Goal: Transaction & Acquisition: Book appointment/travel/reservation

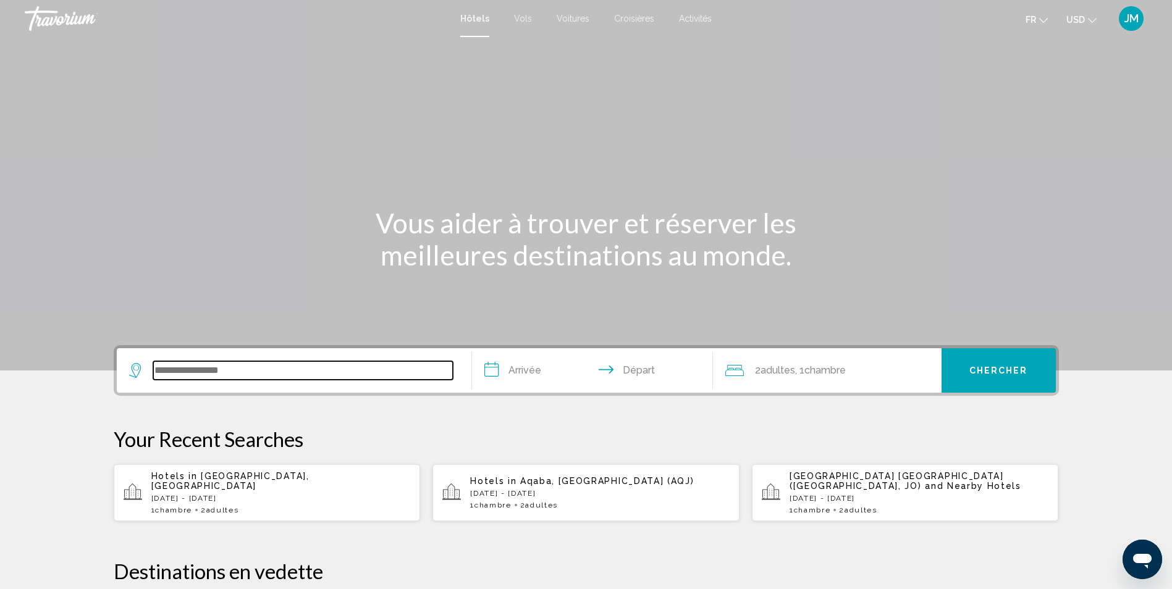
click at [287, 361] on input "Search widget" at bounding box center [303, 370] width 300 height 19
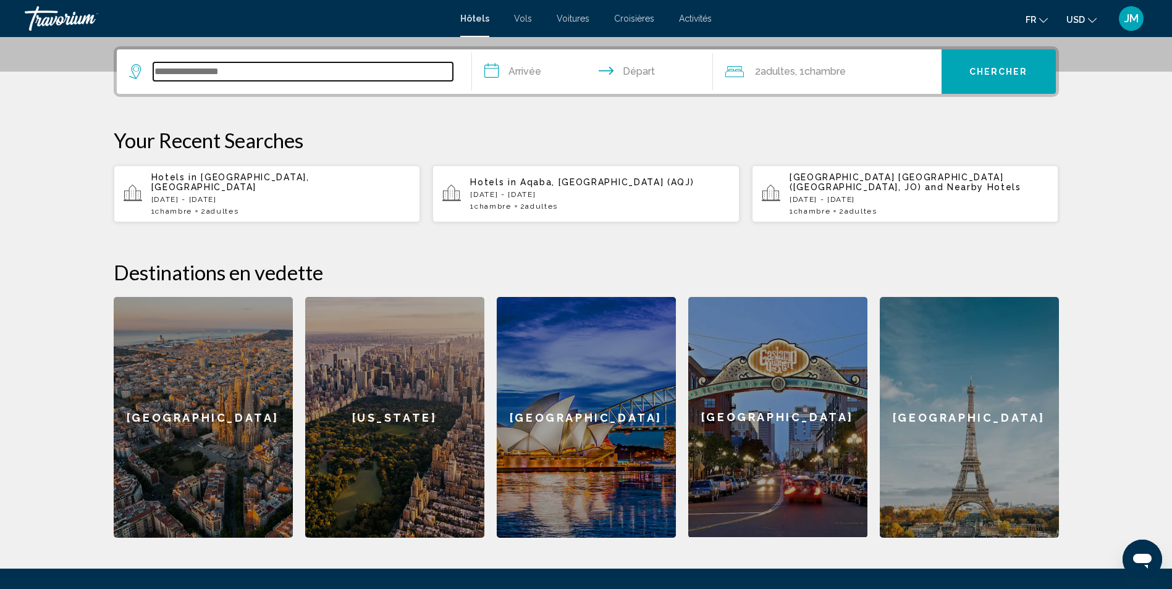
scroll to position [305, 0]
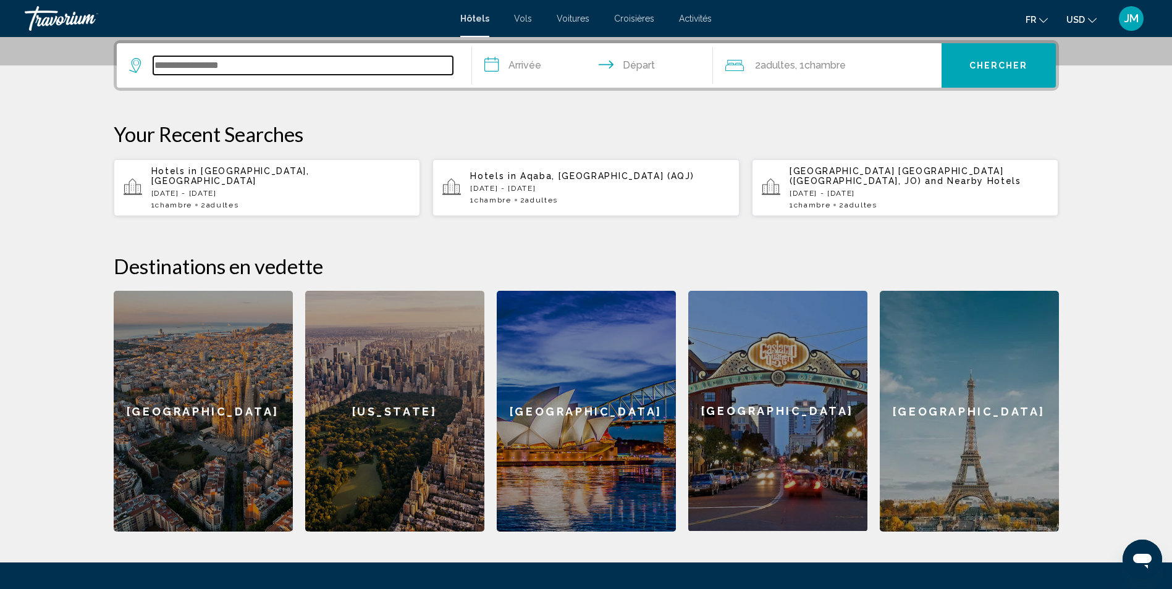
click at [295, 72] on input "Search widget" at bounding box center [303, 65] width 300 height 19
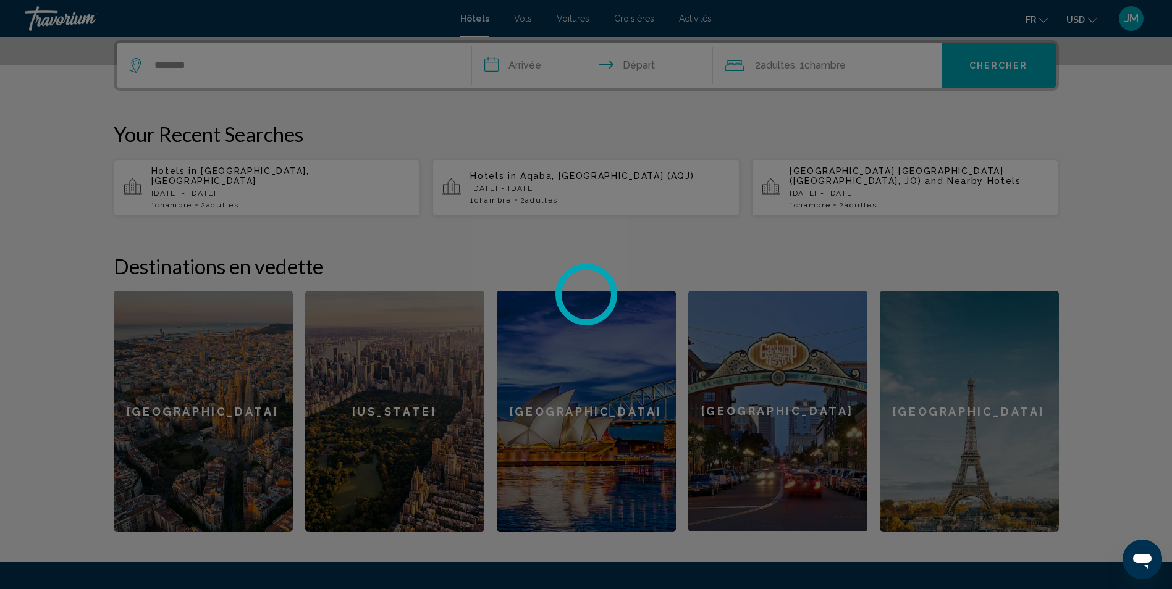
click at [455, 134] on div at bounding box center [586, 294] width 1172 height 589
click at [193, 82] on div at bounding box center [586, 294] width 1172 height 589
click at [174, 59] on div at bounding box center [586, 294] width 1172 height 589
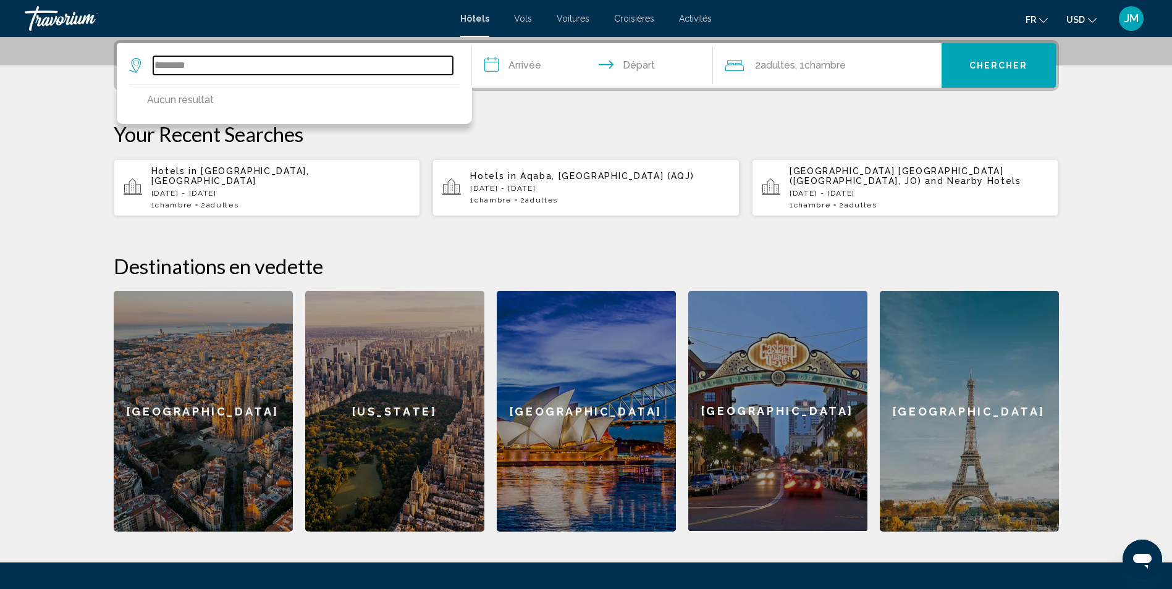
click at [257, 64] on input "********" at bounding box center [303, 65] width 300 height 19
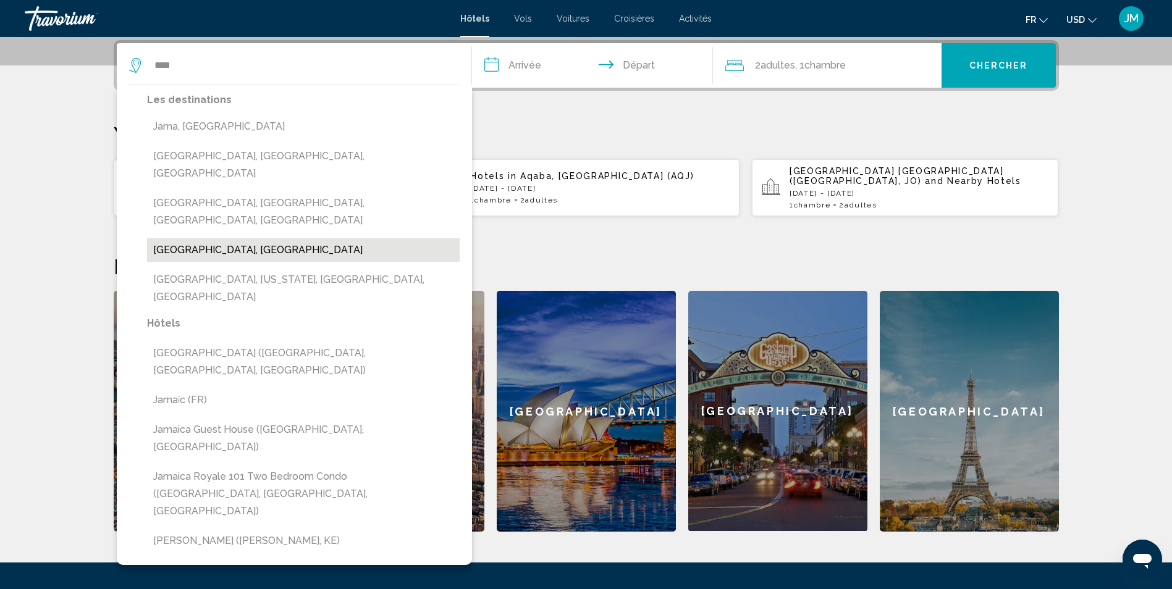
click at [279, 238] on button "Jamaica, Jamaica" at bounding box center [303, 249] width 313 height 23
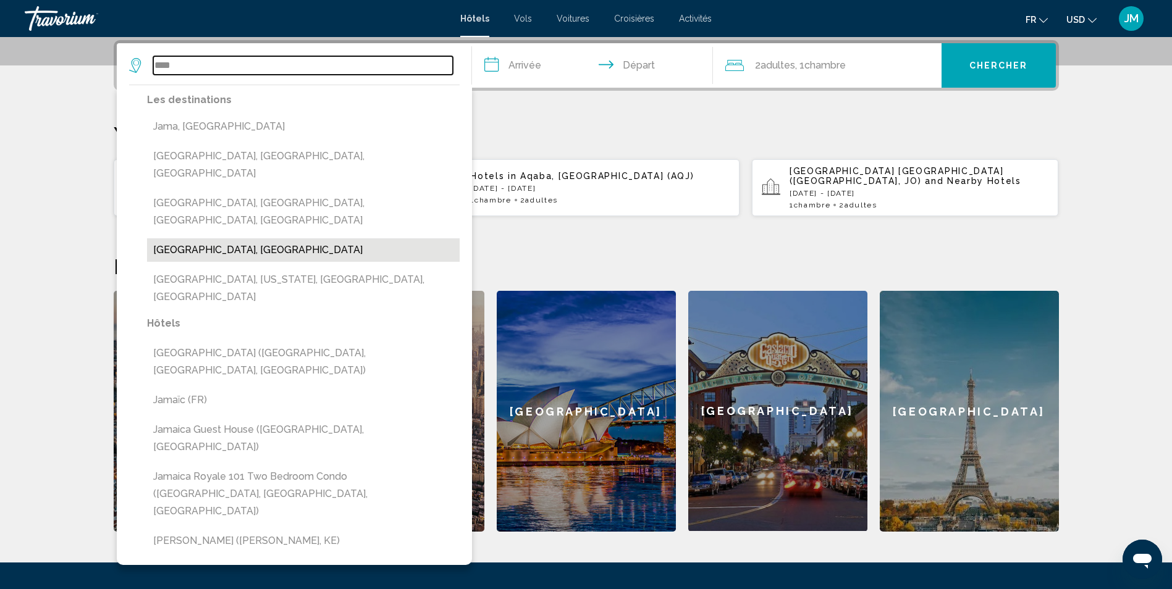
type input "**********"
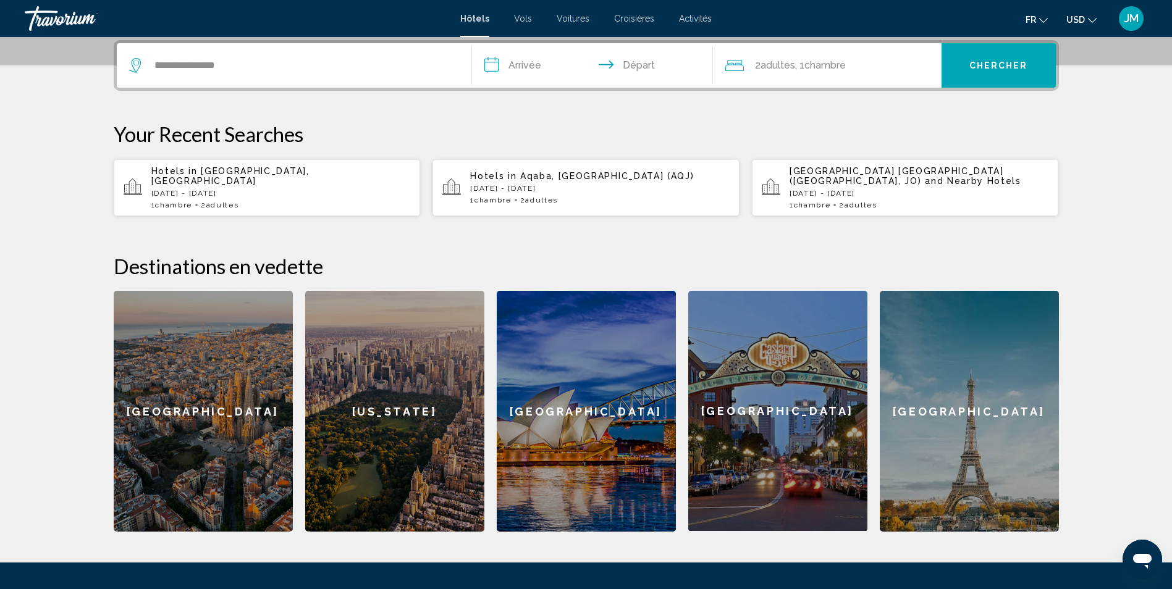
click at [531, 64] on input "**********" at bounding box center [595, 67] width 246 height 48
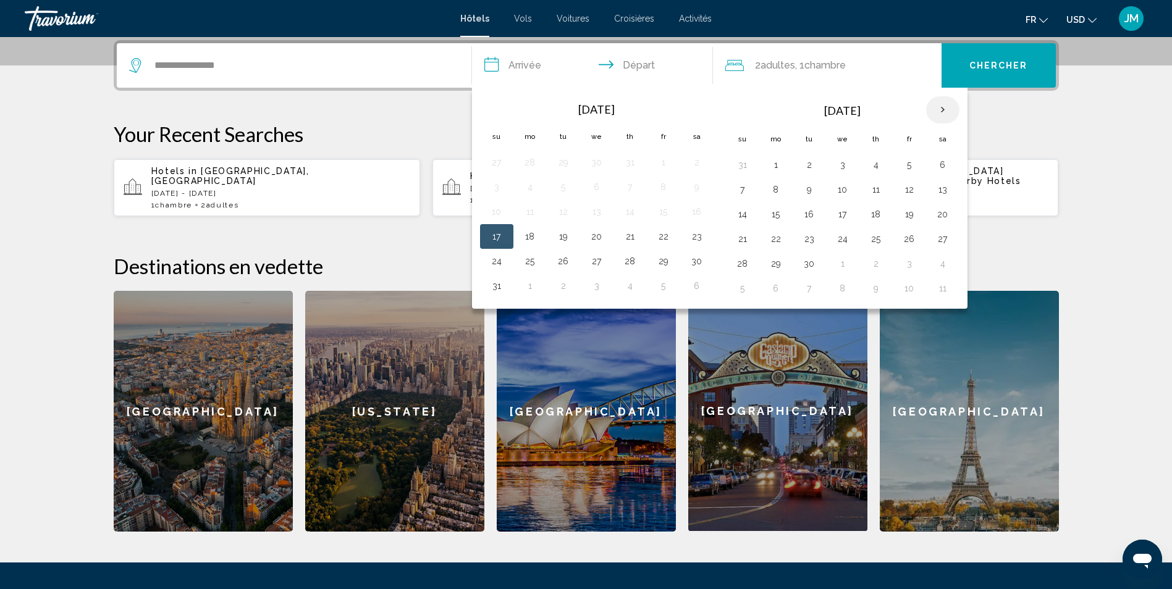
click at [945, 113] on th "Next month" at bounding box center [942, 109] width 33 height 27
drag, startPoint x: 773, startPoint y: 195, endPoint x: 771, endPoint y: 208, distance: 13.8
click at [773, 194] on button "8" at bounding box center [776, 189] width 20 height 17
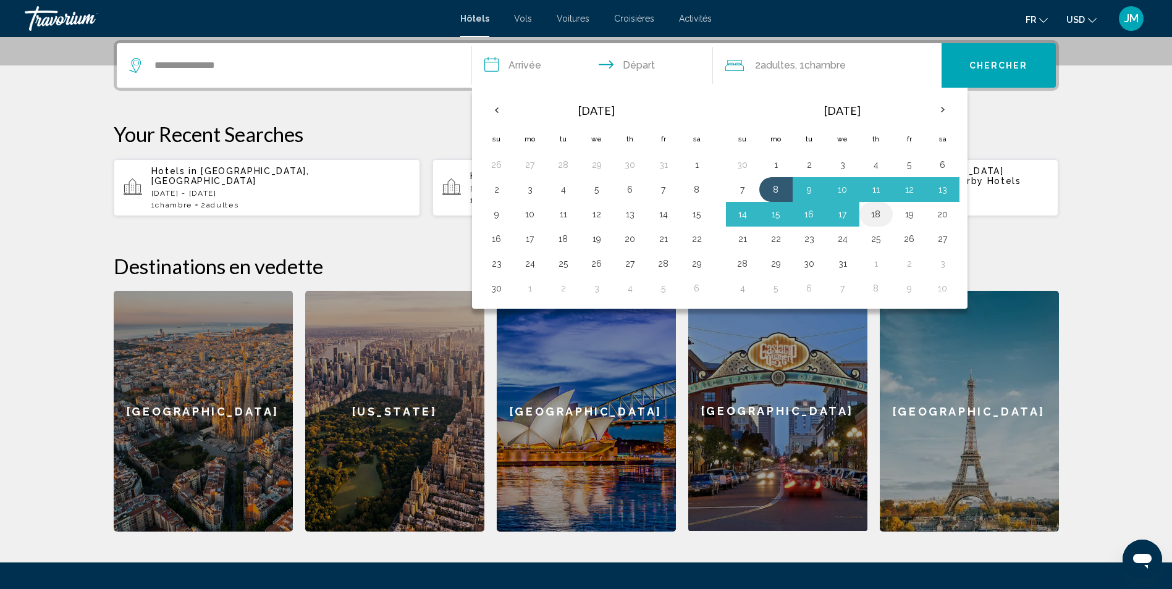
click at [876, 224] on td "18" at bounding box center [875, 214] width 33 height 25
click at [878, 217] on button "18" at bounding box center [876, 214] width 20 height 17
type input "**********"
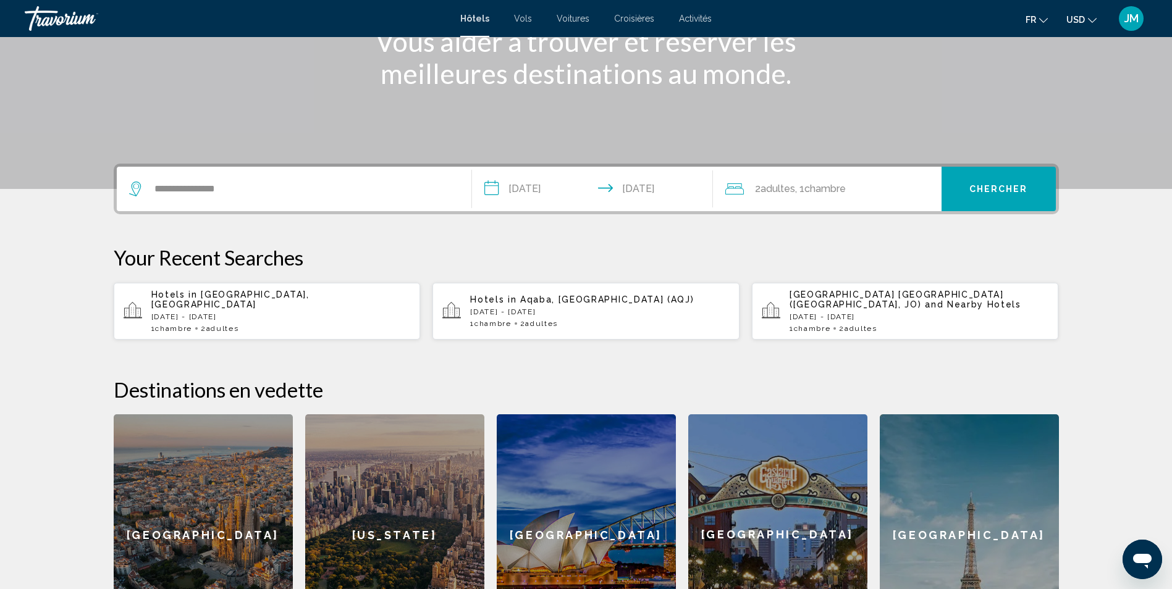
scroll to position [121, 0]
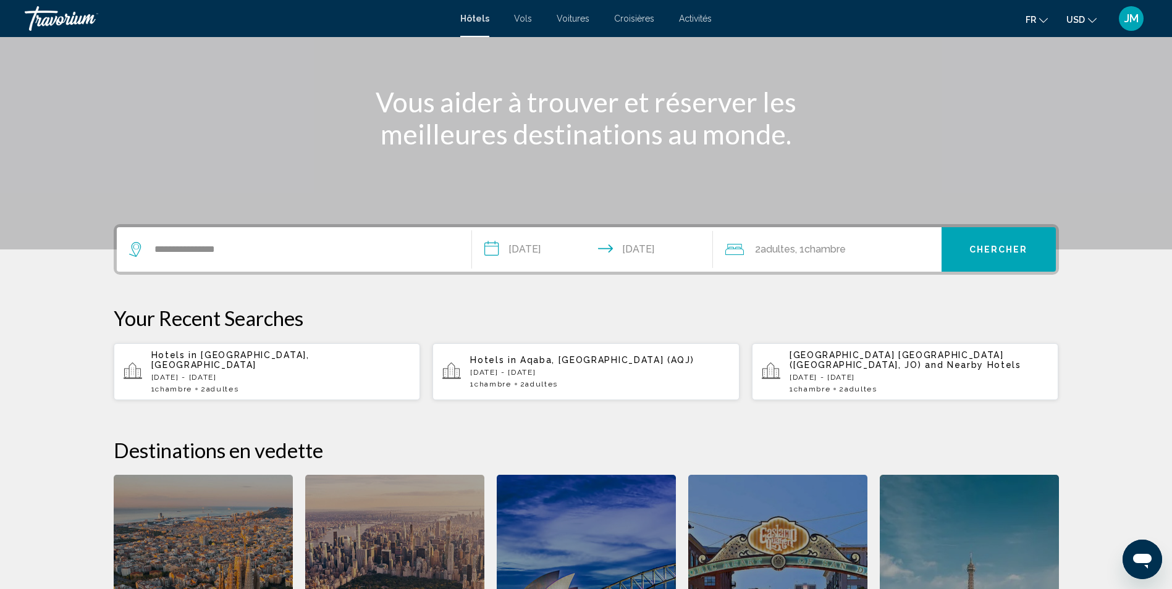
click at [1016, 250] on span "Chercher" at bounding box center [998, 250] width 59 height 10
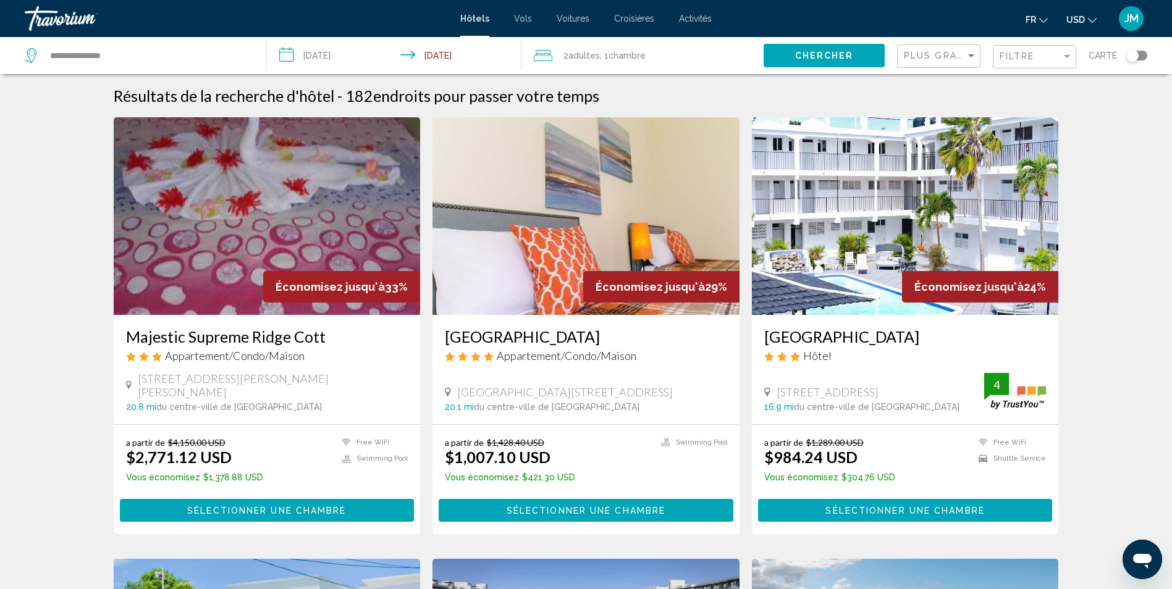
click at [1080, 26] on button "USD USD ($) MXN (Mex$) CAD (Can$) GBP (£) EUR (€) AUD (A$) NZD (NZ$) CNY (CN¥)" at bounding box center [1081, 20] width 30 height 18
click at [1070, 83] on button "CAD (Can$)" at bounding box center [1056, 82] width 62 height 16
click at [959, 59] on span "Plus grandes économies" at bounding box center [977, 56] width 147 height 10
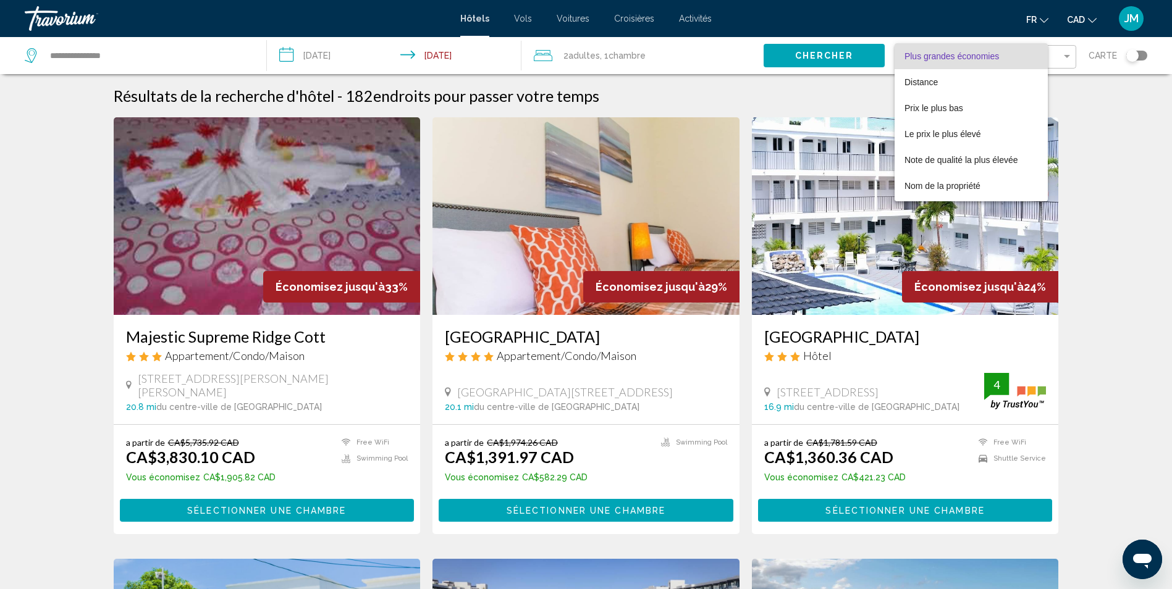
drag, startPoint x: 1130, startPoint y: 202, endPoint x: 1124, endPoint y: 126, distance: 76.2
click at [1127, 130] on div at bounding box center [586, 294] width 1172 height 589
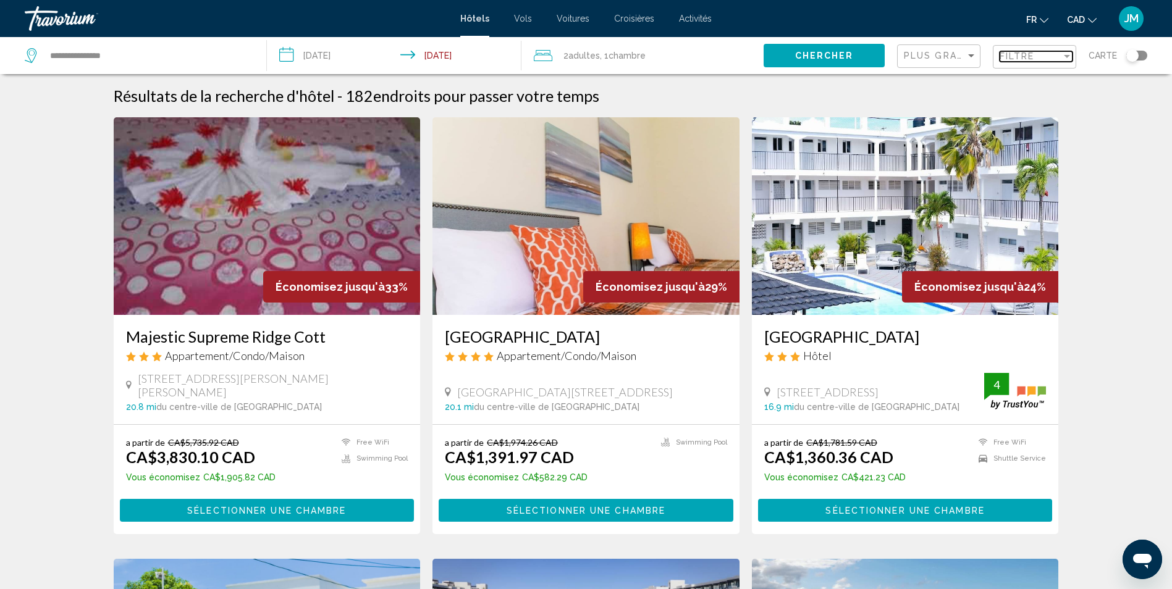
click at [1048, 54] on div "Filtre" at bounding box center [1030, 56] width 62 height 10
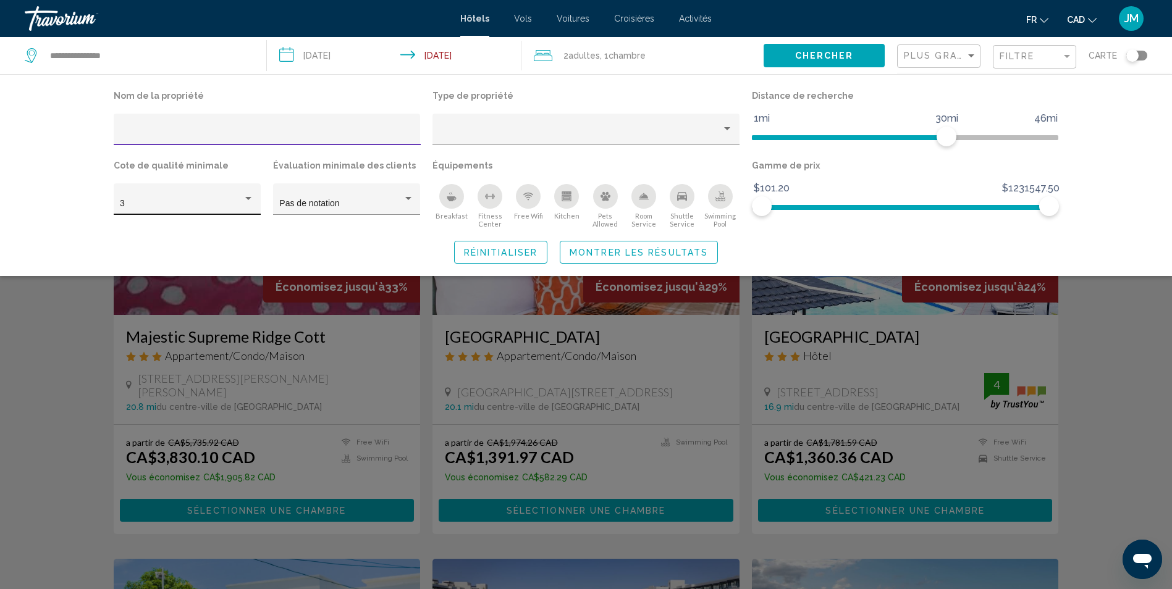
click at [248, 198] on div "Hotel Filters" at bounding box center [248, 198] width 6 height 3
click at [140, 226] on span "4" at bounding box center [187, 230] width 134 height 26
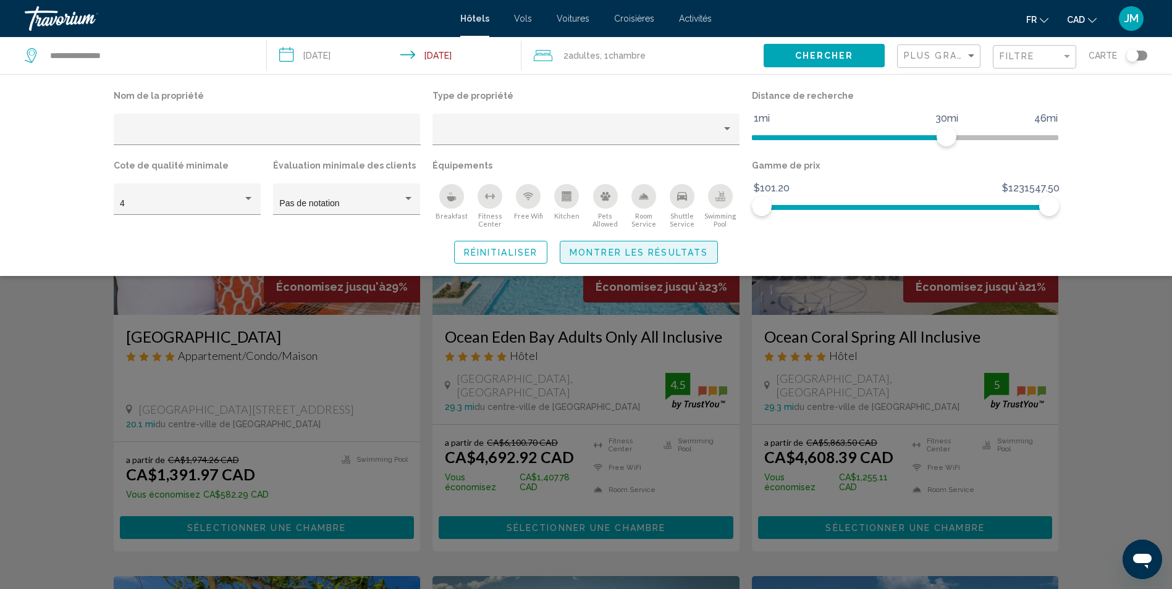
click at [615, 259] on button "Montrer les résultats" at bounding box center [639, 252] width 158 height 23
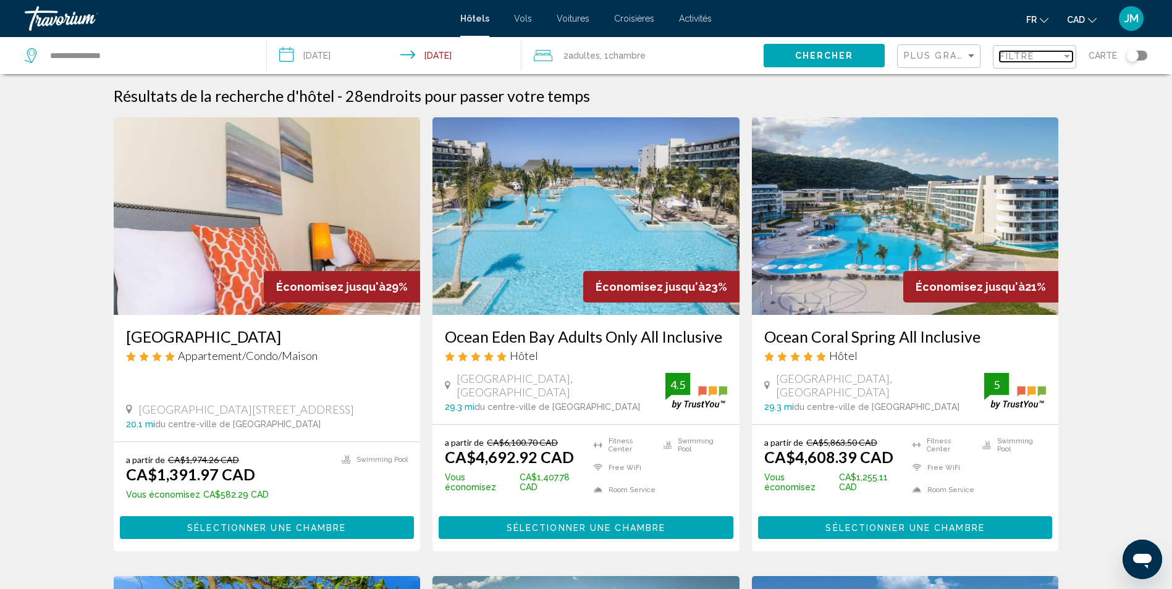
click at [1056, 55] on div "Filtre" at bounding box center [1030, 56] width 62 height 10
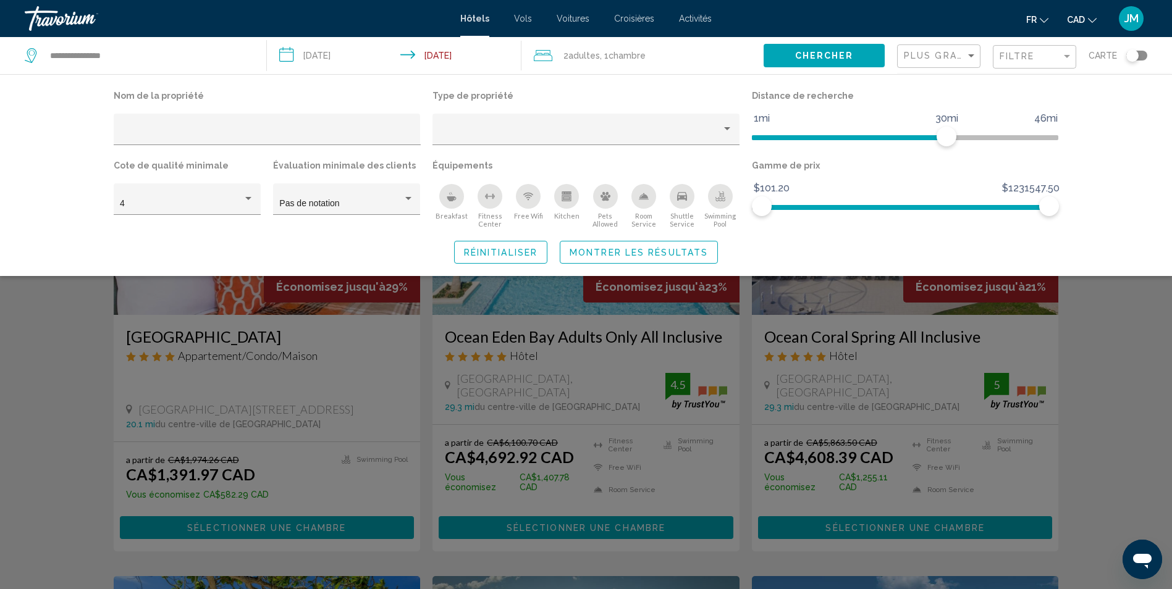
click at [374, 235] on div "Nom de la propriété Type de propriété Distance de recherche 1mi 46mi 30mi Cote …" at bounding box center [586, 175] width 995 height 177
click at [667, 253] on span "Montrer les résultats" at bounding box center [639, 253] width 138 height 10
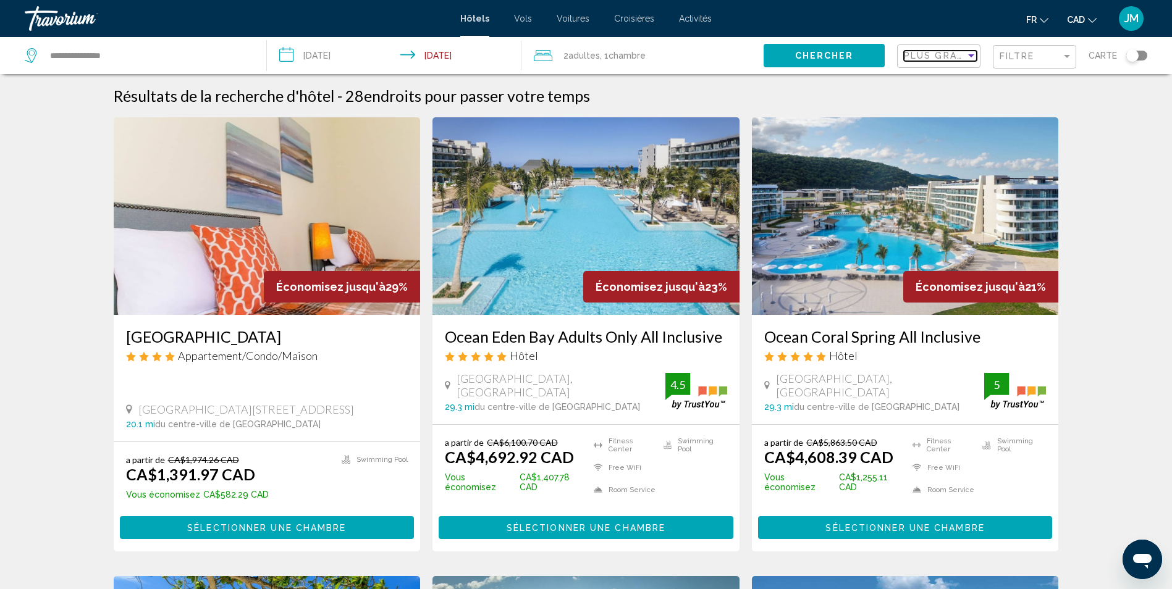
click at [957, 54] on span "Plus grandes économies" at bounding box center [977, 56] width 147 height 10
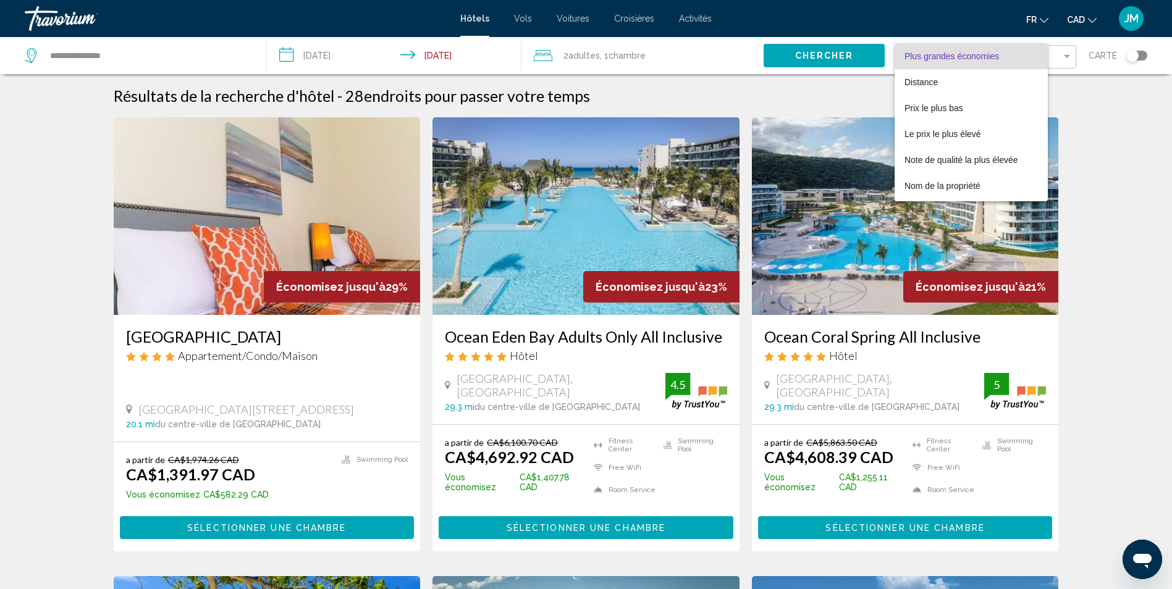
click at [1143, 125] on div at bounding box center [586, 294] width 1172 height 589
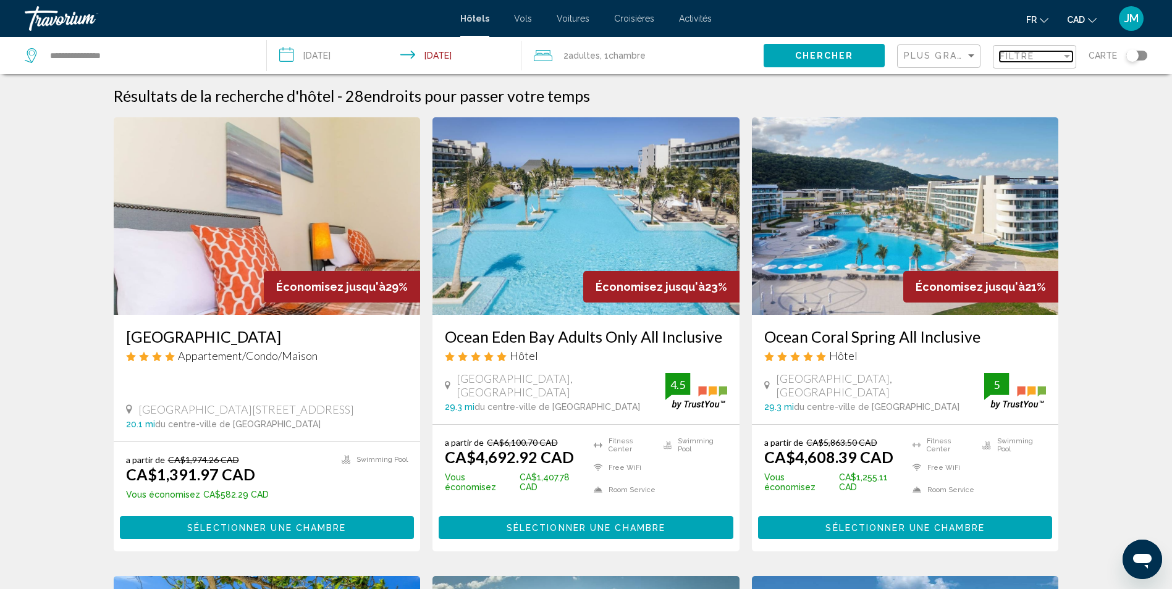
click at [1053, 59] on div "Filtre" at bounding box center [1030, 56] width 62 height 10
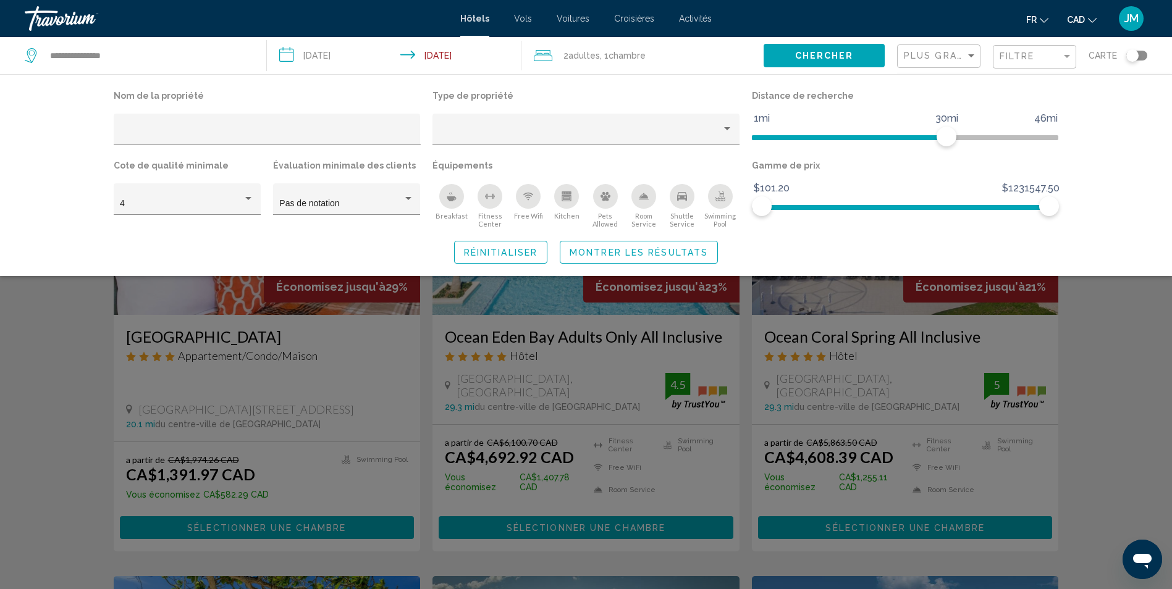
drag, startPoint x: 1169, startPoint y: 312, endPoint x: 1043, endPoint y: 280, distance: 130.6
click at [1167, 313] on div "Search widget" at bounding box center [586, 387] width 1172 height 404
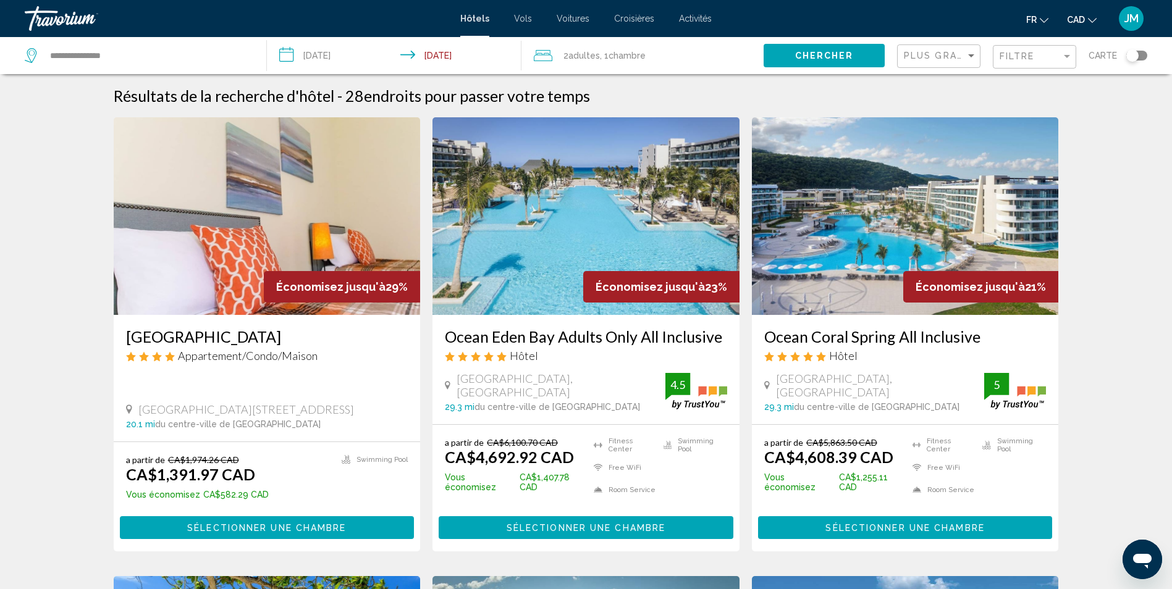
click at [543, 227] on img "Main content" at bounding box center [585, 216] width 307 height 198
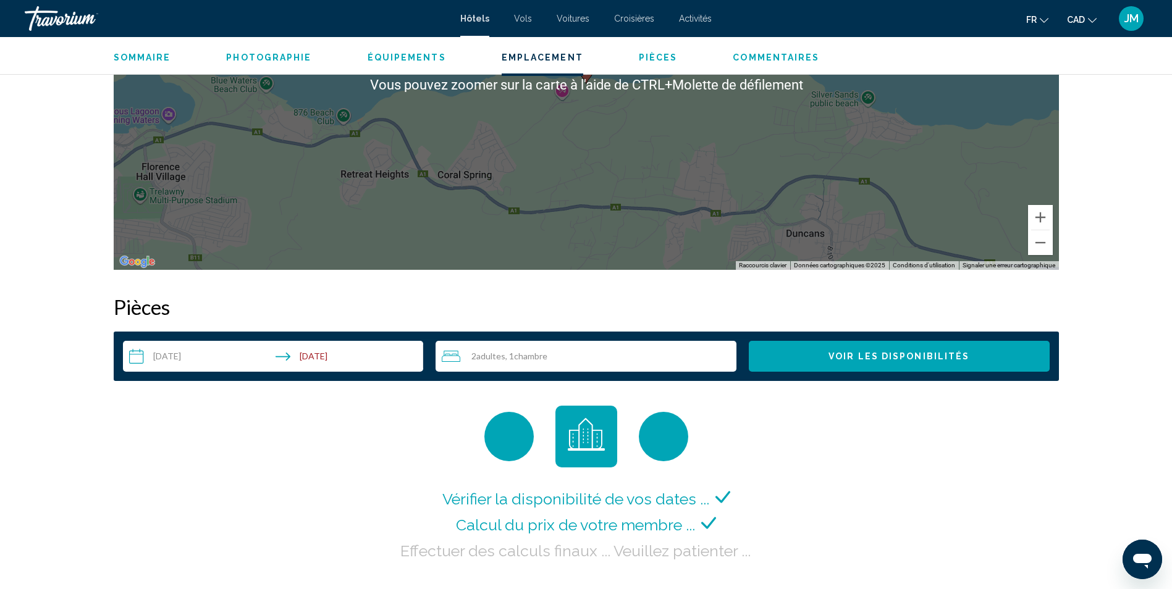
scroll to position [1324, 0]
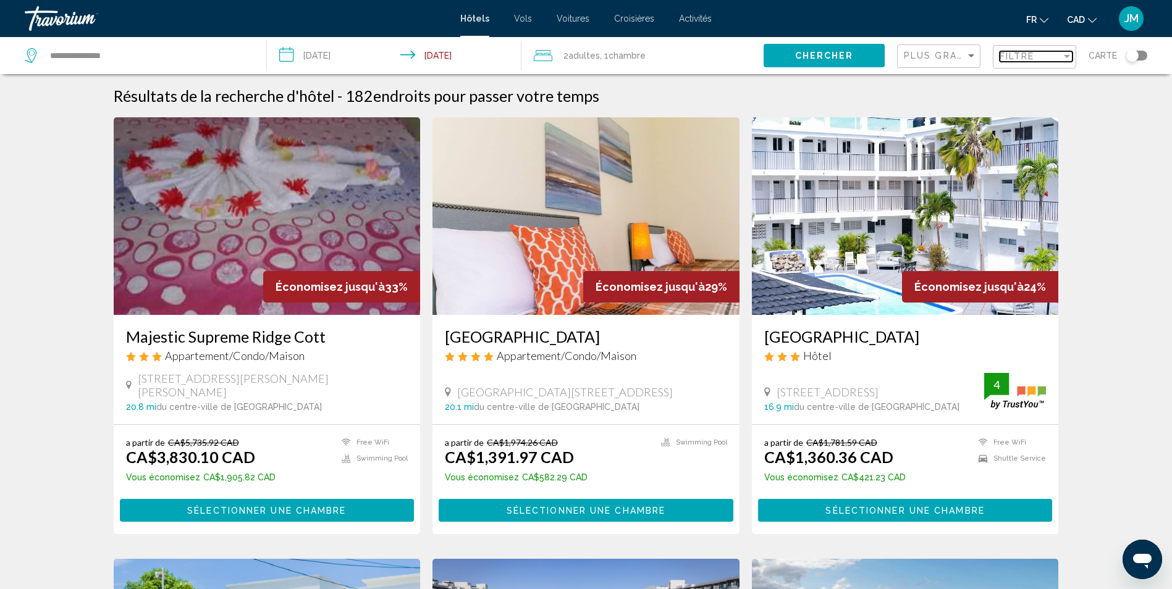
click at [1015, 54] on span "Filtre" at bounding box center [1016, 56] width 35 height 10
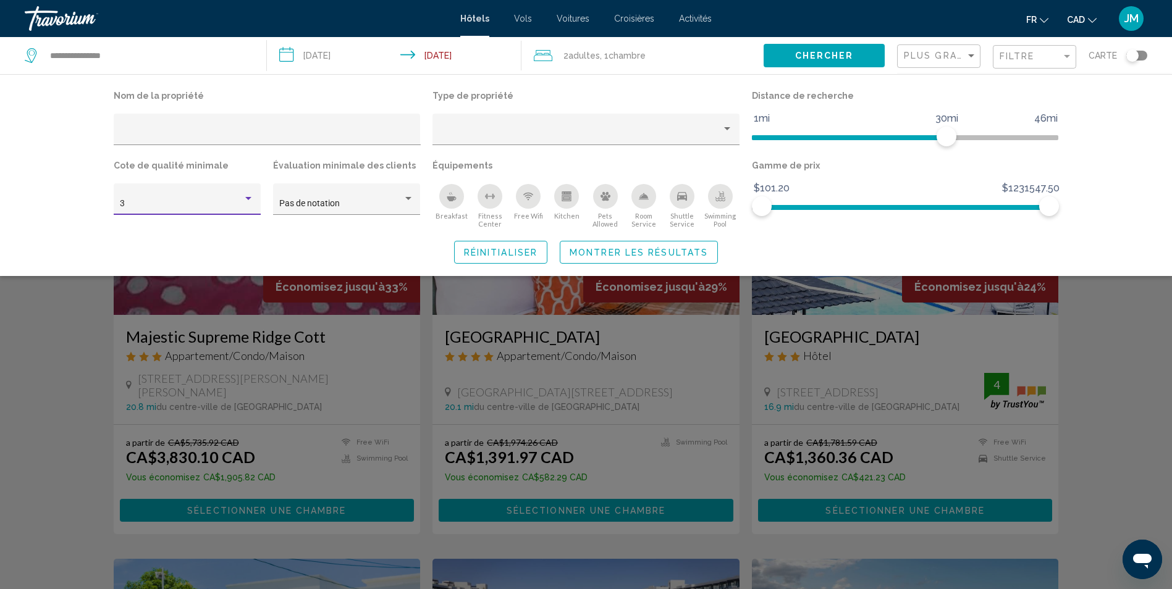
click at [246, 203] on div "Hotel Filters" at bounding box center [248, 199] width 11 height 10
click at [183, 234] on span "4" at bounding box center [187, 230] width 134 height 26
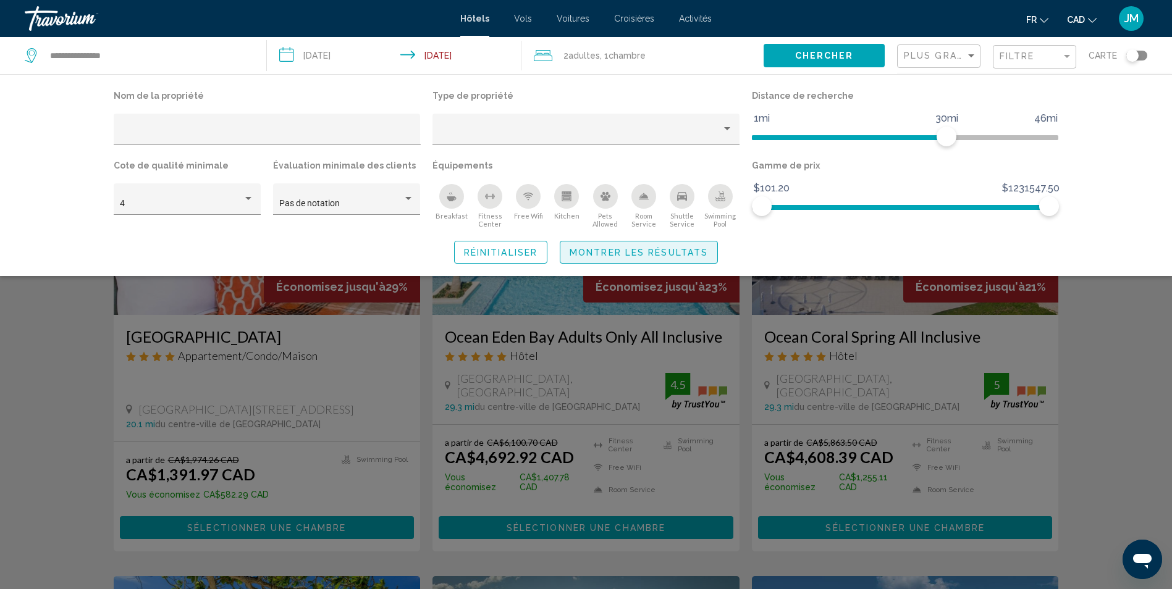
click at [644, 249] on span "Montrer les résultats" at bounding box center [639, 253] width 138 height 10
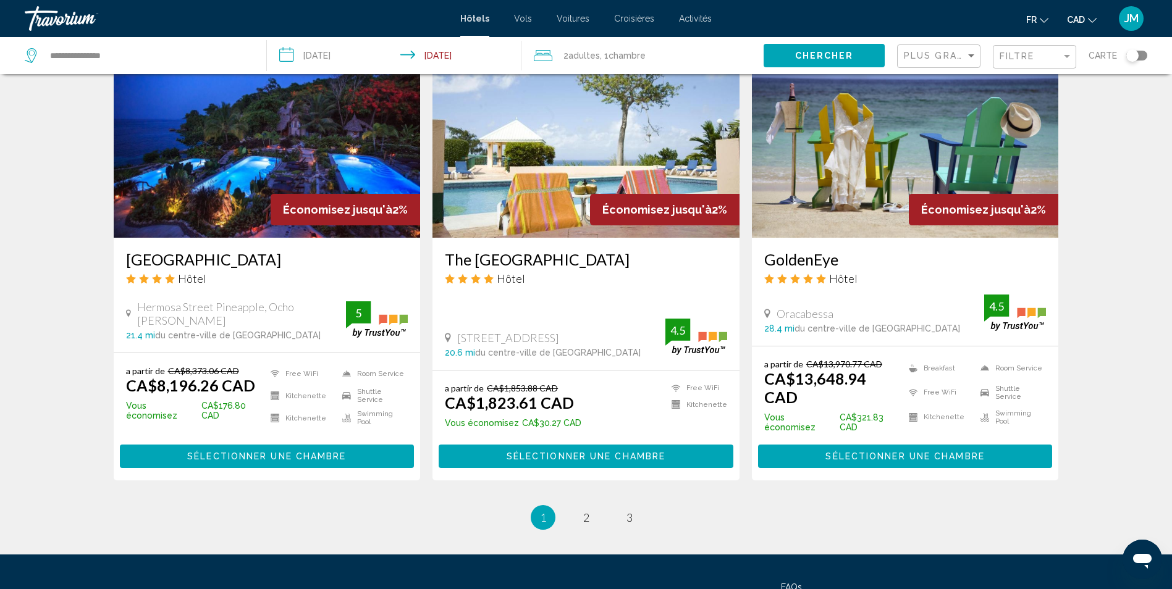
scroll to position [1483, 0]
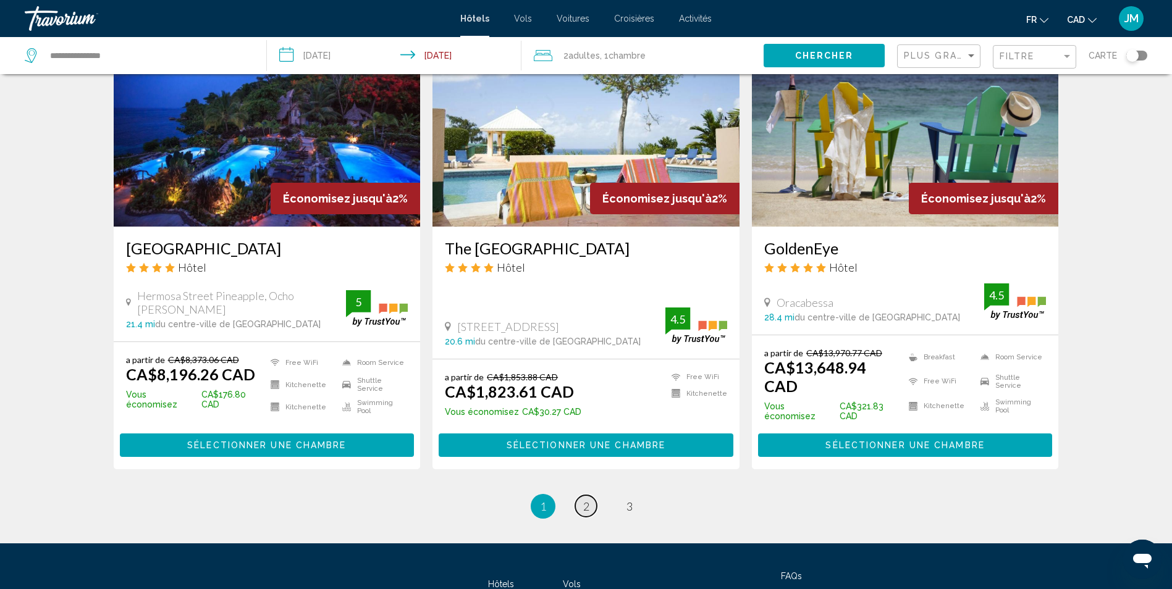
click at [586, 495] on link "page 2" at bounding box center [586, 506] width 22 height 22
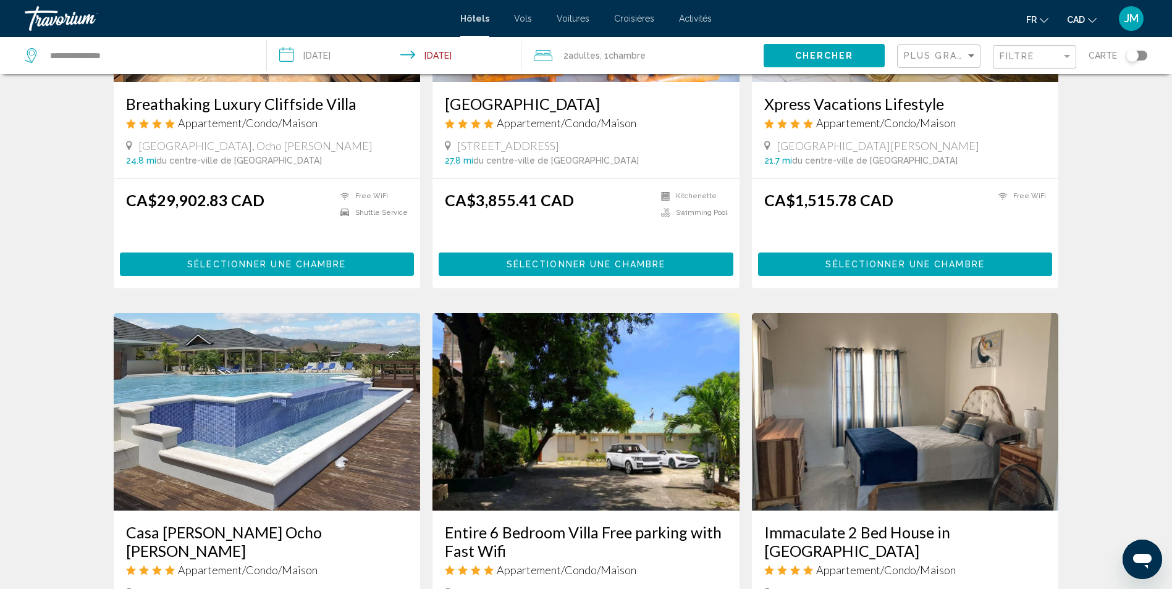
scroll to position [865, 0]
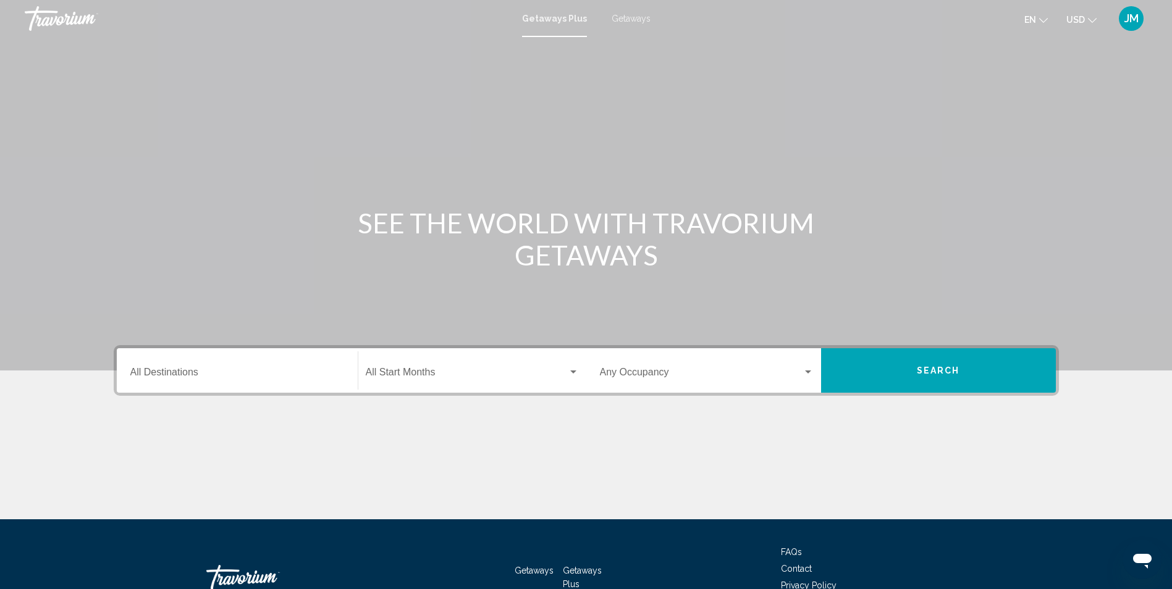
click at [243, 384] on div "Destination All Destinations" at bounding box center [237, 370] width 214 height 39
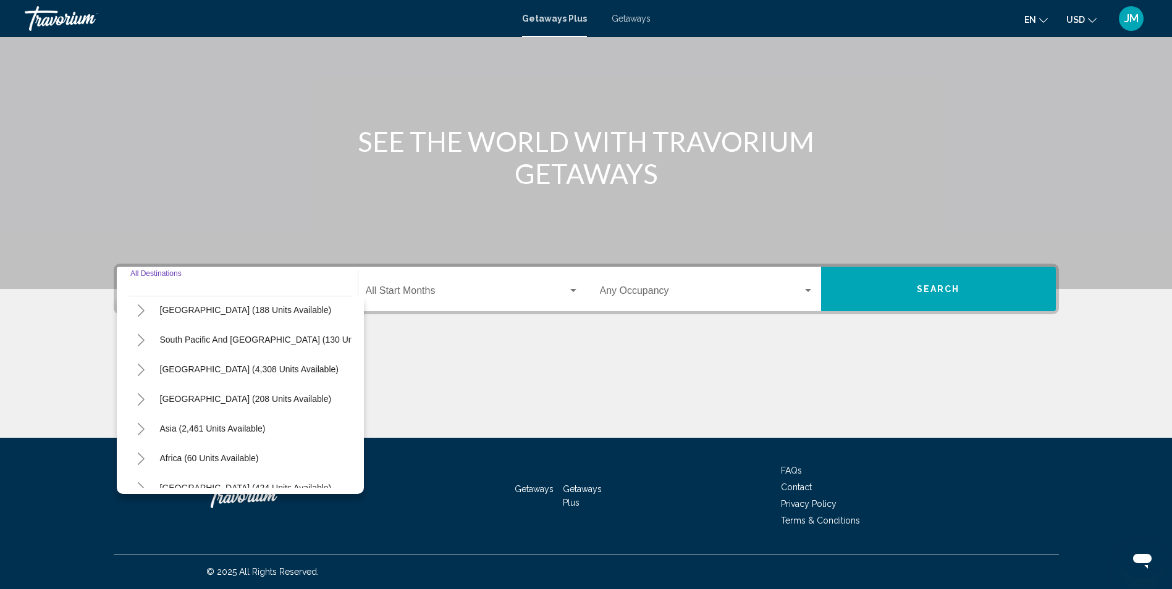
scroll to position [209, 0]
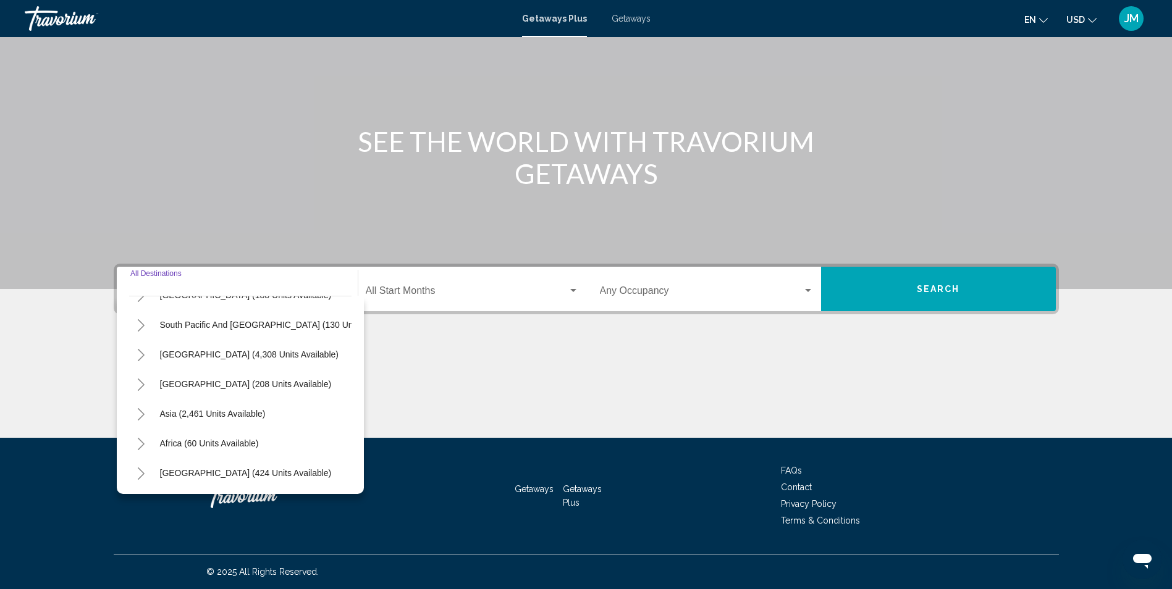
click at [1041, 13] on button "en English Español Français Italiano Português русский" at bounding box center [1035, 20] width 23 height 18
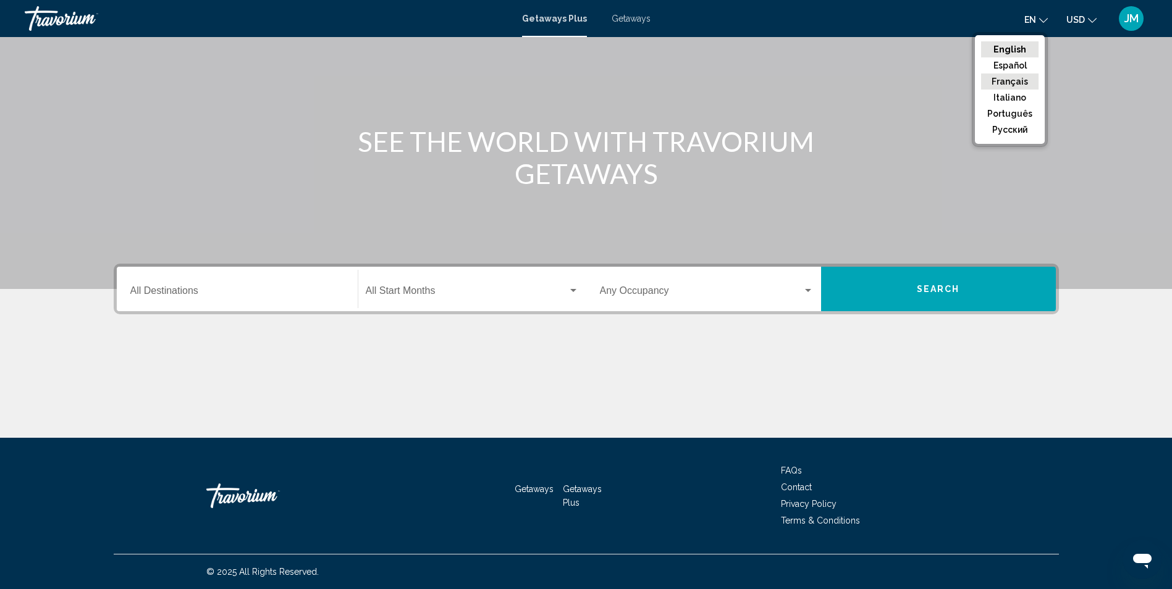
click at [1020, 77] on button "Français" at bounding box center [1009, 82] width 57 height 16
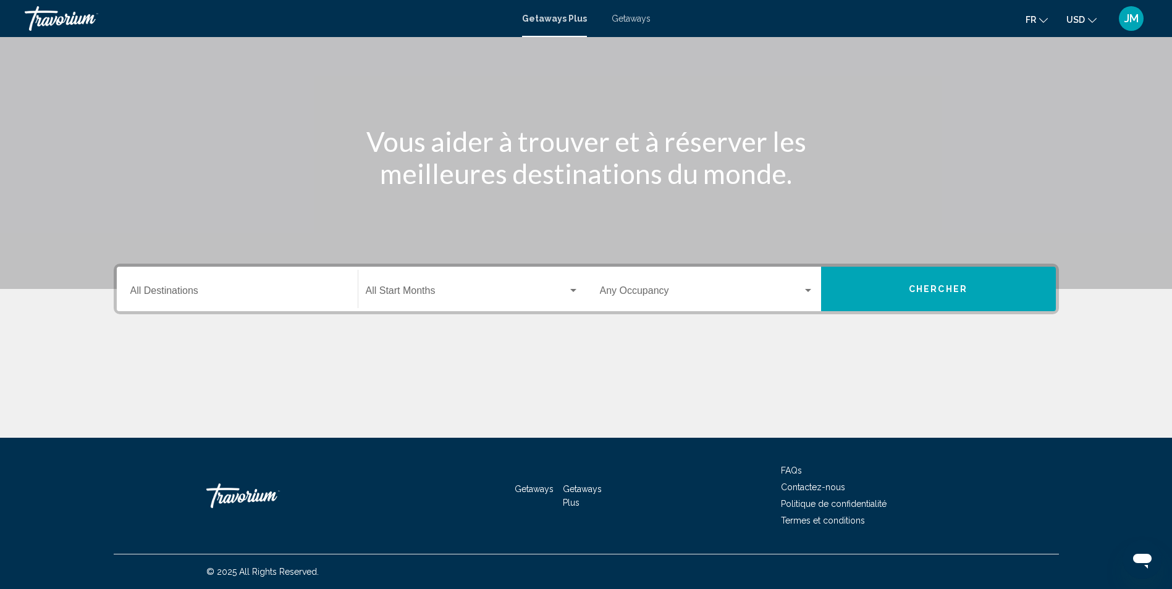
click at [1088, 22] on icon "Change currency" at bounding box center [1092, 20] width 9 height 9
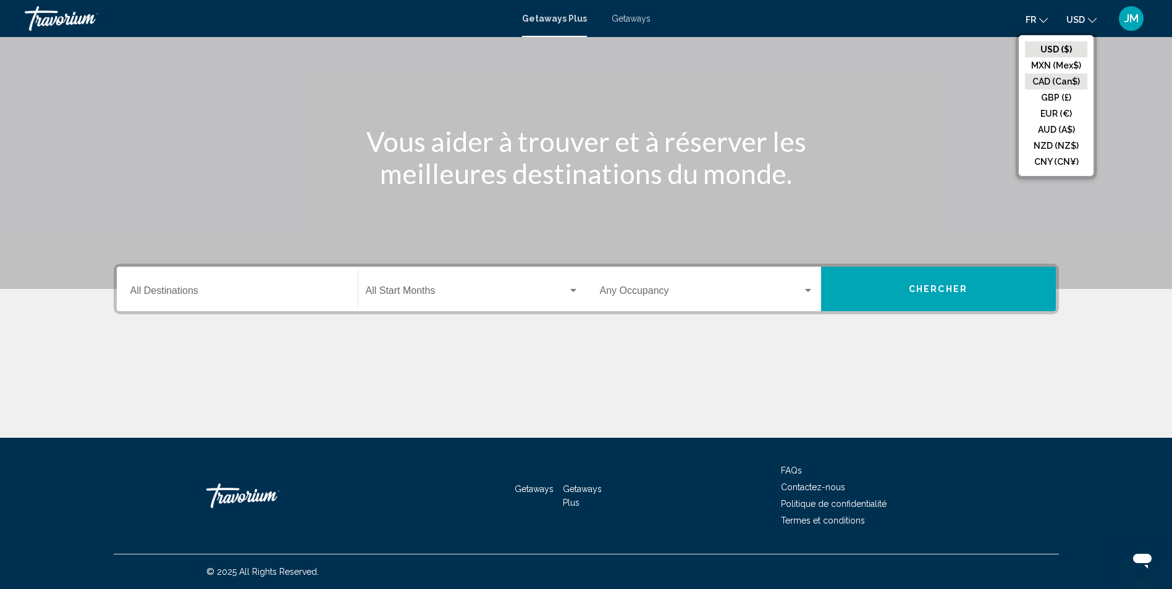
click at [1058, 81] on button "CAD (Can$)" at bounding box center [1056, 82] width 62 height 16
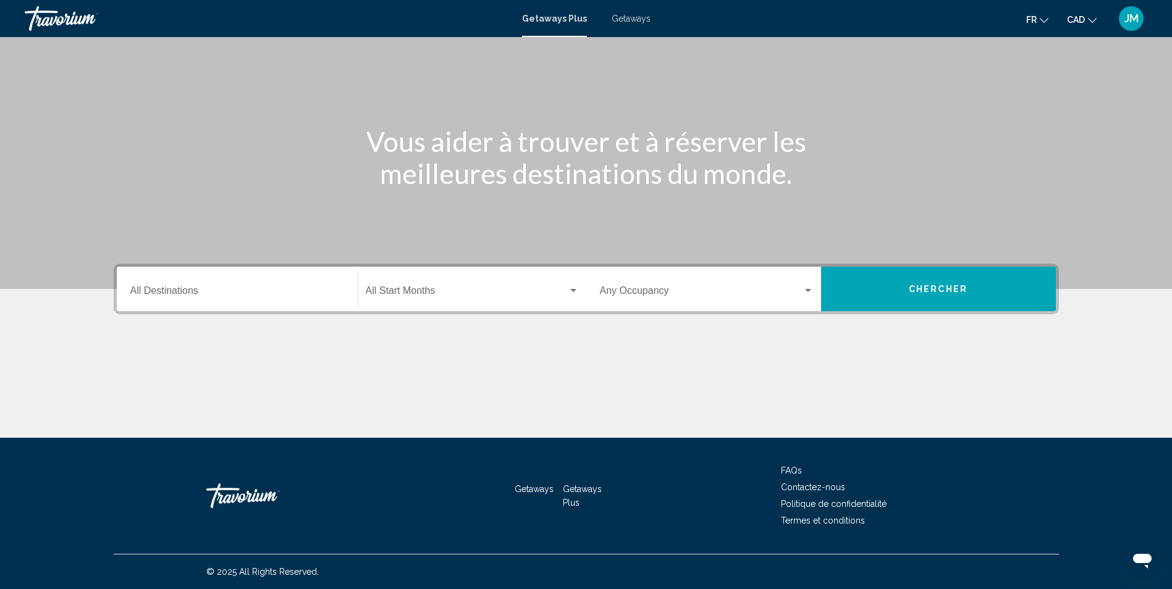
click at [238, 286] on div "Destination All Destinations" at bounding box center [237, 289] width 214 height 39
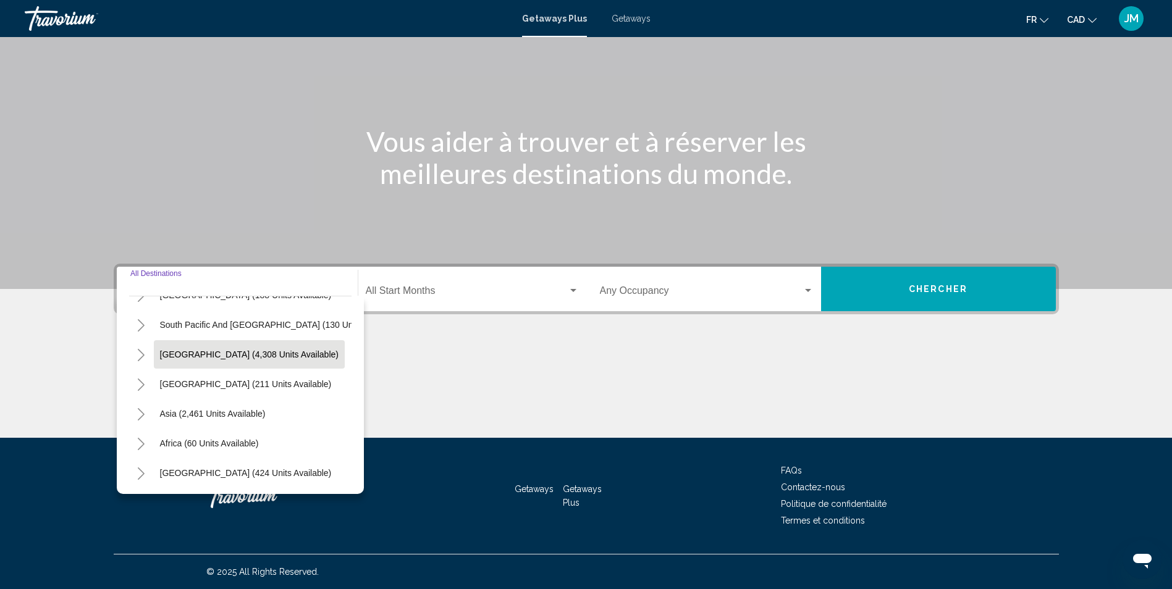
click at [253, 350] on span "[GEOGRAPHIC_DATA] (4,308 units available)" at bounding box center [249, 355] width 179 height 10
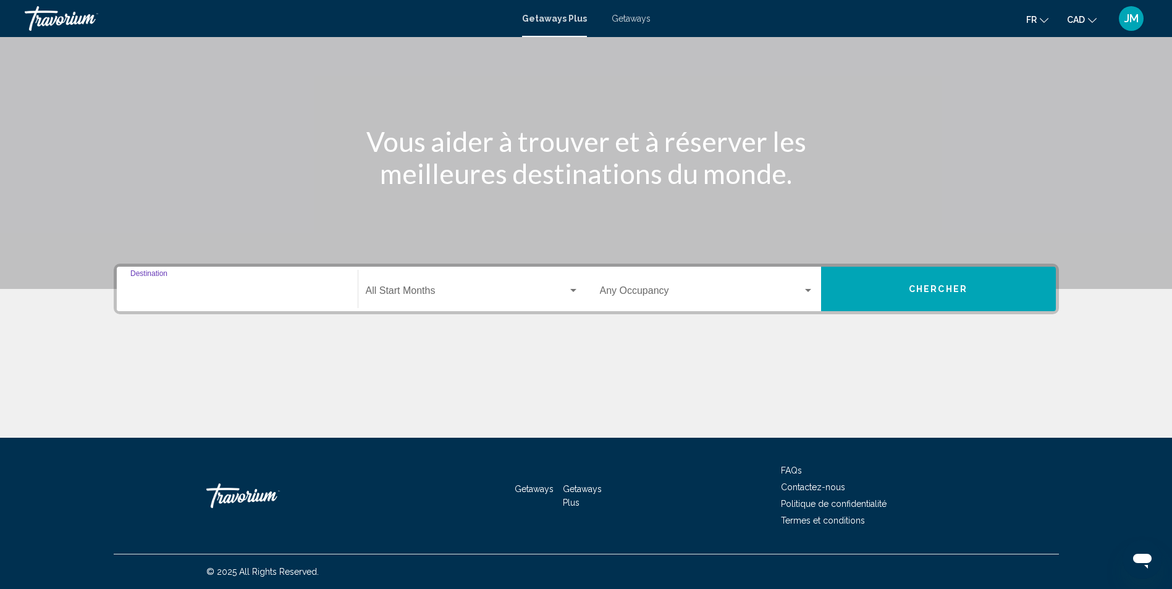
type input "**********"
click at [451, 295] on span "Search widget" at bounding box center [467, 293] width 202 height 11
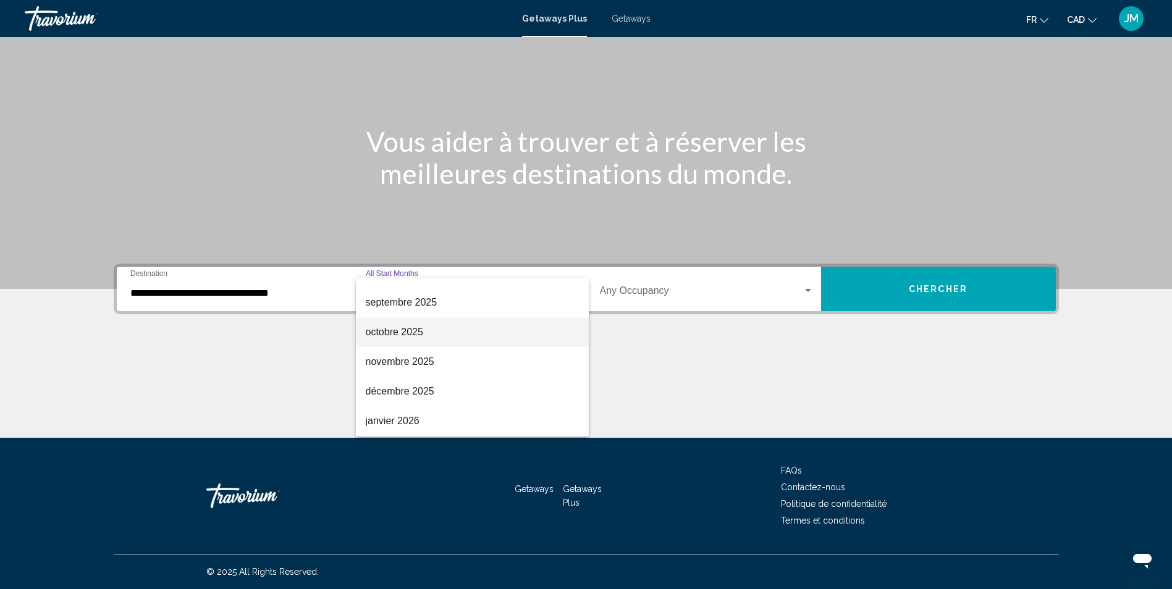
scroll to position [124, 0]
click at [450, 321] on span "décembre 2025" at bounding box center [472, 318] width 213 height 30
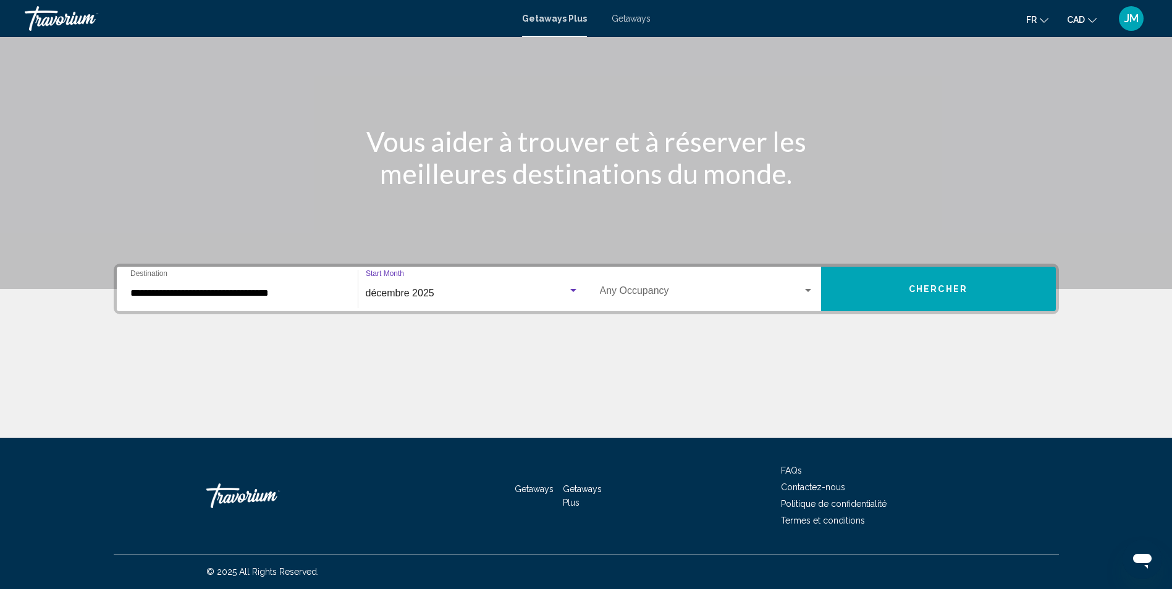
click at [714, 289] on span "Search widget" at bounding box center [701, 293] width 203 height 11
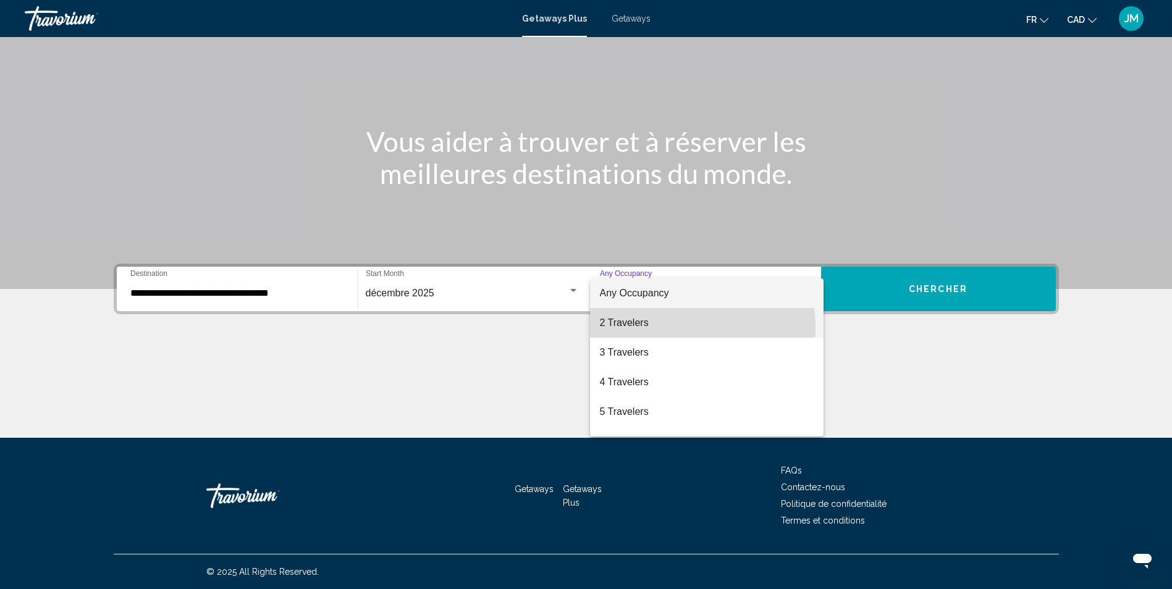
click at [656, 328] on span "2 Travelers" at bounding box center [707, 323] width 214 height 30
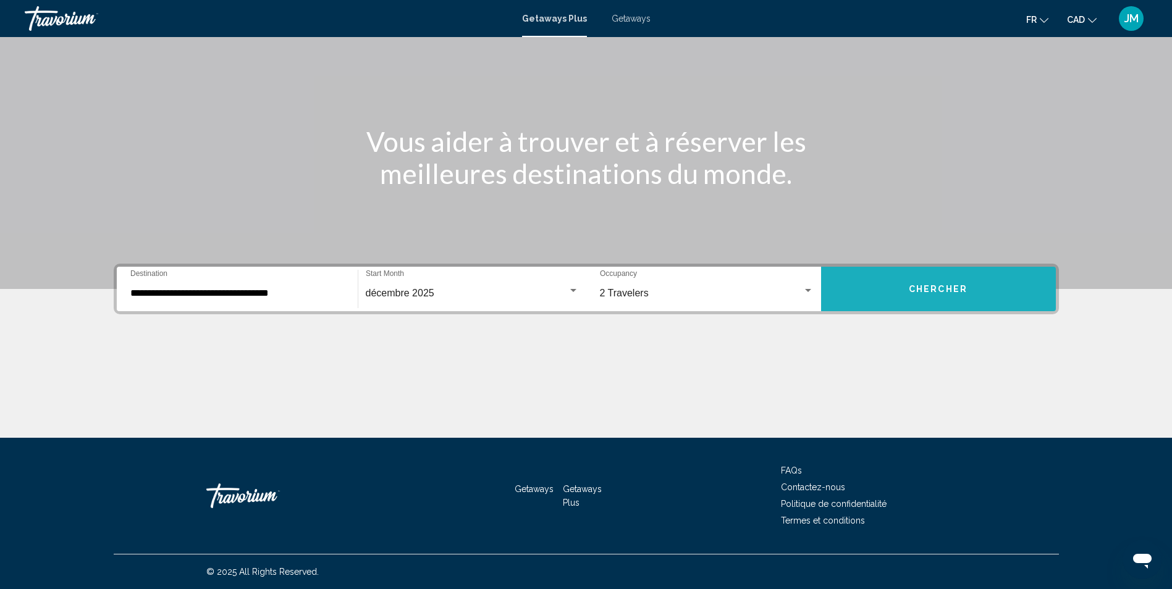
click at [953, 288] on span "Chercher" at bounding box center [938, 290] width 59 height 10
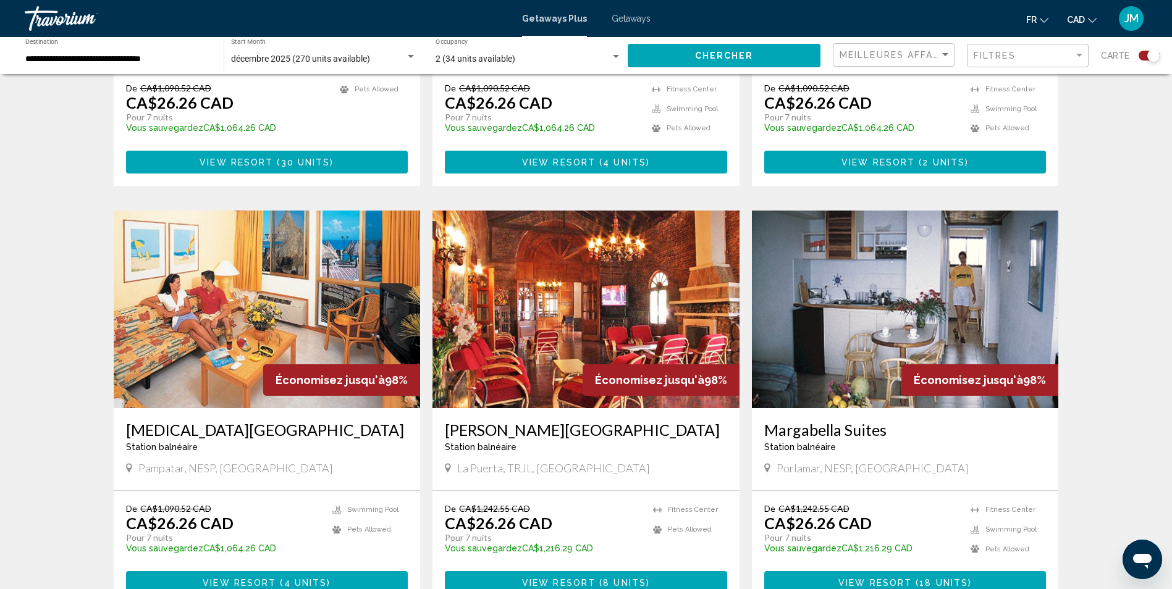
scroll to position [1606, 0]
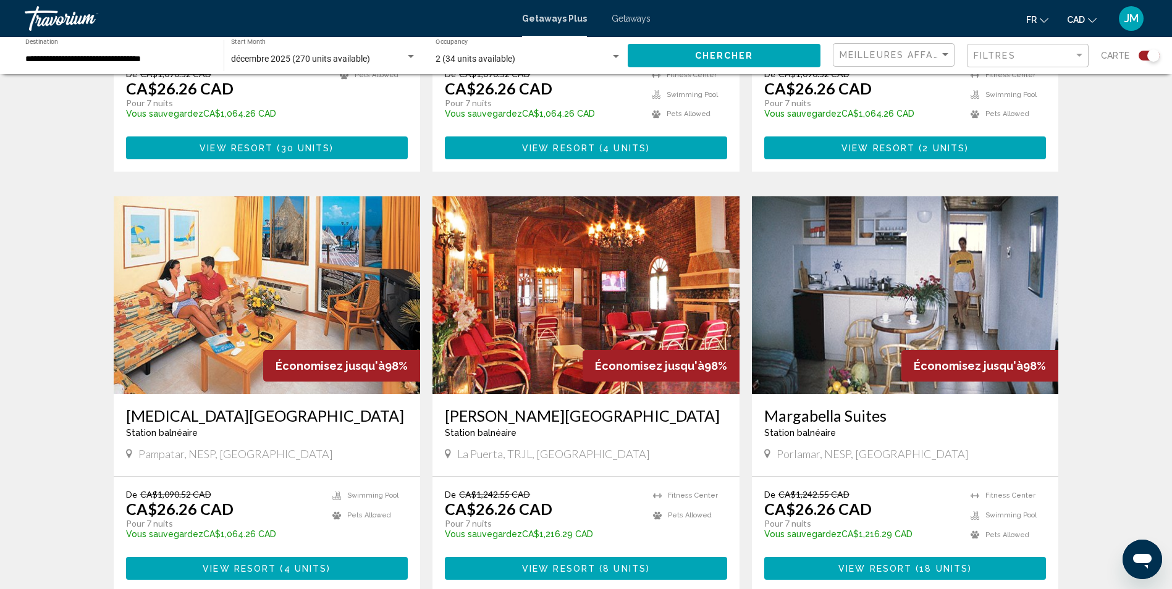
click at [153, 58] on input "**********" at bounding box center [118, 59] width 186 height 10
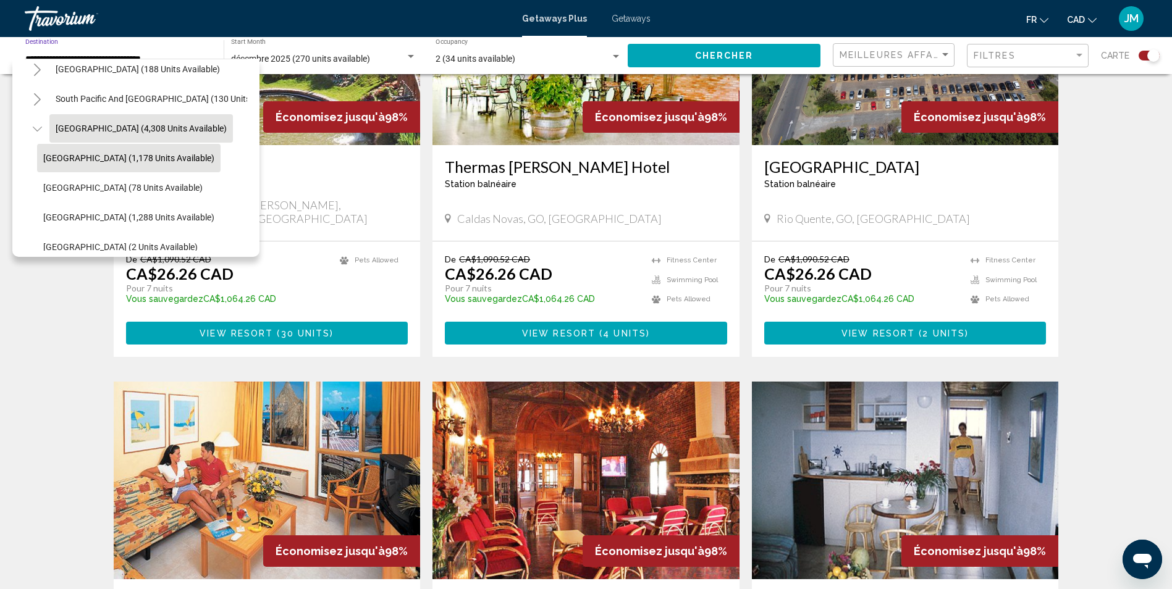
scroll to position [167, 0]
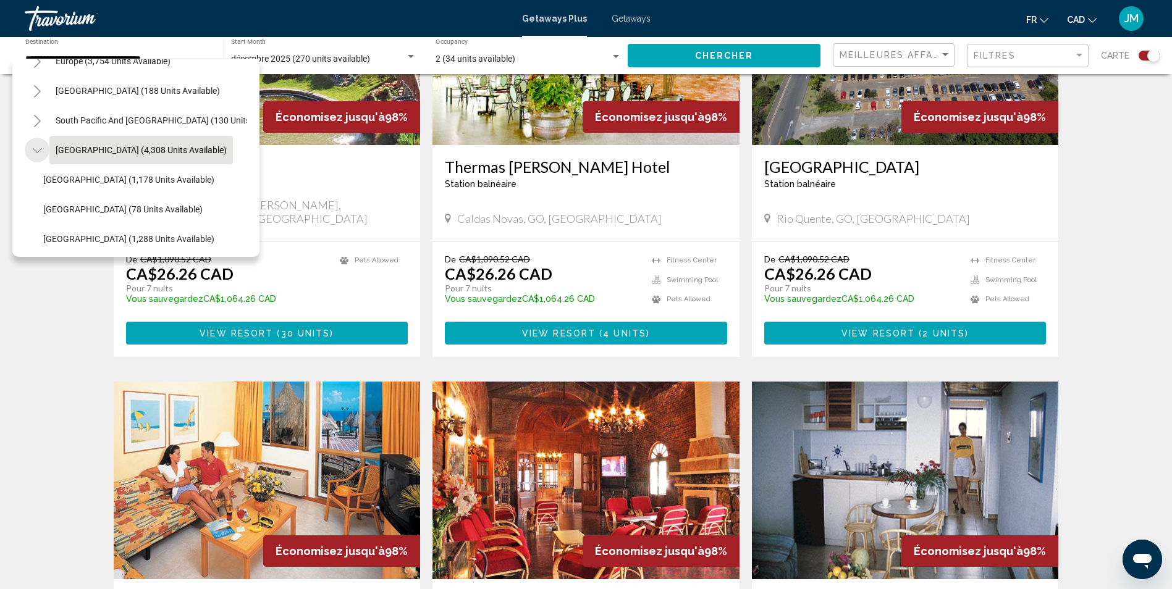
click at [38, 151] on icon "Toggle South America (4,308 units available)" at bounding box center [37, 151] width 9 height 12
click at [41, 118] on icon "Toggle South Pacific and Oceania (130 units available)" at bounding box center [37, 121] width 9 height 12
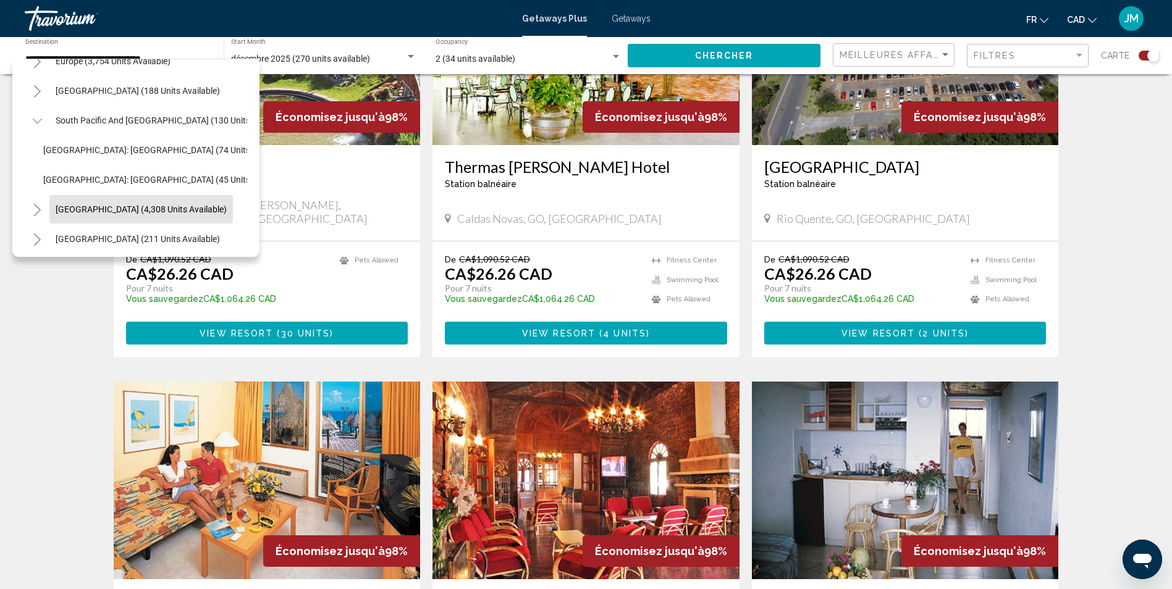
click at [41, 125] on icon "Toggle South Pacific and Oceania (130 units available)" at bounding box center [37, 121] width 9 height 12
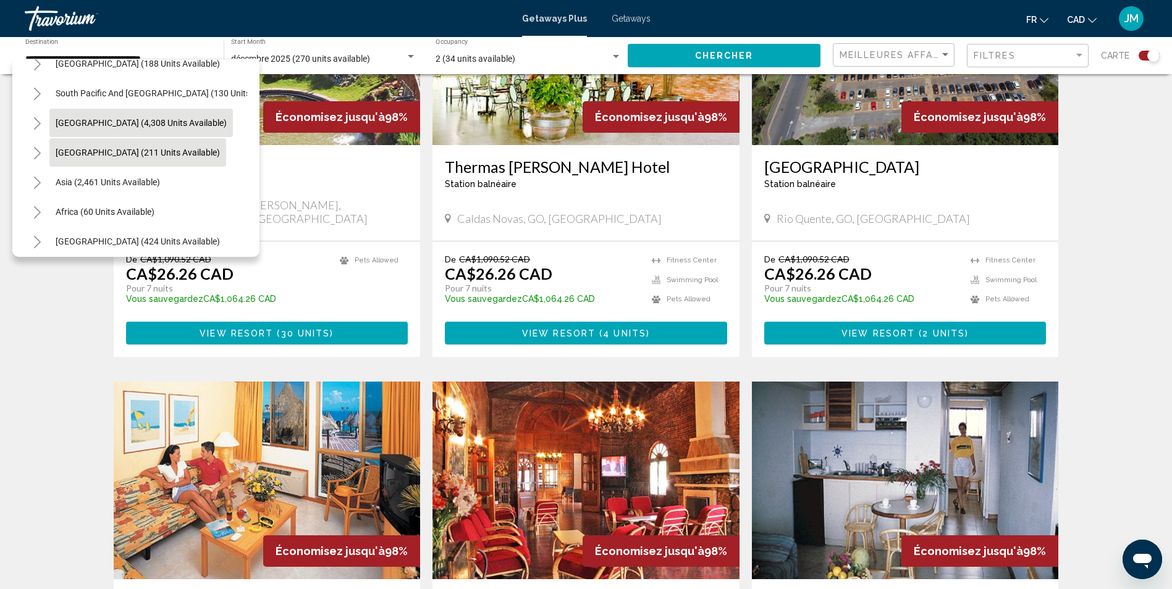
scroll to position [209, 0]
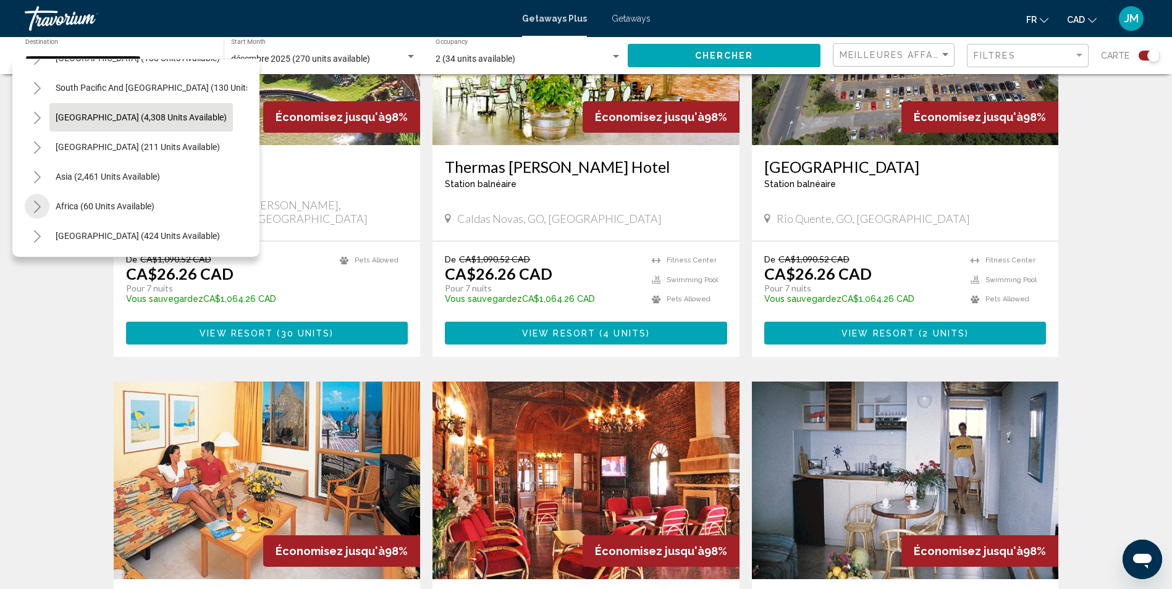
click at [39, 203] on icon "Toggle Africa (60 units available)" at bounding box center [37, 207] width 9 height 12
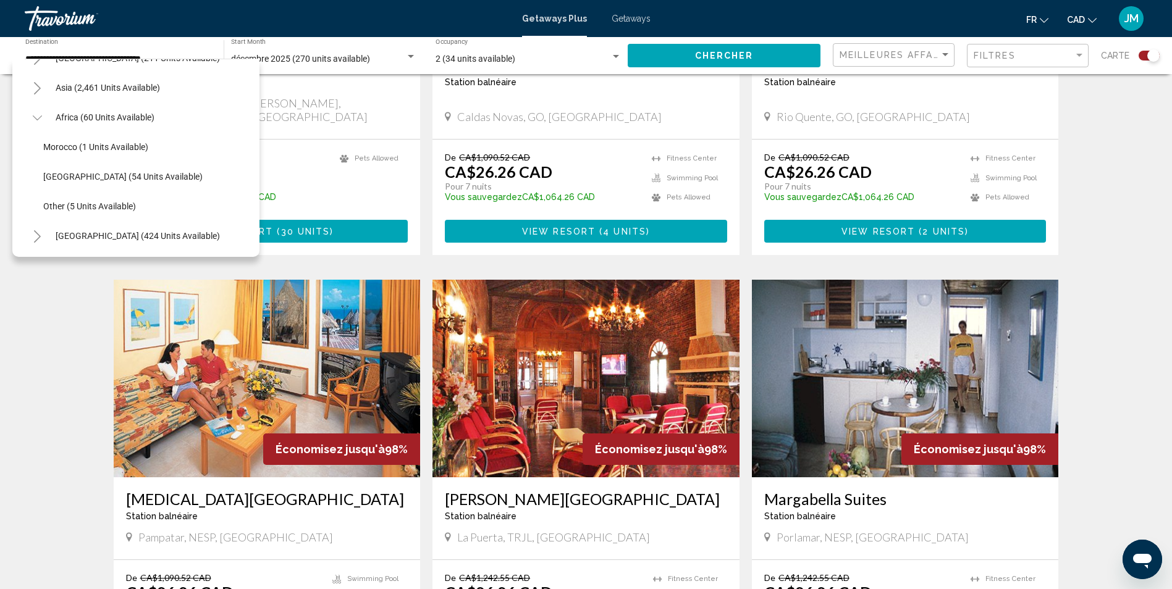
scroll to position [1544, 0]
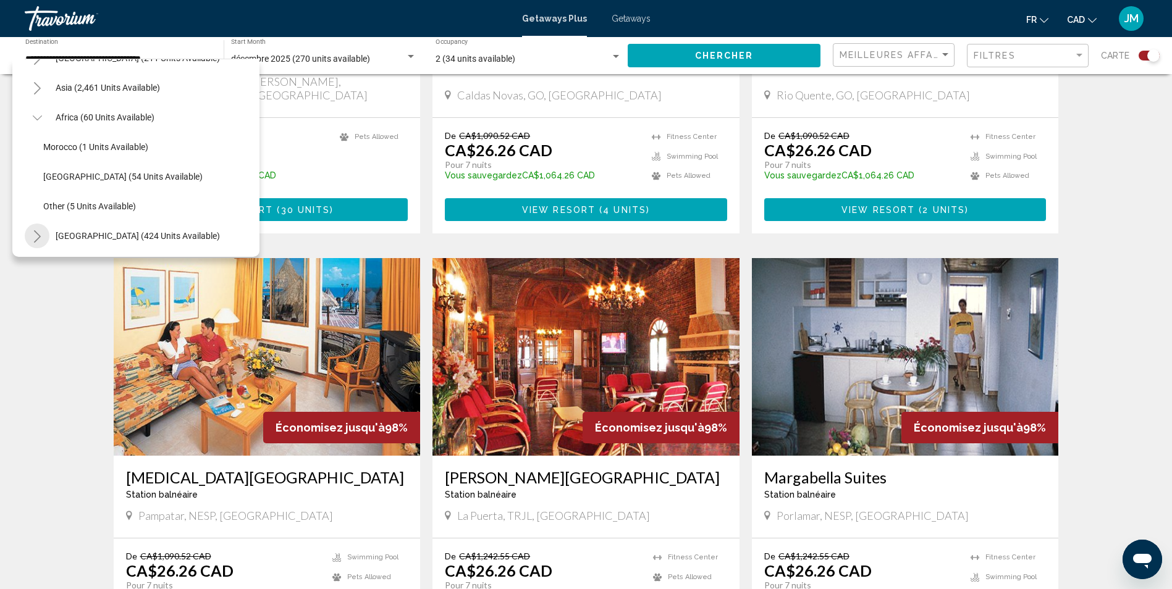
click at [38, 230] on icon "Toggle Middle East (424 units available)" at bounding box center [37, 236] width 9 height 12
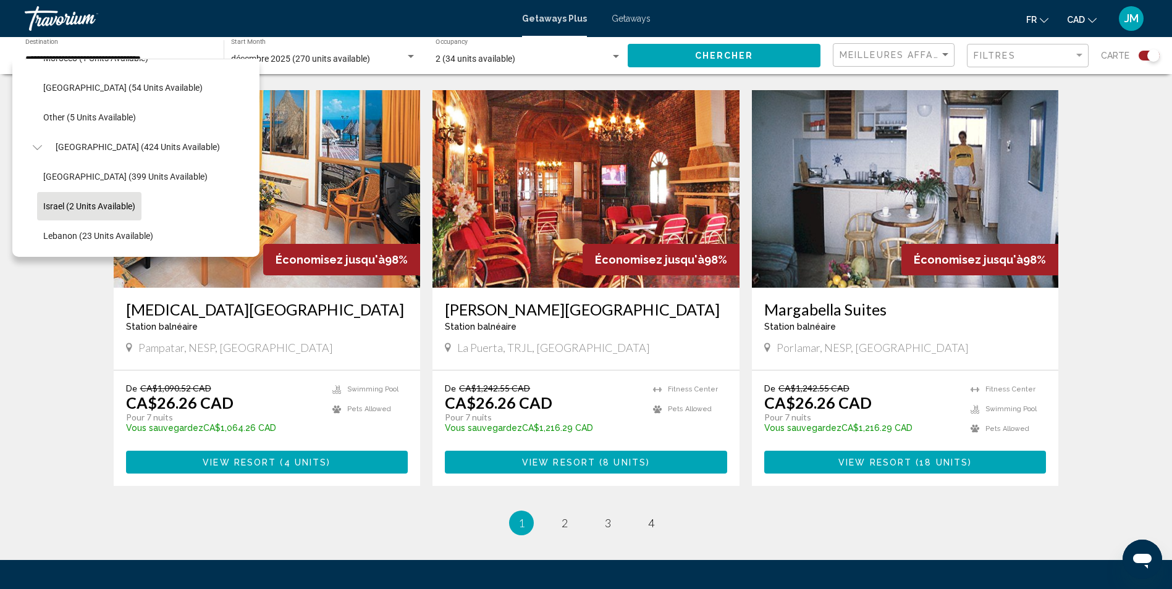
scroll to position [1791, 0]
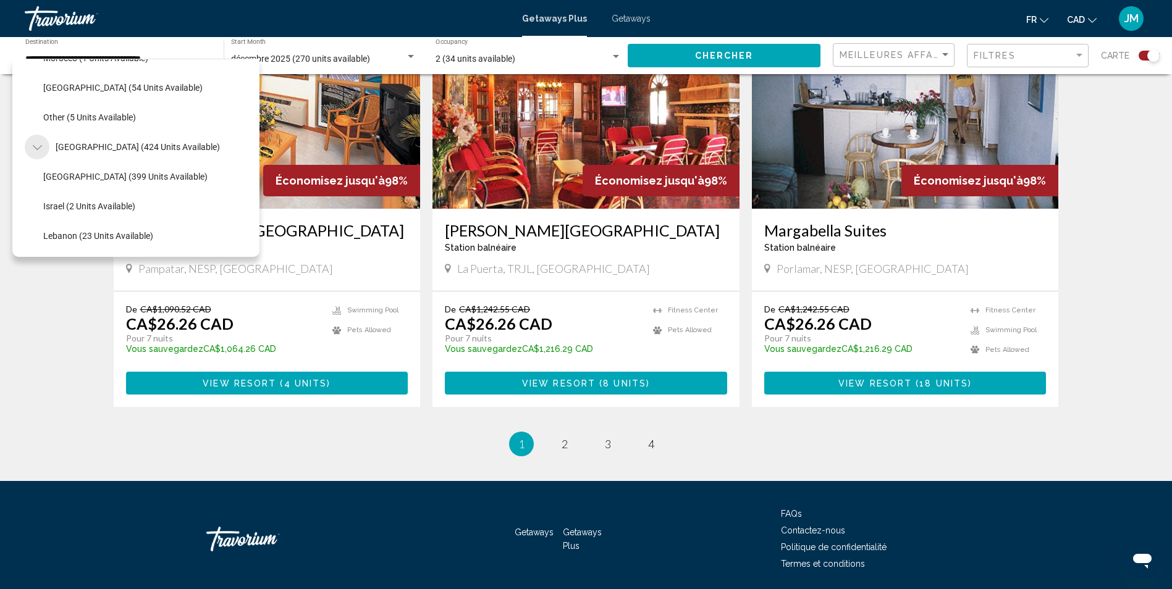
click at [35, 143] on icon "Toggle Middle East (424 units available)" at bounding box center [37, 147] width 9 height 12
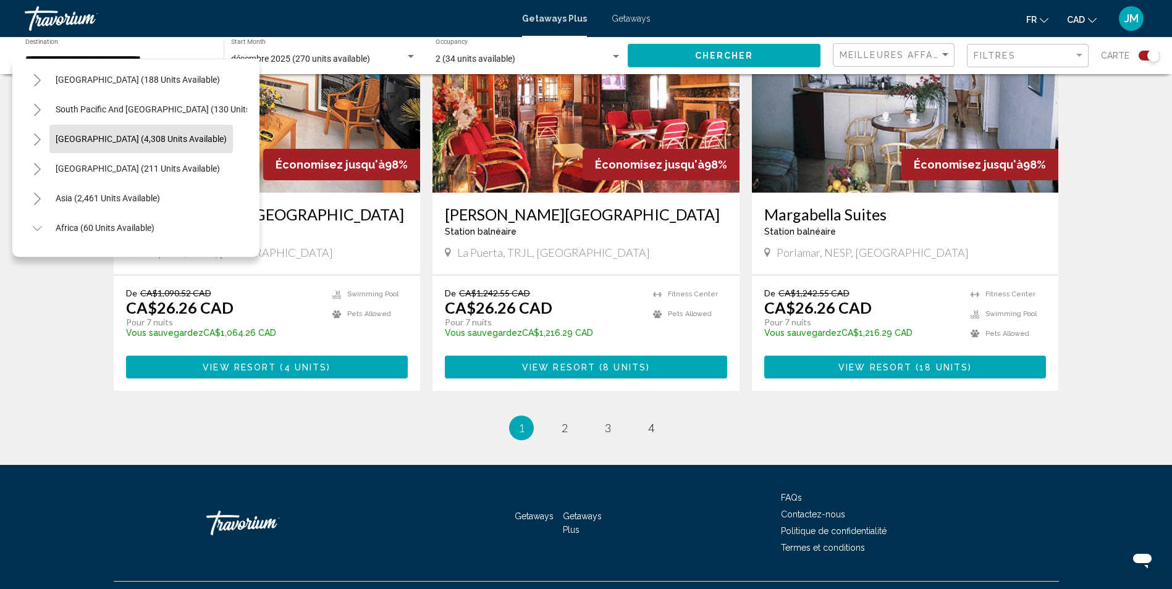
scroll to position [175, 0]
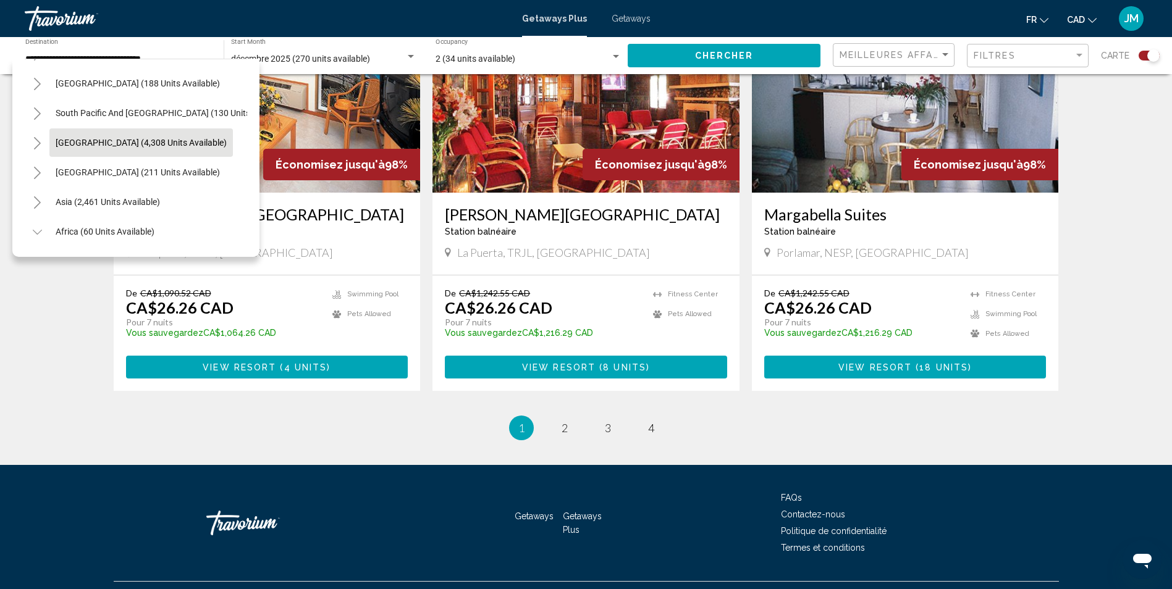
drag, startPoint x: 33, startPoint y: 232, endPoint x: 36, endPoint y: 222, distance: 9.8
click at [34, 232] on icon "Toggle Africa (60 units available)" at bounding box center [37, 232] width 9 height 12
click at [38, 198] on icon "Toggle Asia (2,461 units available)" at bounding box center [37, 202] width 9 height 12
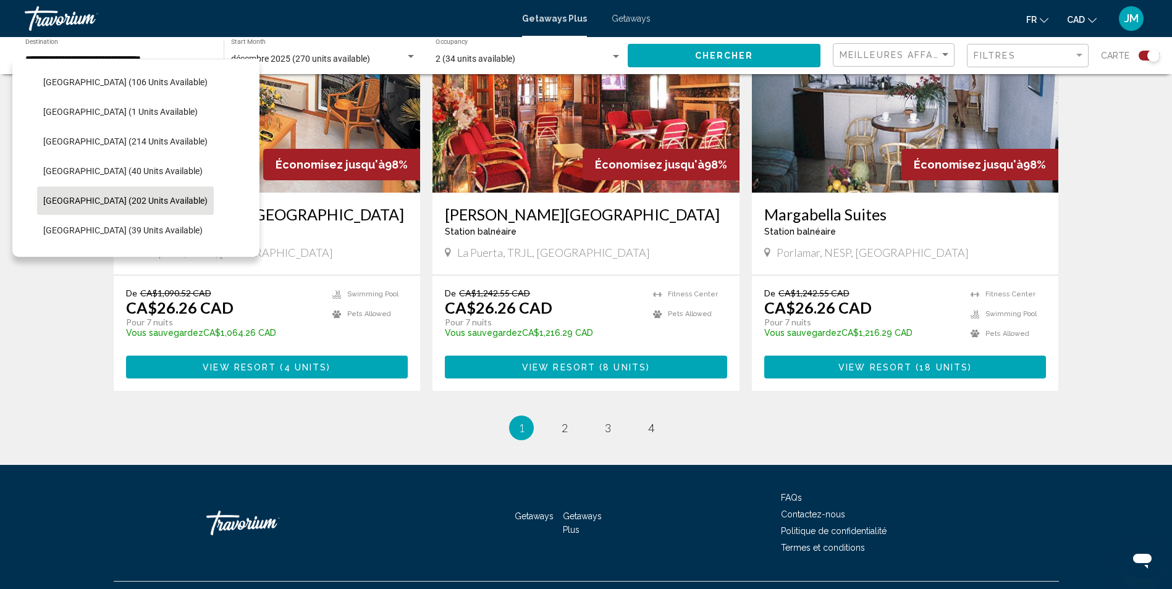
scroll to position [422, 0]
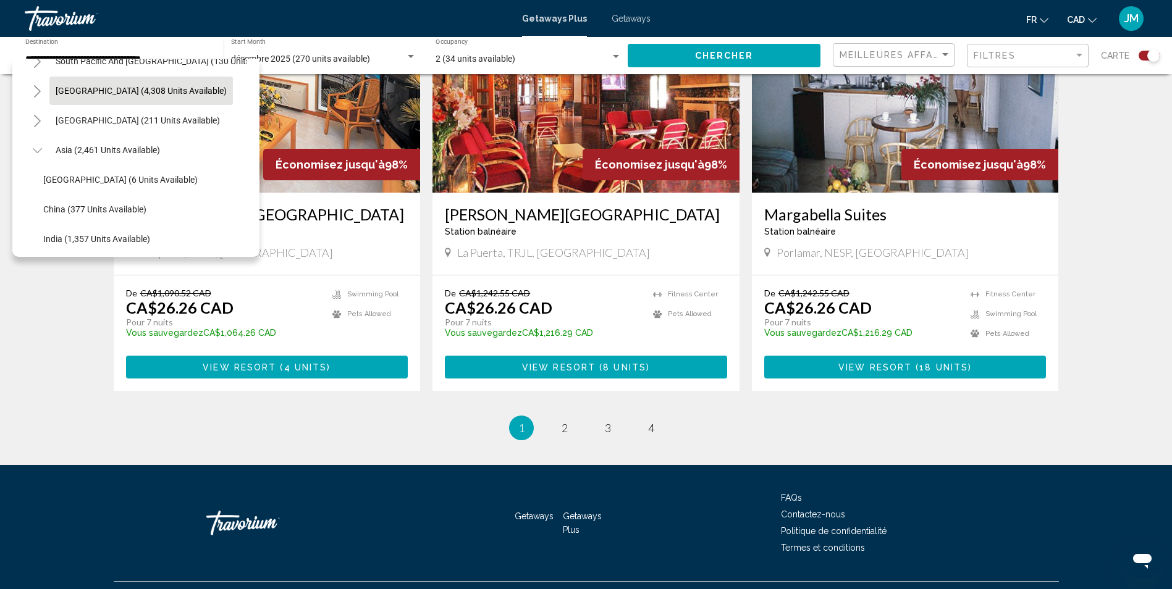
click at [39, 148] on icon "Toggle Asia (2,461 units available)" at bounding box center [37, 151] width 9 height 12
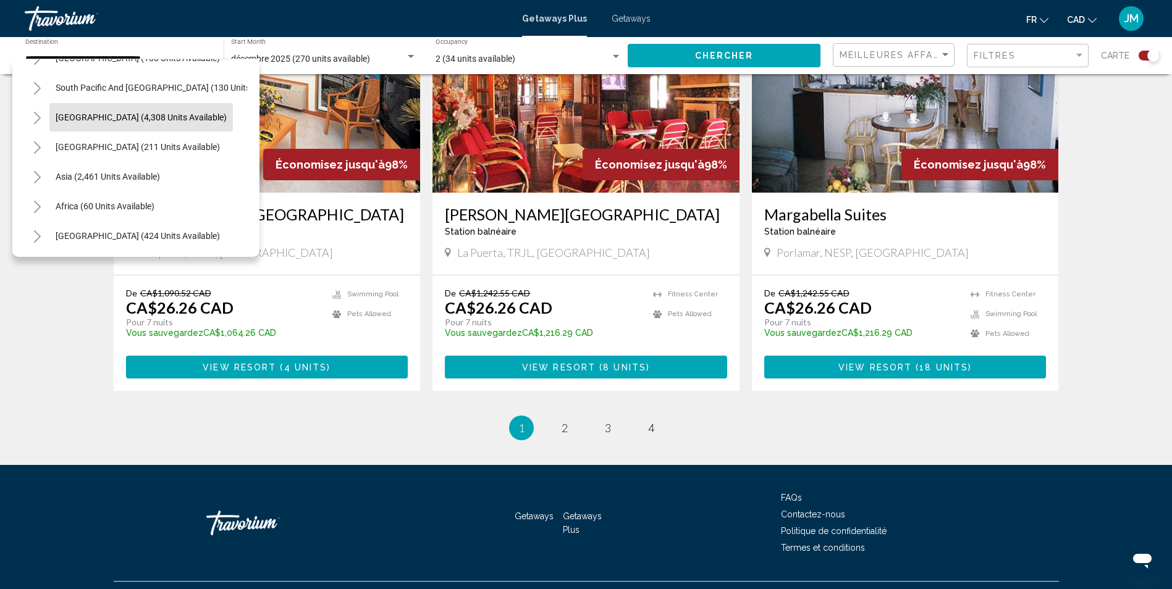
scroll to position [209, 0]
click at [34, 135] on button "Toggle Central America (211 units available)" at bounding box center [37, 147] width 25 height 25
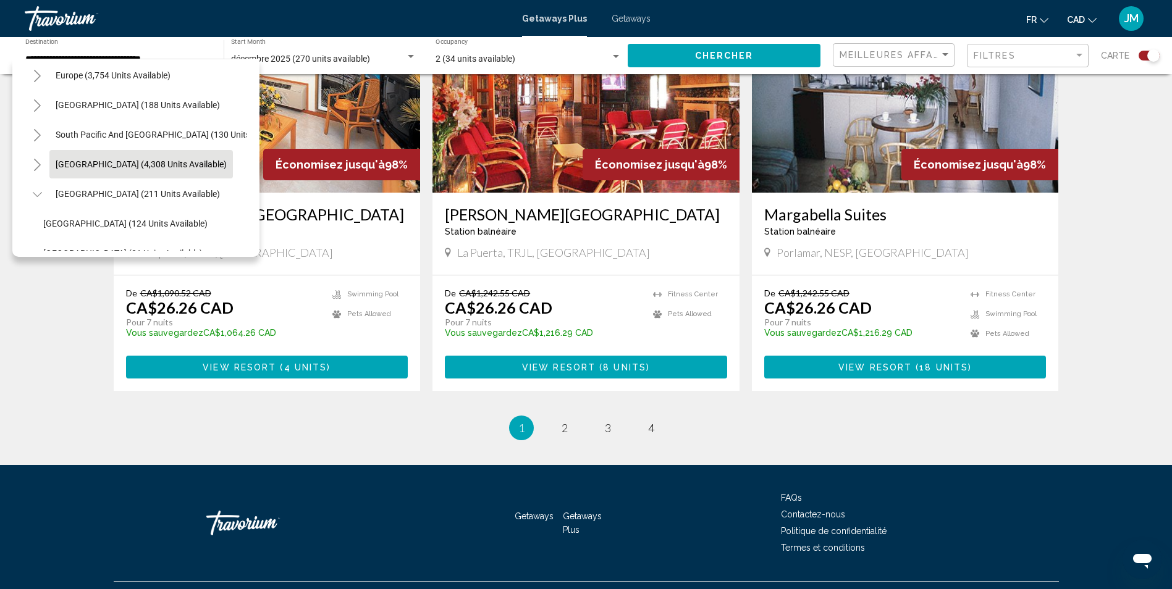
scroll to position [148, 0]
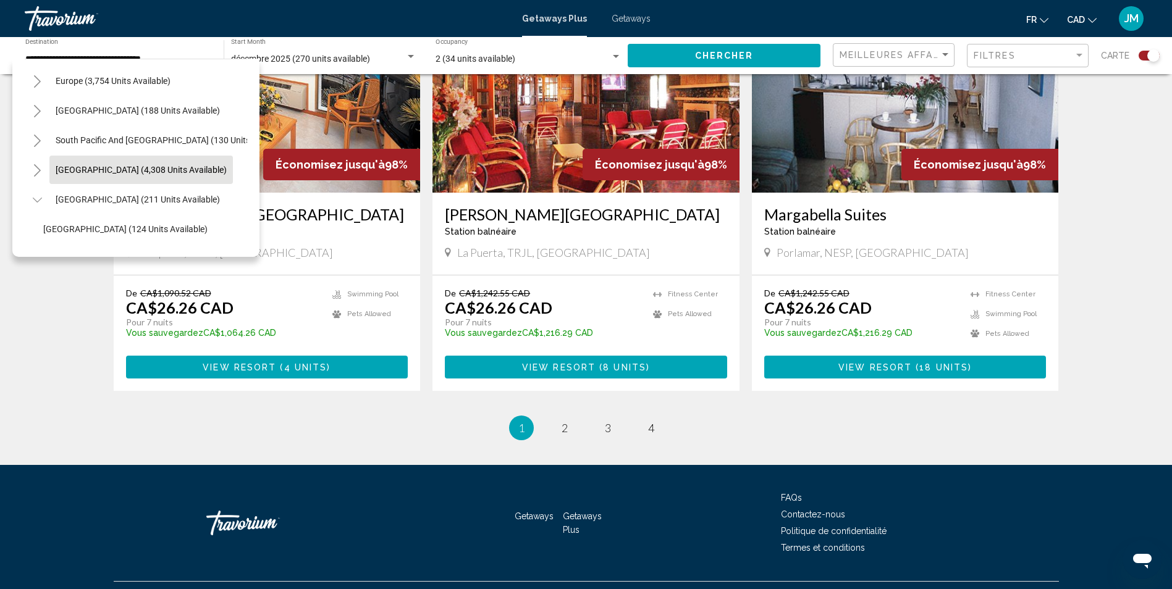
click at [36, 166] on icon "Toggle South America (4,308 units available)" at bounding box center [37, 170] width 9 height 12
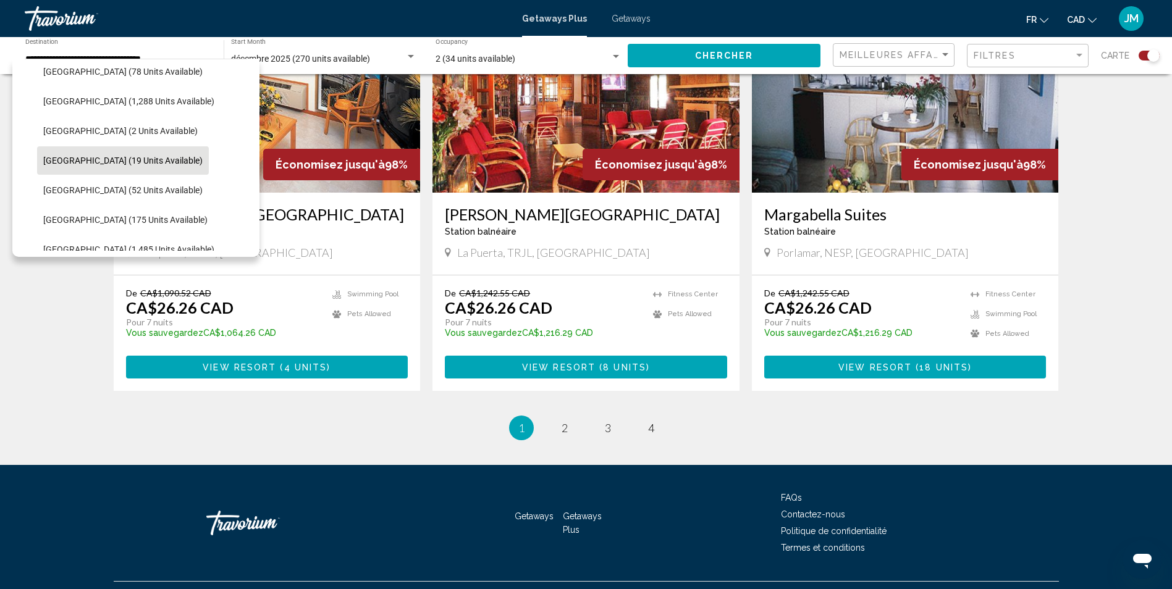
scroll to position [209, 0]
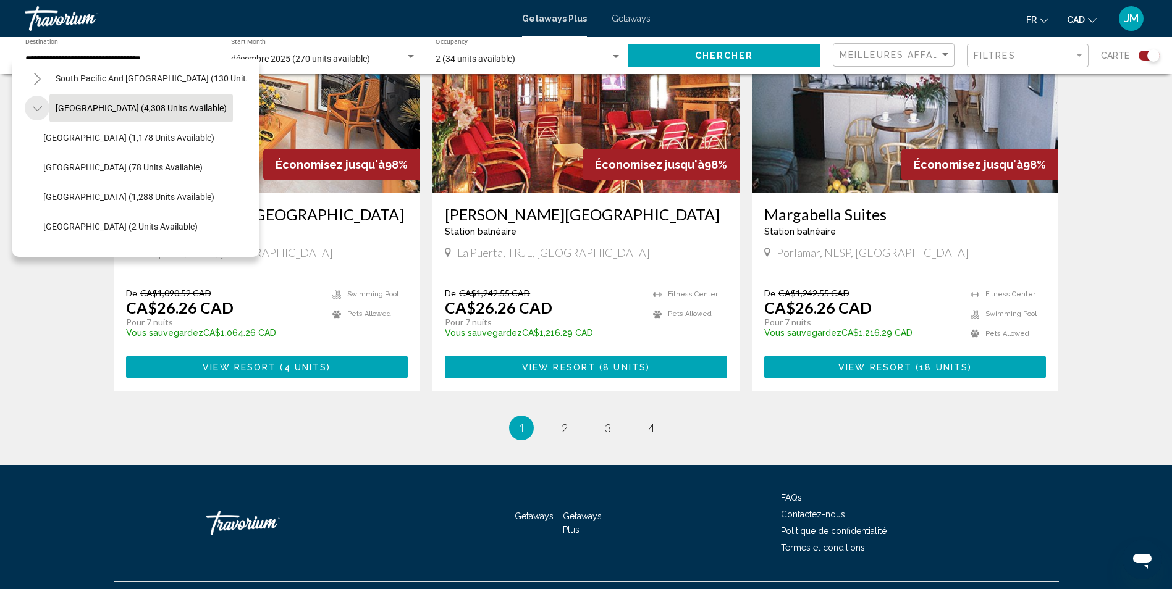
click at [33, 111] on icon "Toggle South America (4,308 units available)" at bounding box center [37, 109] width 9 height 12
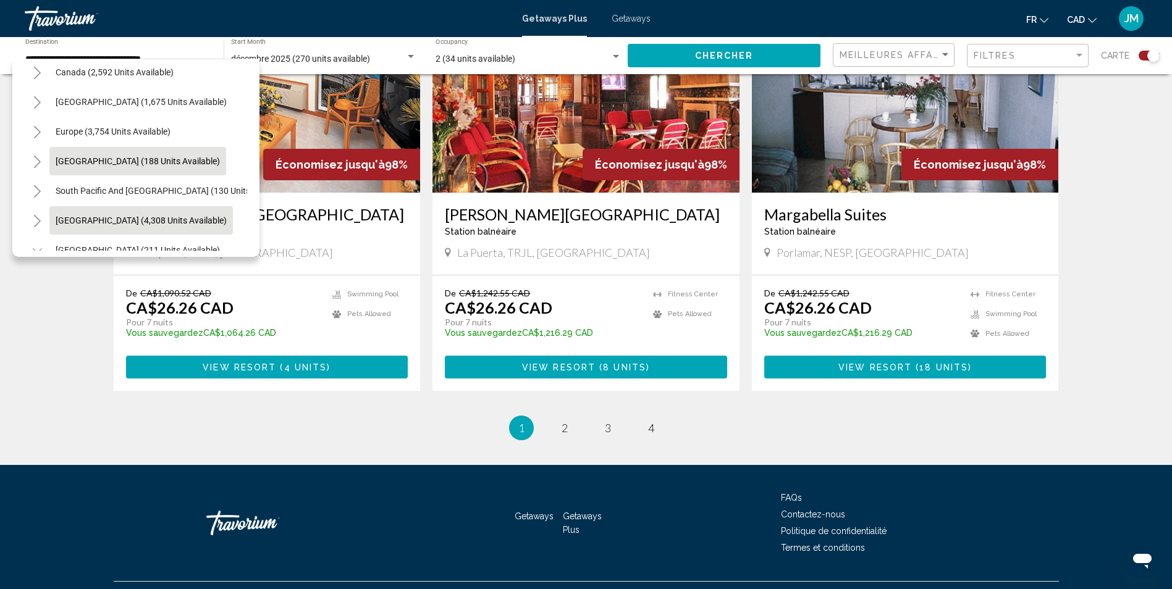
scroll to position [86, 0]
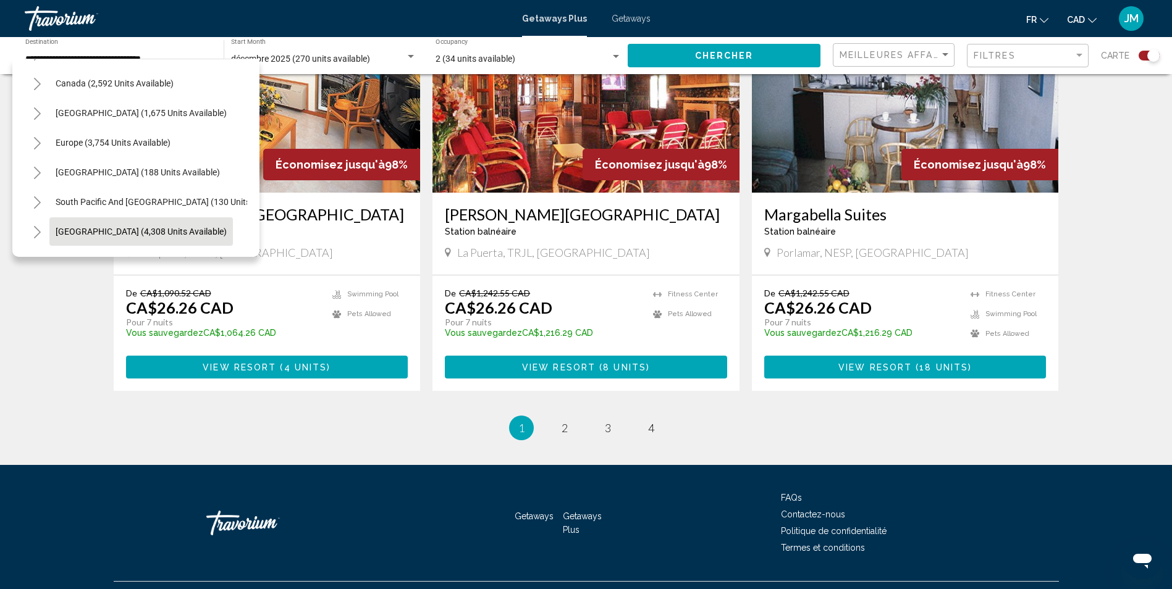
click at [33, 176] on button "Toggle Australia (188 units available)" at bounding box center [37, 172] width 25 height 25
click at [38, 174] on icon "Toggle Australia (188 units available)" at bounding box center [36, 172] width 9 height 5
click at [36, 144] on icon "Toggle Europe (3,754 units available)" at bounding box center [37, 143] width 9 height 12
click at [41, 118] on icon "Toggle Caribbean & Atlantic Islands (1,675 units available)" at bounding box center [37, 113] width 9 height 12
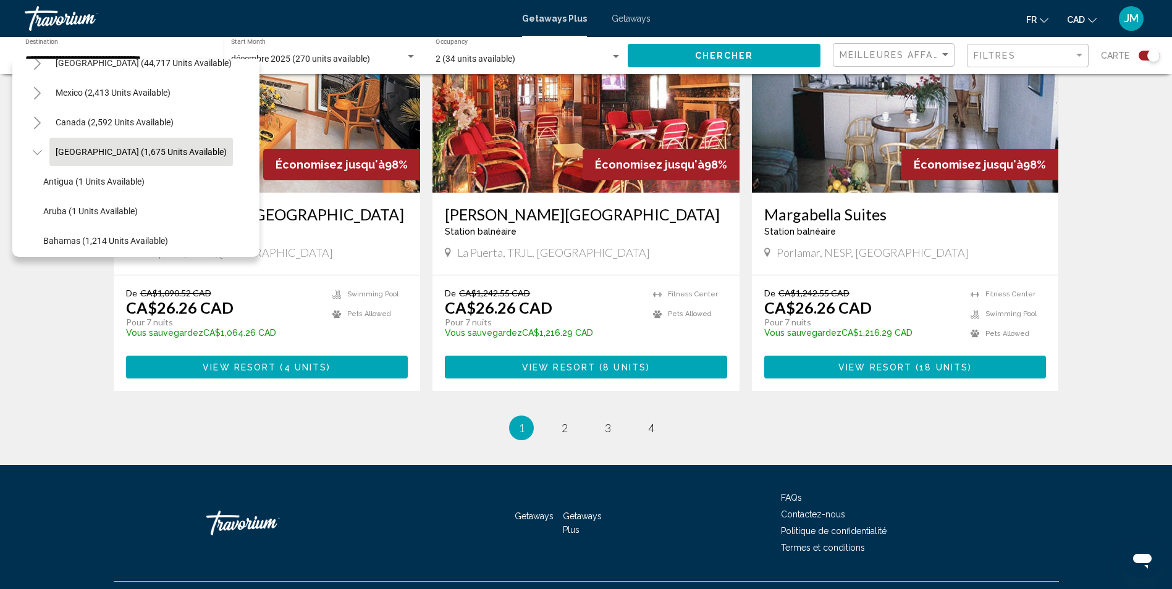
scroll to position [0, 0]
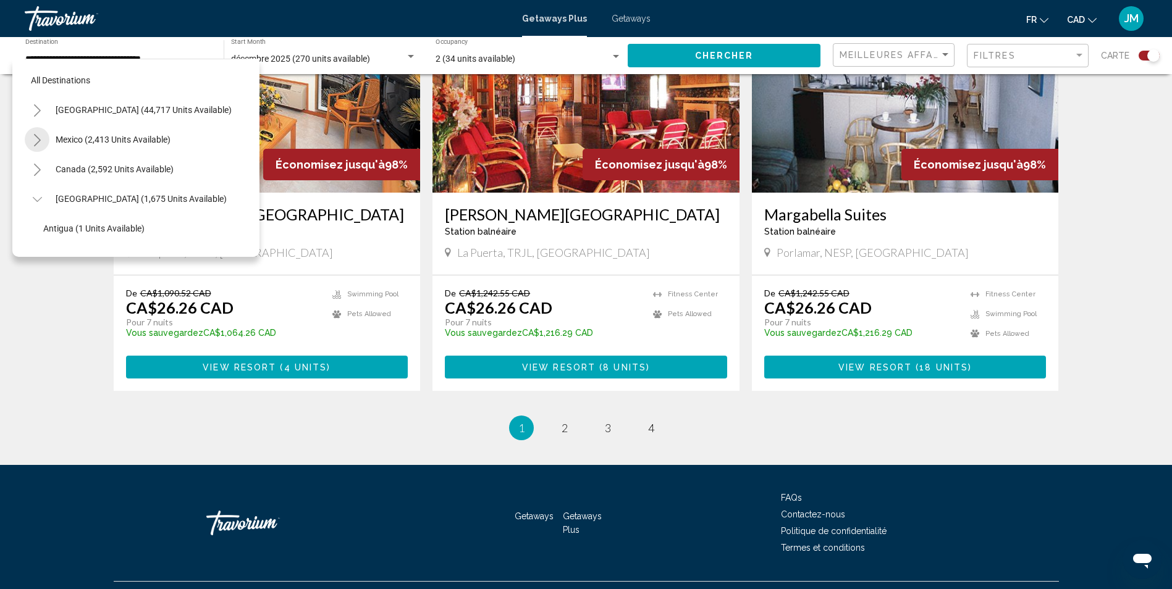
click at [38, 145] on icon "Toggle Mexico (2,413 units available)" at bounding box center [37, 140] width 9 height 12
click at [38, 137] on icon "Toggle Mexico (2,413 units available)" at bounding box center [37, 140] width 9 height 12
click at [32, 112] on button "Toggle United States (44,717 units available)" at bounding box center [37, 110] width 25 height 25
click at [42, 116] on button "Toggle United States (44,717 units available)" at bounding box center [37, 110] width 25 height 25
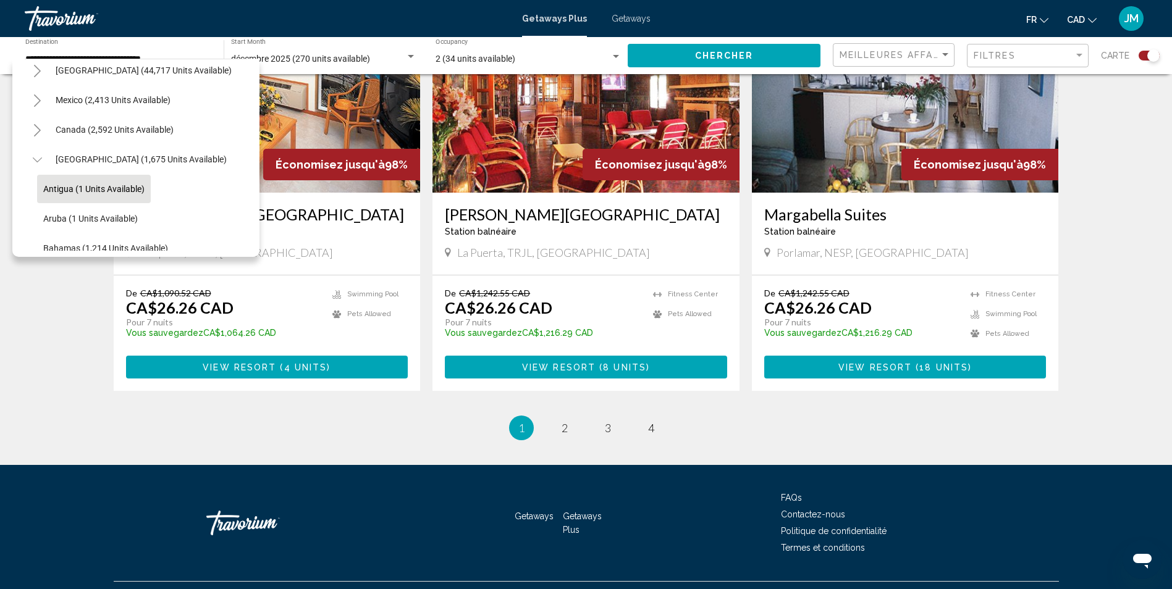
scroll to position [62, 0]
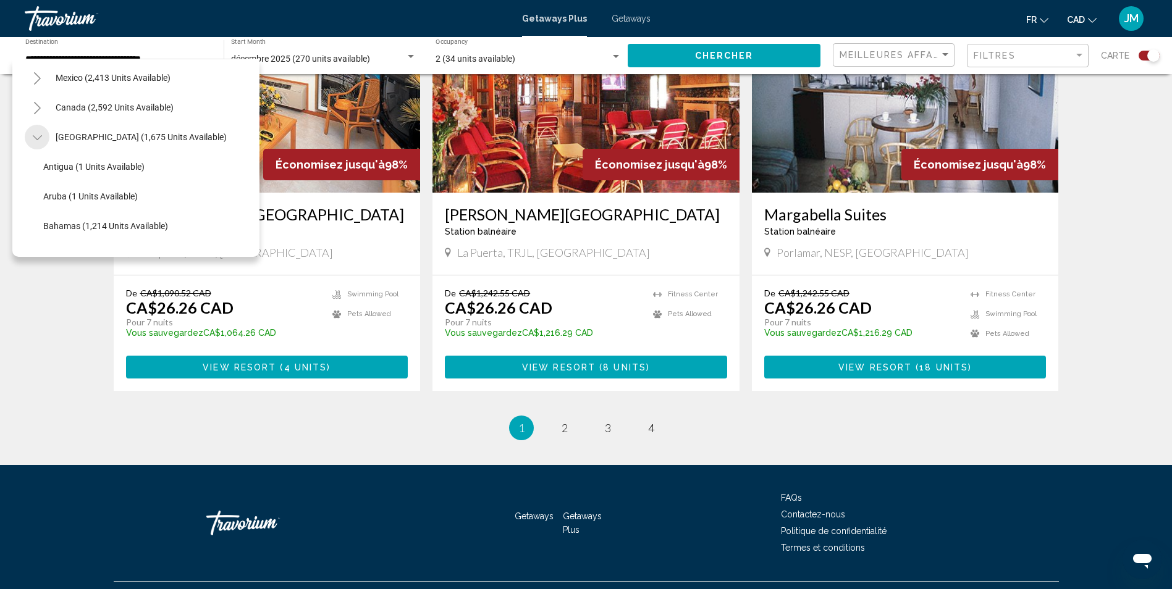
click at [40, 143] on icon "Toggle Caribbean & Atlantic Islands (1,675 units available)" at bounding box center [37, 138] width 9 height 12
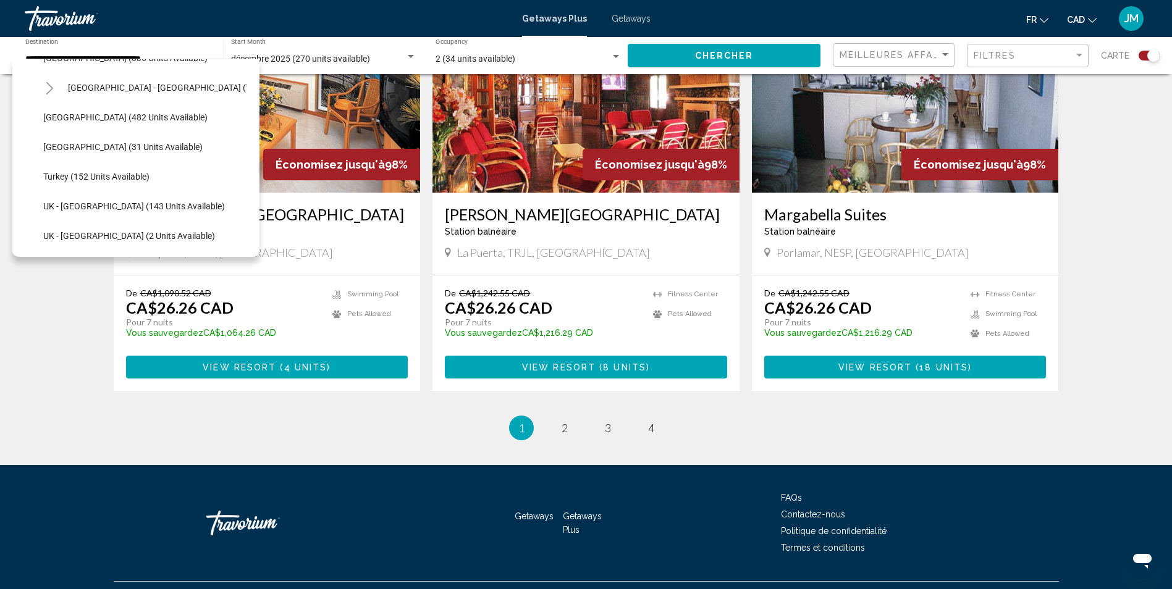
click at [51, 91] on icon "Toggle Spain - Canary Islands (71 units available)" at bounding box center [49, 88] width 9 height 12
click at [47, 94] on icon "Toggle Spain - Canary Islands (71 units available)" at bounding box center [49, 88] width 9 height 12
click at [52, 90] on icon "Toggle Spain - Canary Islands (71 units available)" at bounding box center [49, 88] width 9 height 12
click at [49, 88] on icon "Toggle Spain - Canary Islands (71 units available)" at bounding box center [49, 88] width 9 height 12
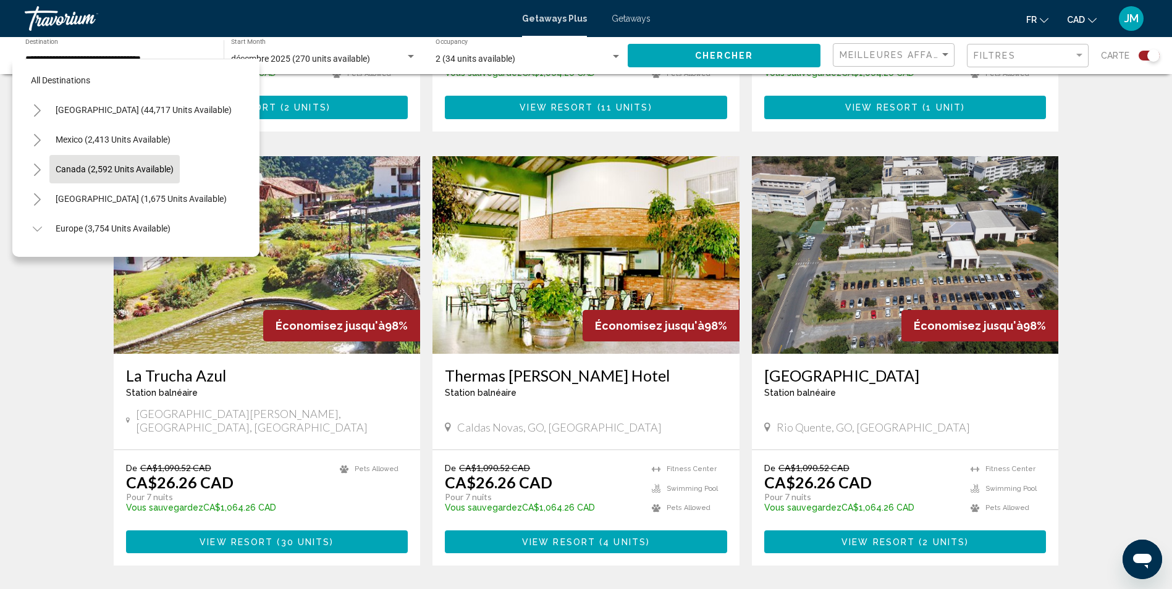
scroll to position [1190, 0]
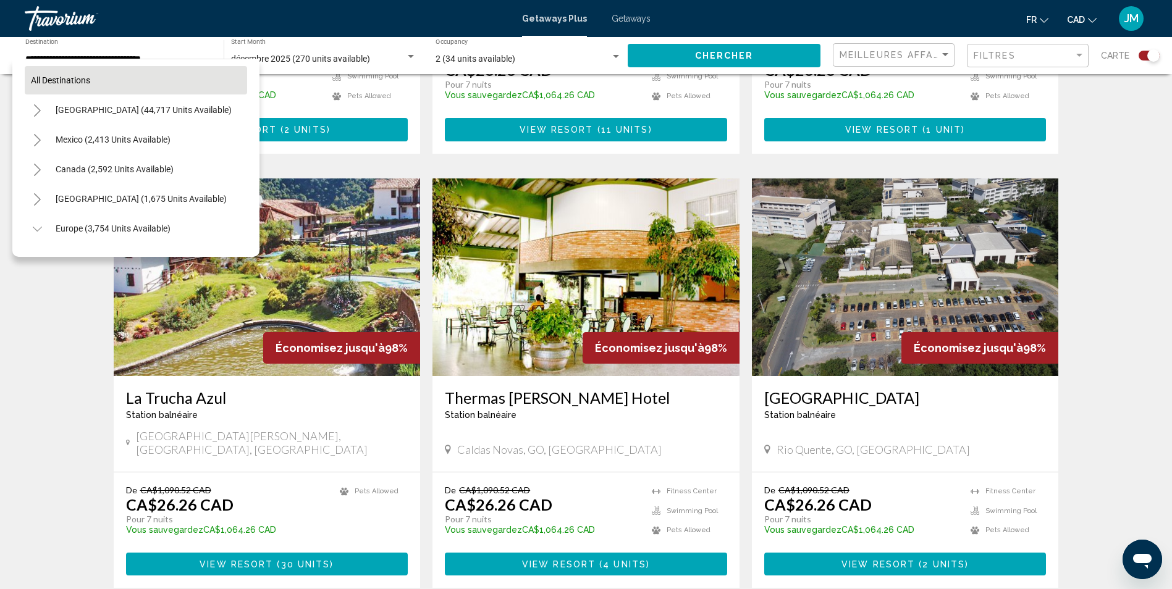
click at [61, 69] on button "All destinations" at bounding box center [136, 80] width 222 height 28
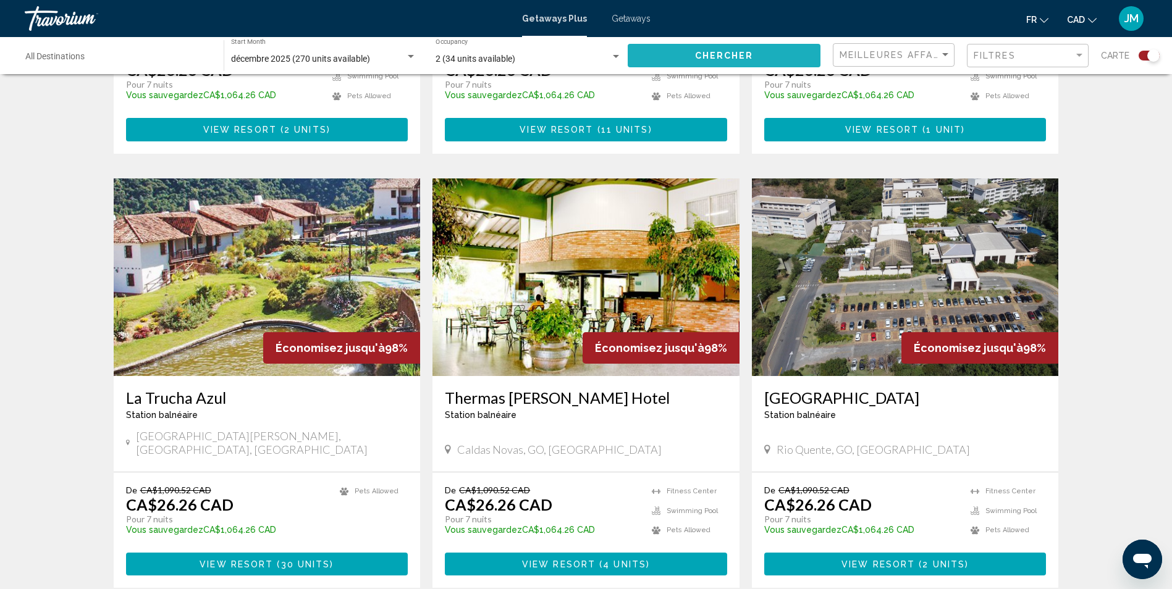
click at [753, 59] on button "Chercher" at bounding box center [724, 55] width 193 height 23
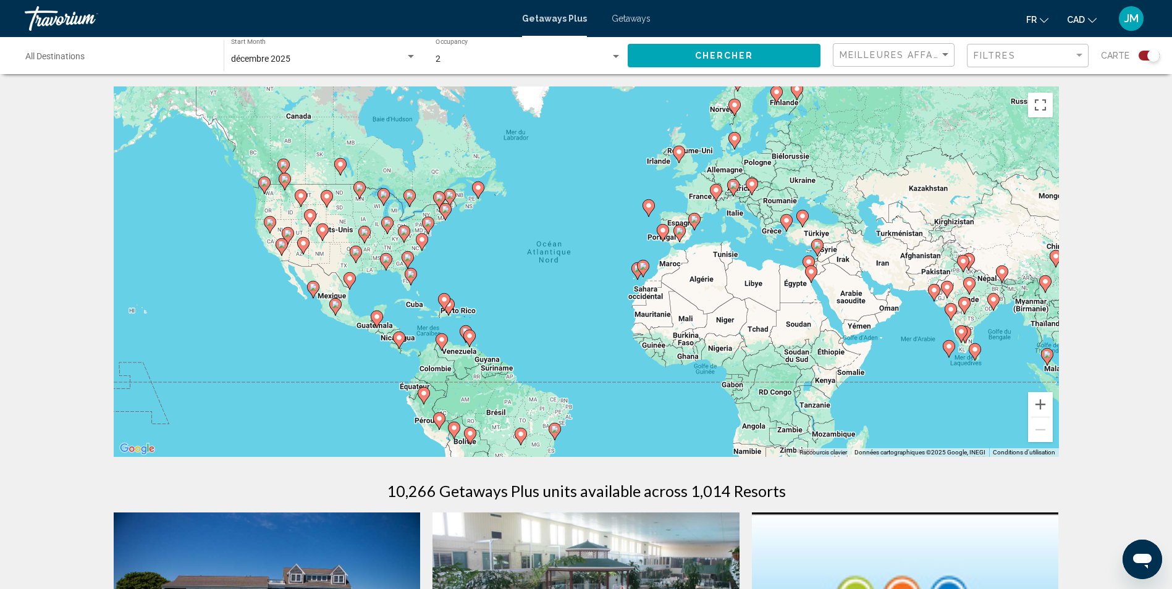
click at [421, 321] on div "Pour activer le glissement avec le clavier, appuyez sur Alt+Entrée. Une fois ce…" at bounding box center [586, 271] width 945 height 371
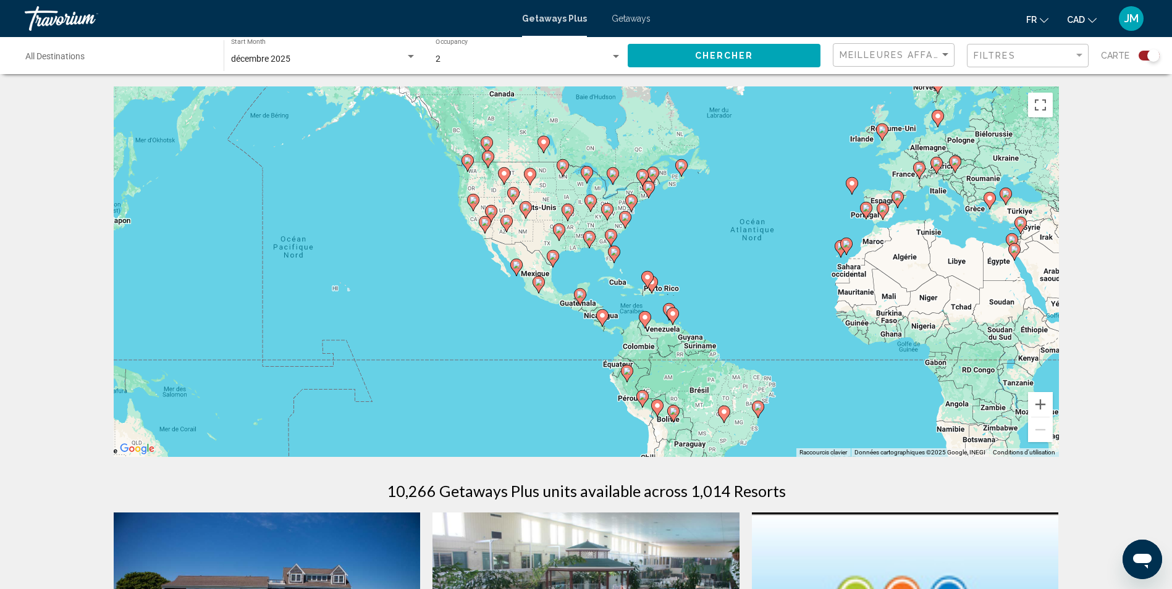
drag, startPoint x: 413, startPoint y: 311, endPoint x: 647, endPoint y: 302, distance: 233.7
click at [621, 290] on div "Pour activer le glissement avec le clavier, appuyez sur Alt+Entrée. Une fois ce…" at bounding box center [586, 271] width 945 height 371
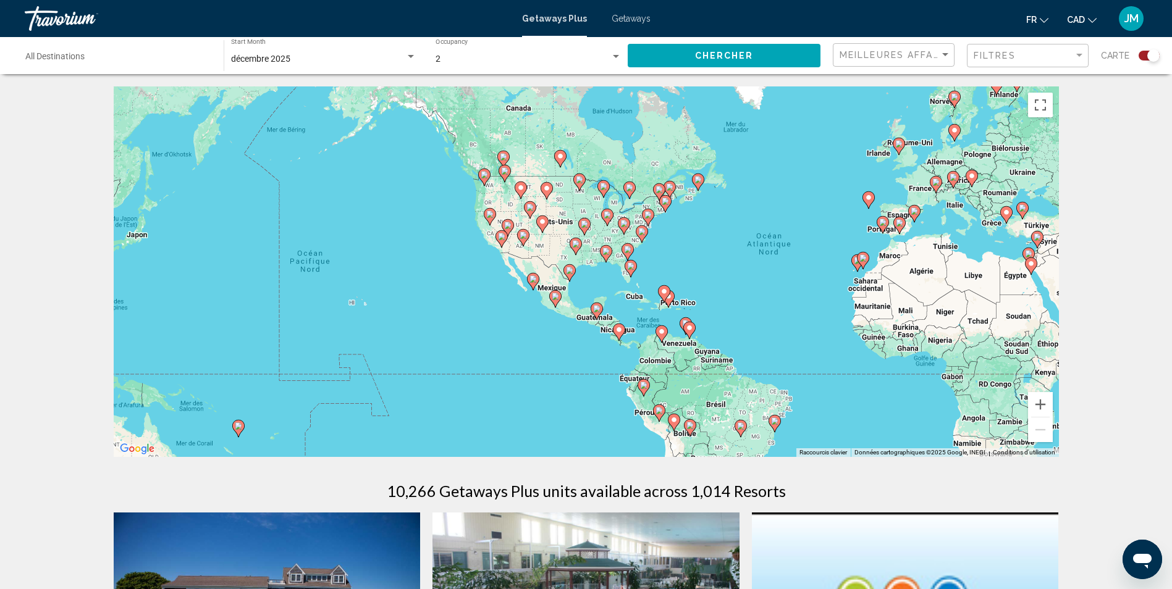
click at [665, 290] on image "Main content" at bounding box center [663, 291] width 7 height 7
type input "**********"
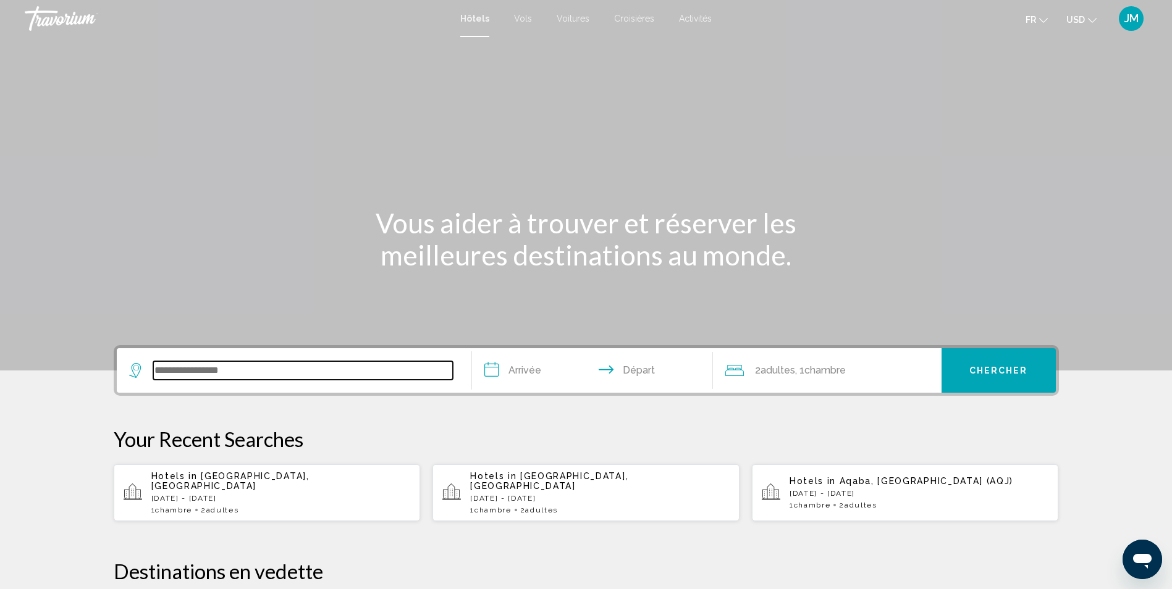
click at [258, 379] on input "Search widget" at bounding box center [303, 370] width 300 height 19
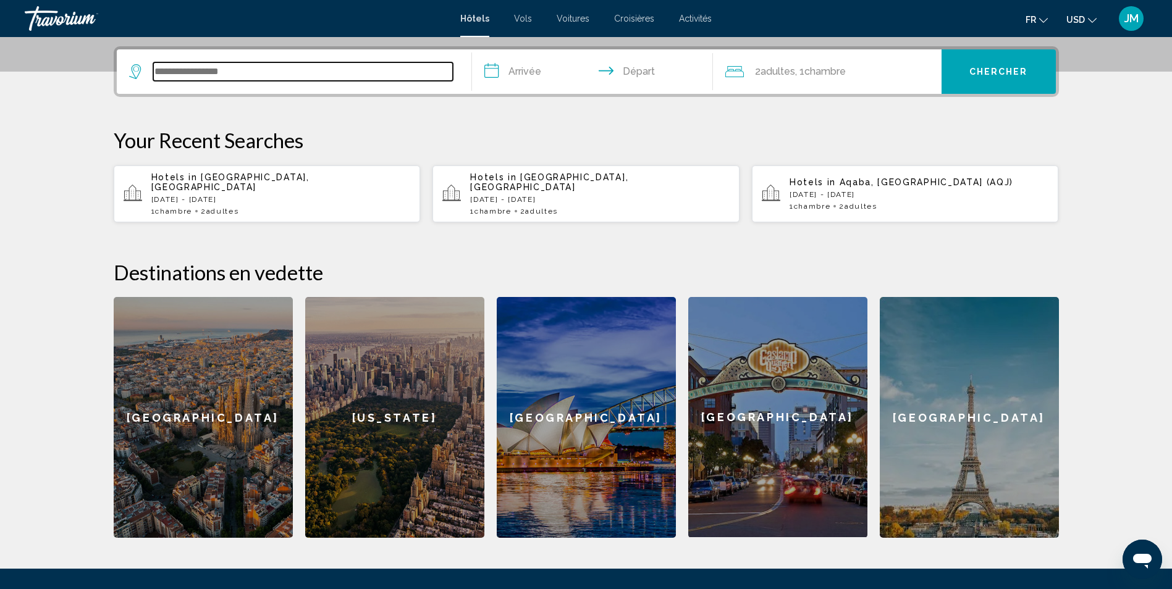
scroll to position [305, 0]
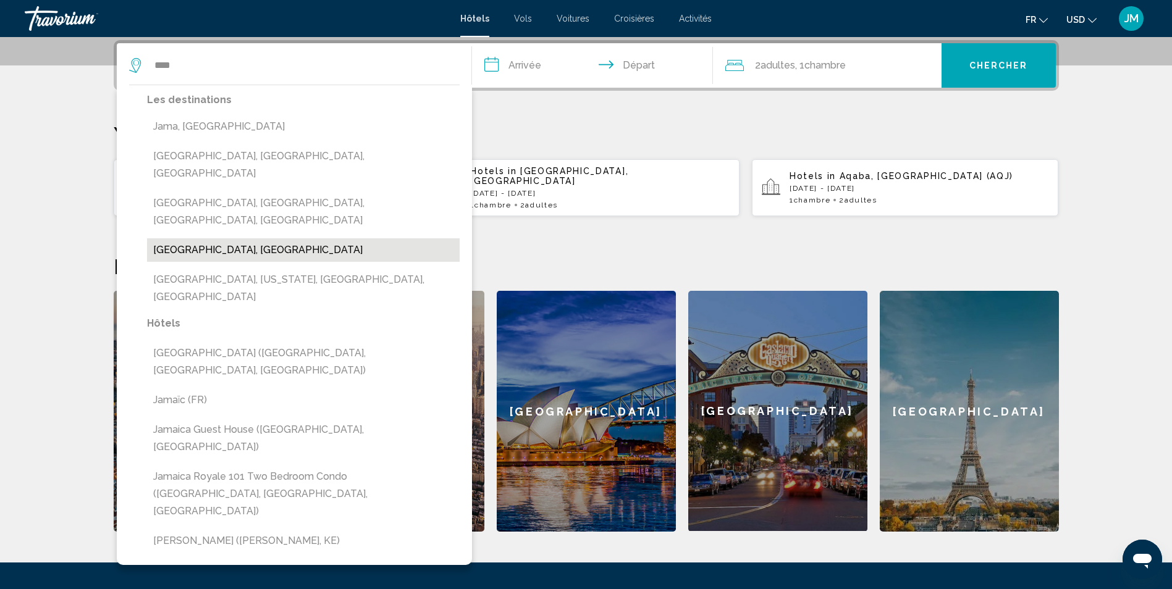
click at [222, 238] on button "Jamaica, Jamaica" at bounding box center [303, 249] width 313 height 23
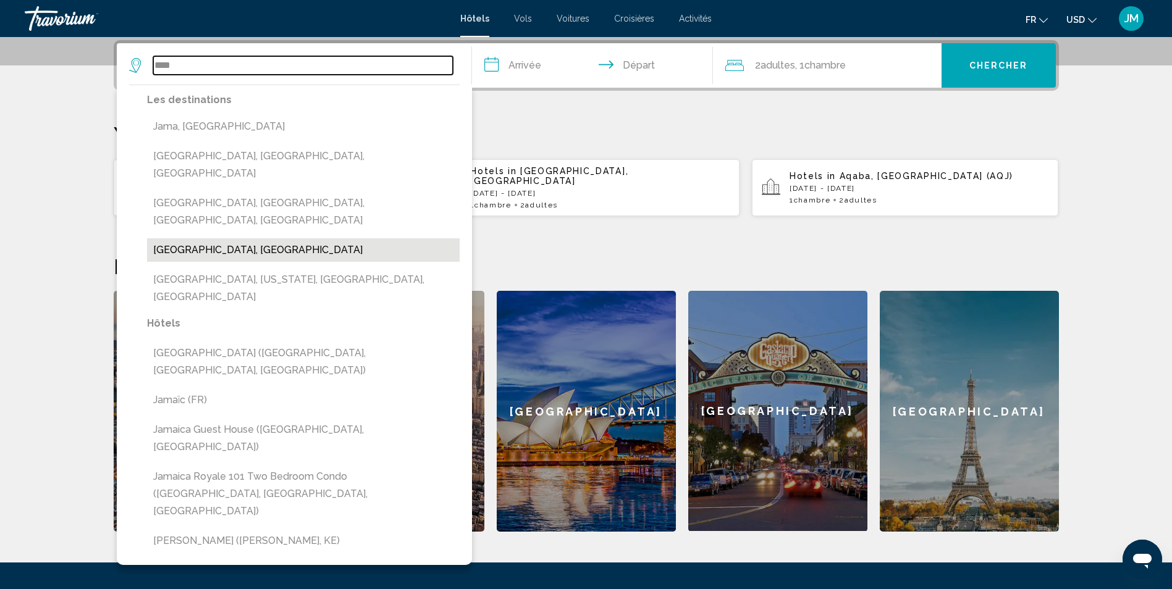
type input "**********"
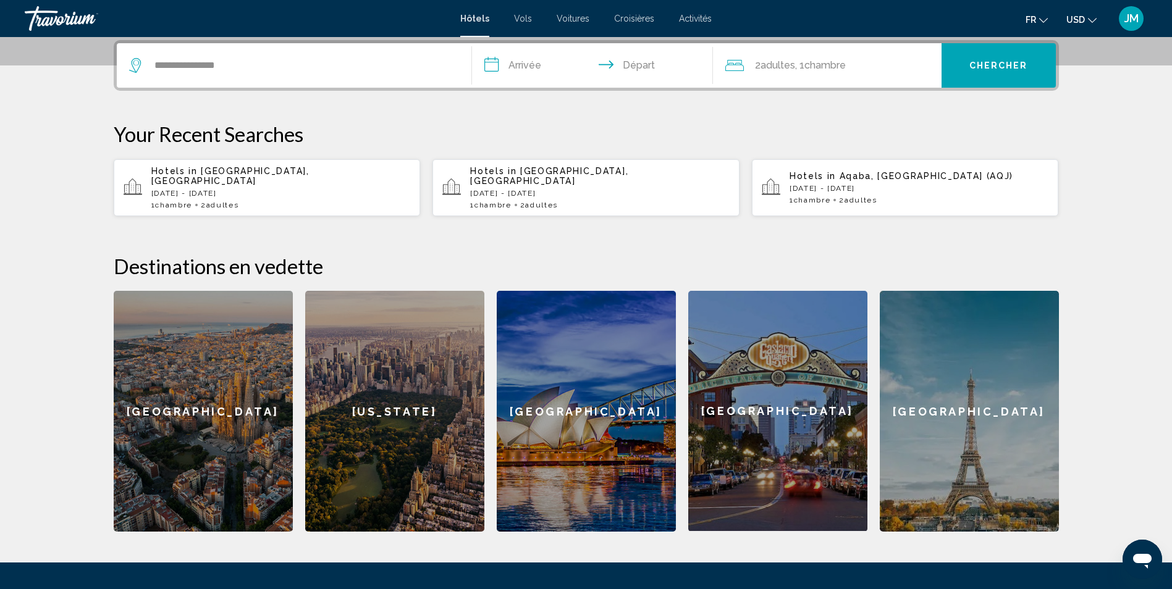
click at [526, 64] on input "**********" at bounding box center [595, 67] width 246 height 48
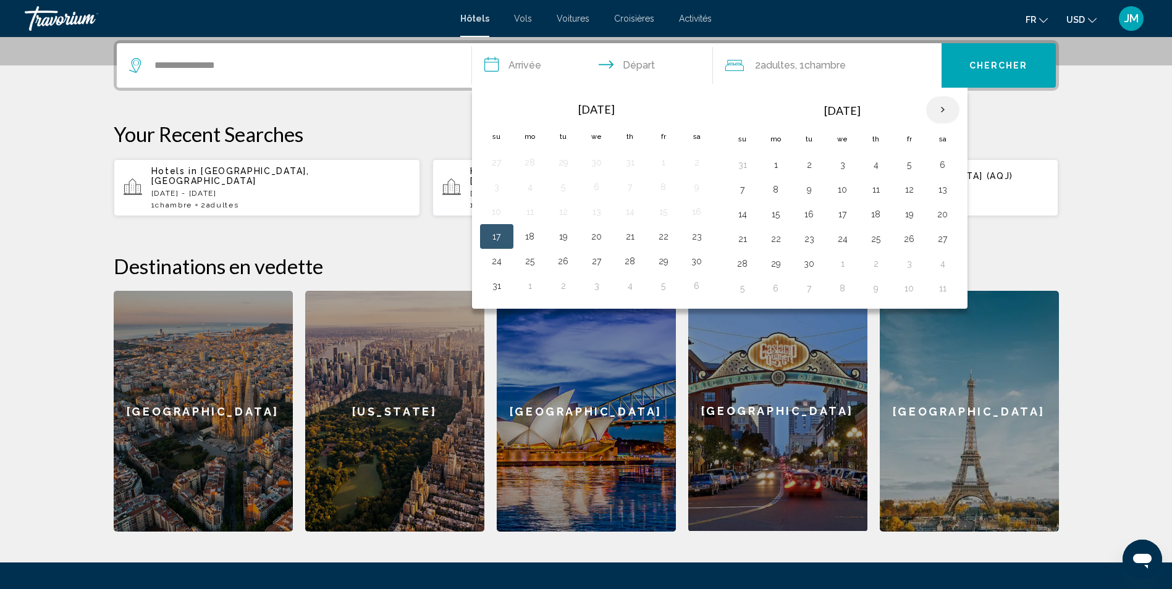
click at [941, 100] on th "Next month" at bounding box center [942, 109] width 33 height 27
click at [531, 189] on button "8" at bounding box center [530, 189] width 20 height 17
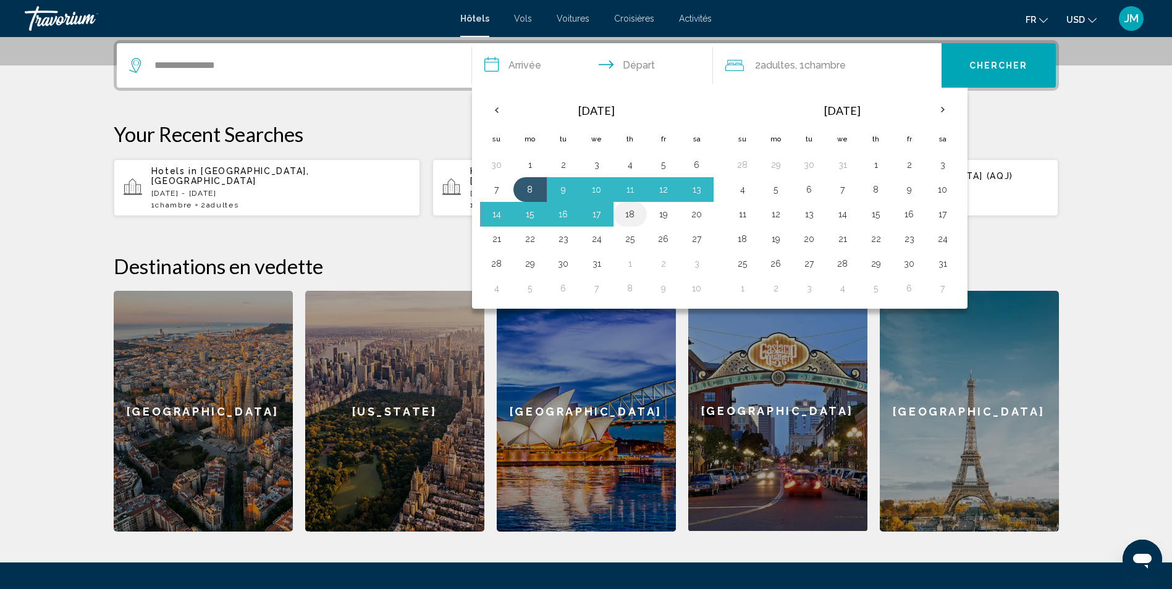
click at [639, 212] on button "18" at bounding box center [630, 214] width 20 height 17
type input "**********"
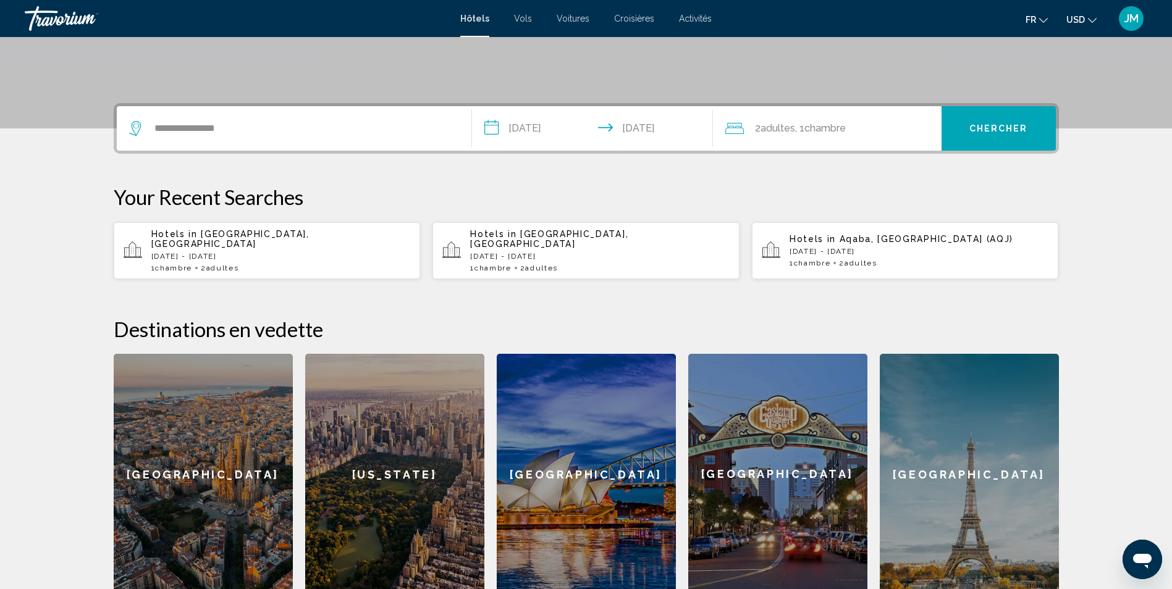
scroll to position [182, 0]
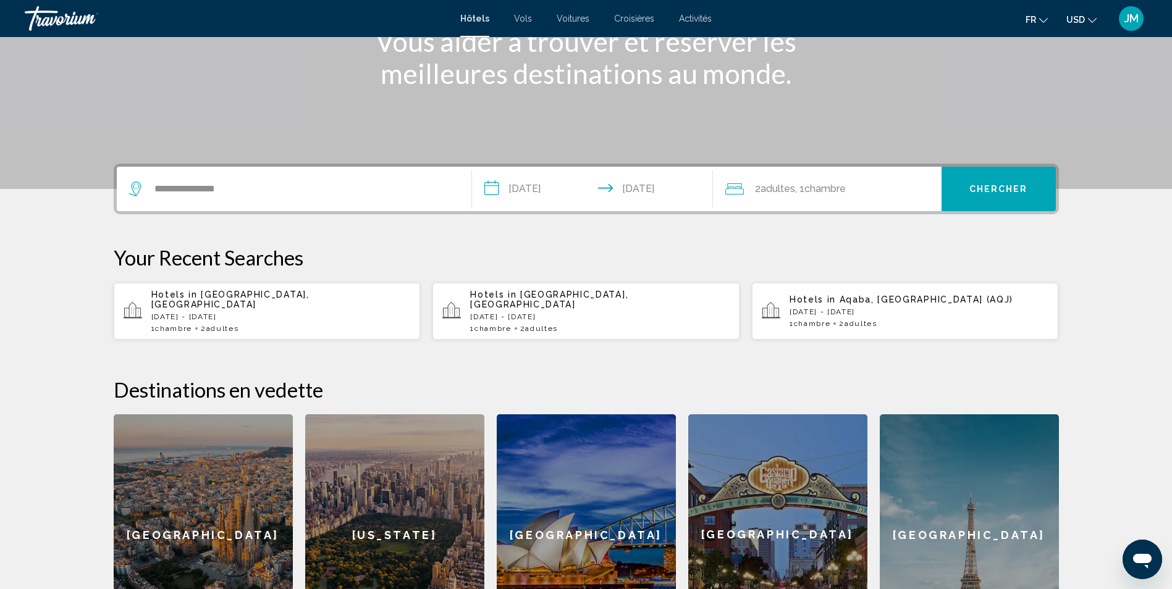
click at [1016, 188] on span "Chercher" at bounding box center [998, 190] width 59 height 10
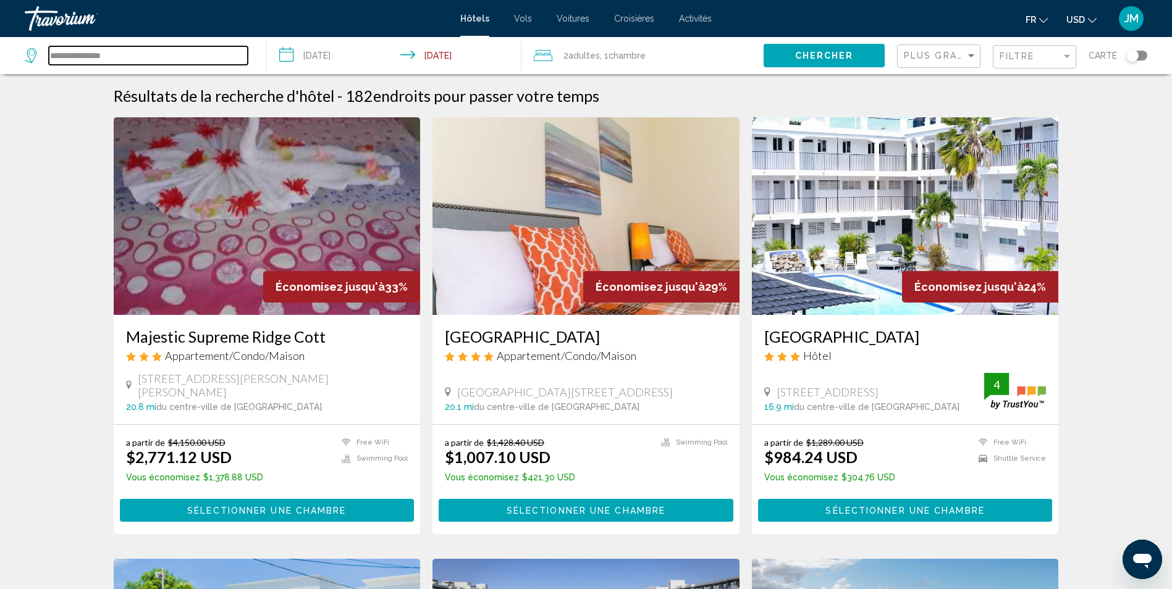
click at [153, 52] on input "**********" at bounding box center [148, 55] width 199 height 19
type input "*"
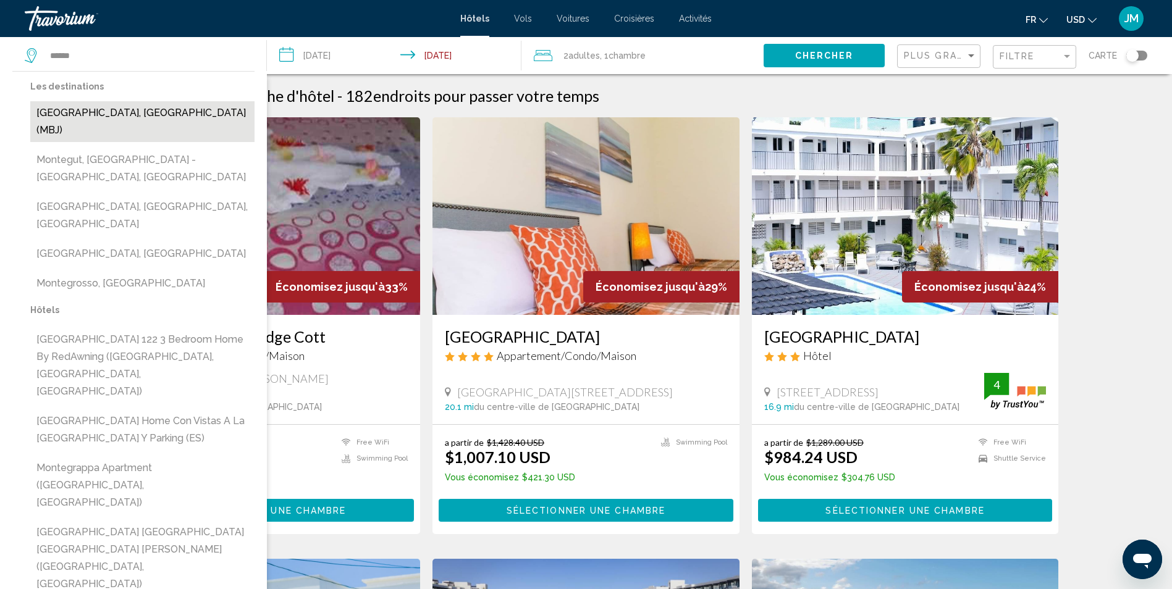
click at [200, 114] on button "Montego Bay, Jamaica (MBJ)" at bounding box center [142, 121] width 224 height 41
type input "**********"
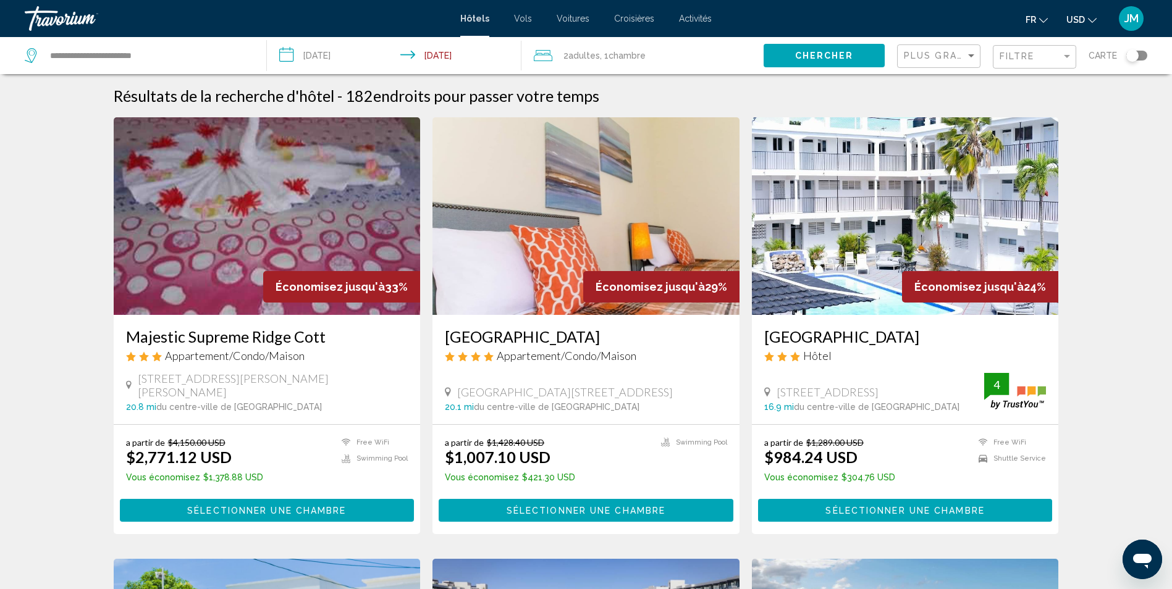
drag, startPoint x: 817, startPoint y: 54, endPoint x: 797, endPoint y: 63, distance: 21.6
click at [817, 54] on span "Chercher" at bounding box center [824, 56] width 59 height 10
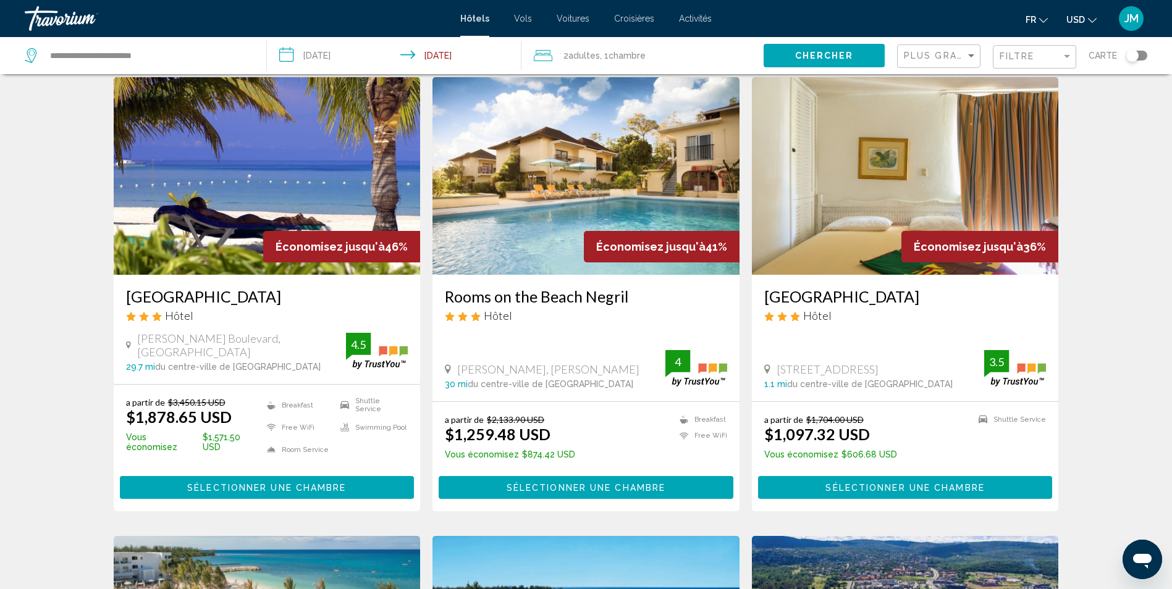
scroll to position [62, 0]
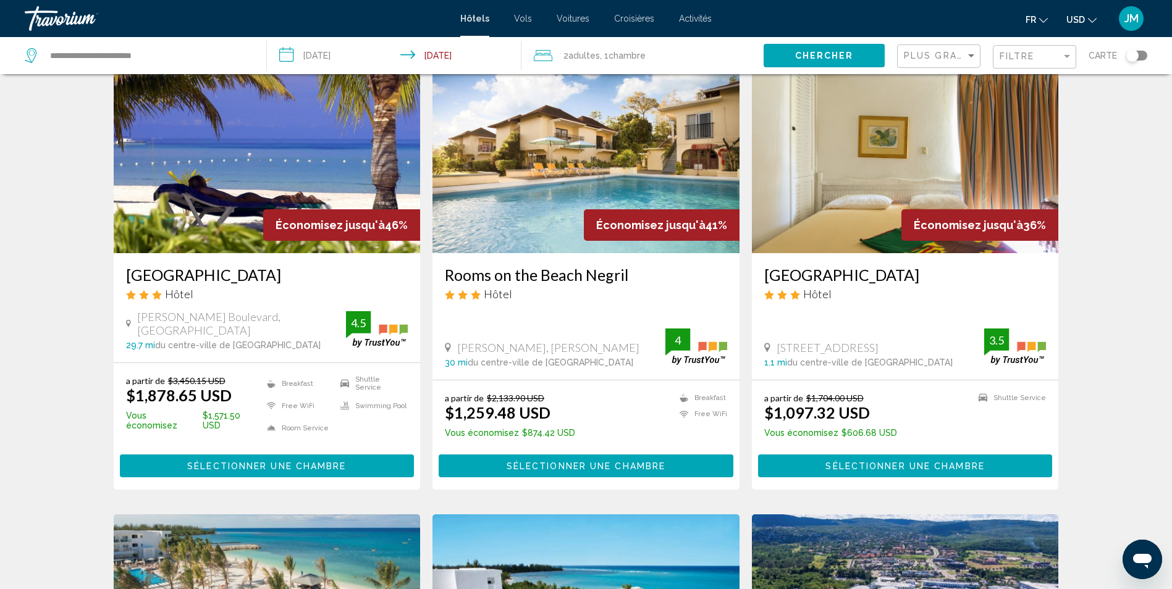
click at [1095, 19] on icon "Change currency" at bounding box center [1092, 20] width 9 height 9
click at [1069, 79] on button "CAD (Can$)" at bounding box center [1056, 82] width 62 height 16
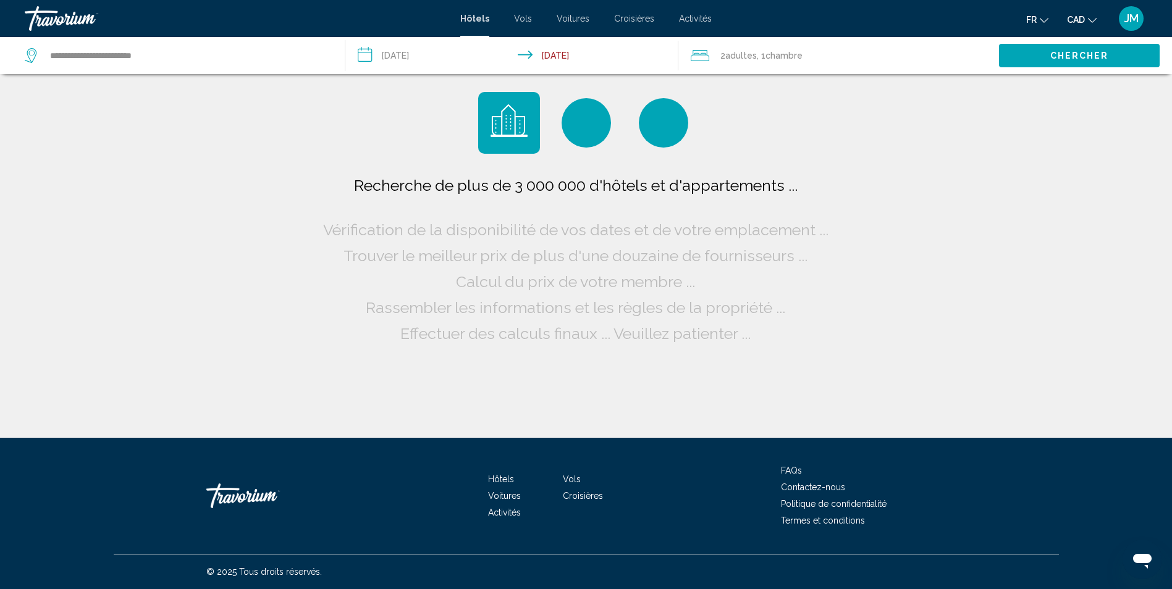
scroll to position [0, 0]
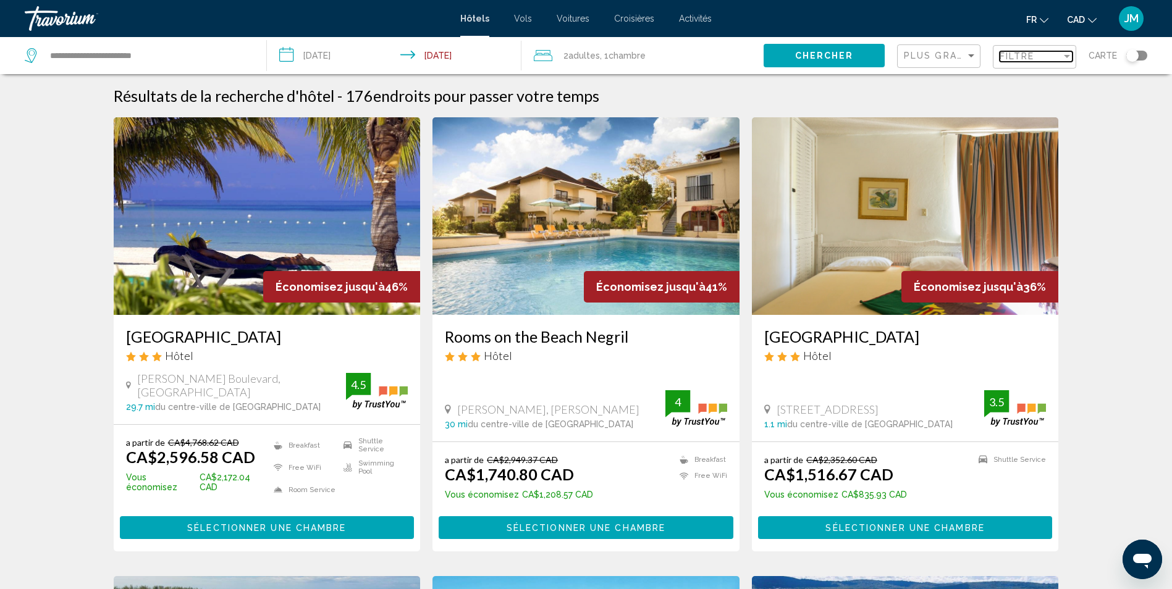
click at [1035, 57] on span "Filtre" at bounding box center [1016, 56] width 35 height 10
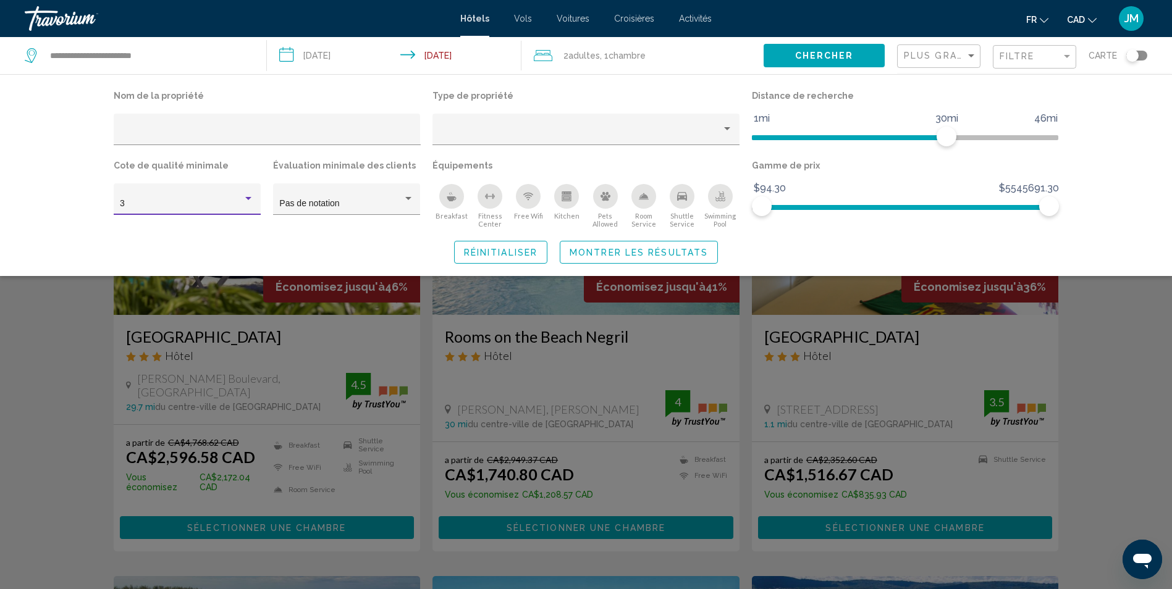
click at [251, 200] on div "Hotel Filters" at bounding box center [248, 198] width 6 height 3
click at [177, 231] on span "4" at bounding box center [187, 230] width 134 height 26
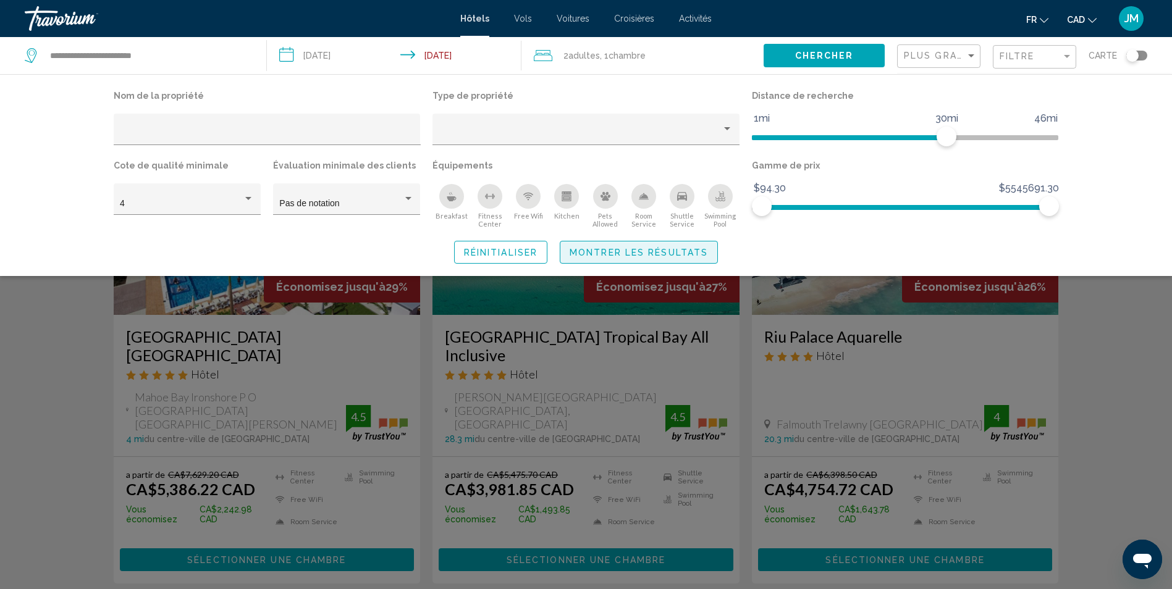
click at [641, 255] on span "Montrer les résultats" at bounding box center [639, 253] width 138 height 10
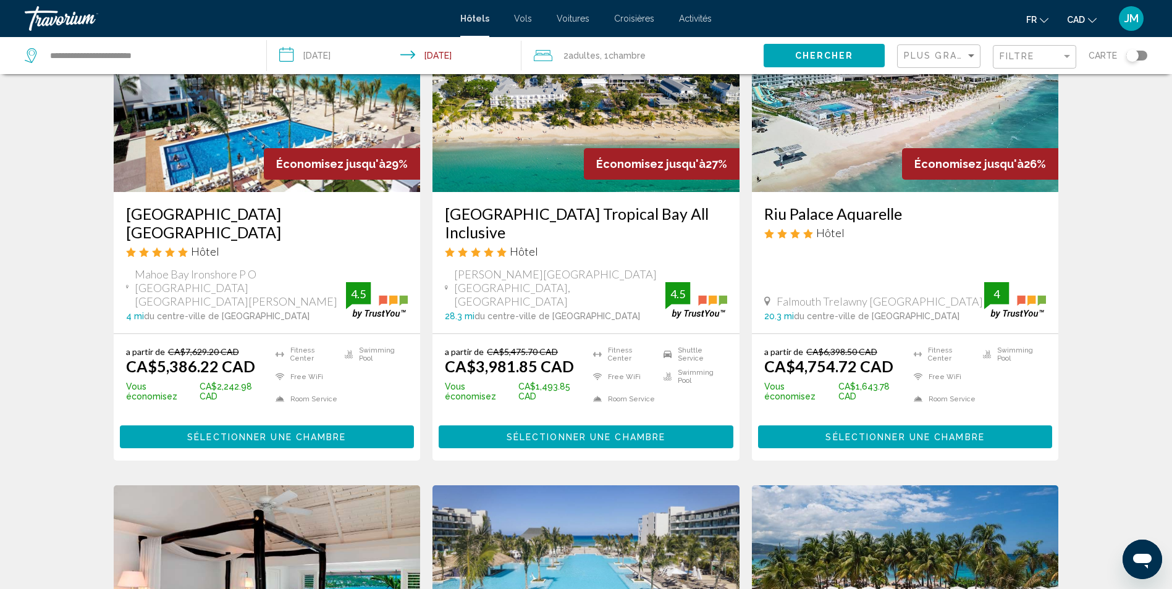
scroll to position [124, 0]
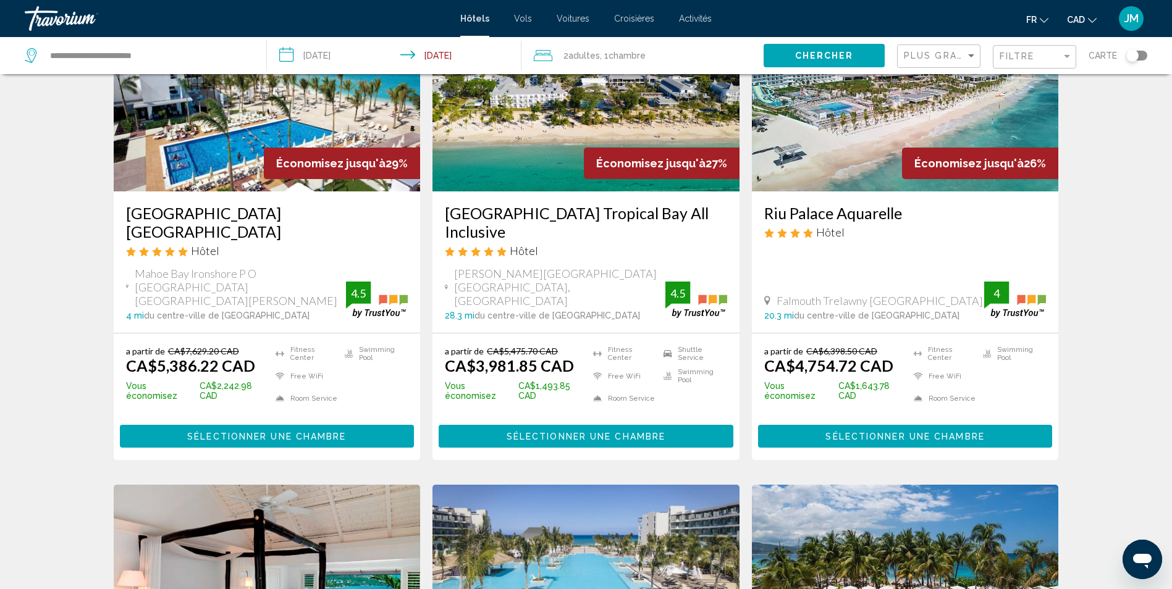
click at [554, 432] on span "Sélectionner une chambre" at bounding box center [586, 437] width 159 height 10
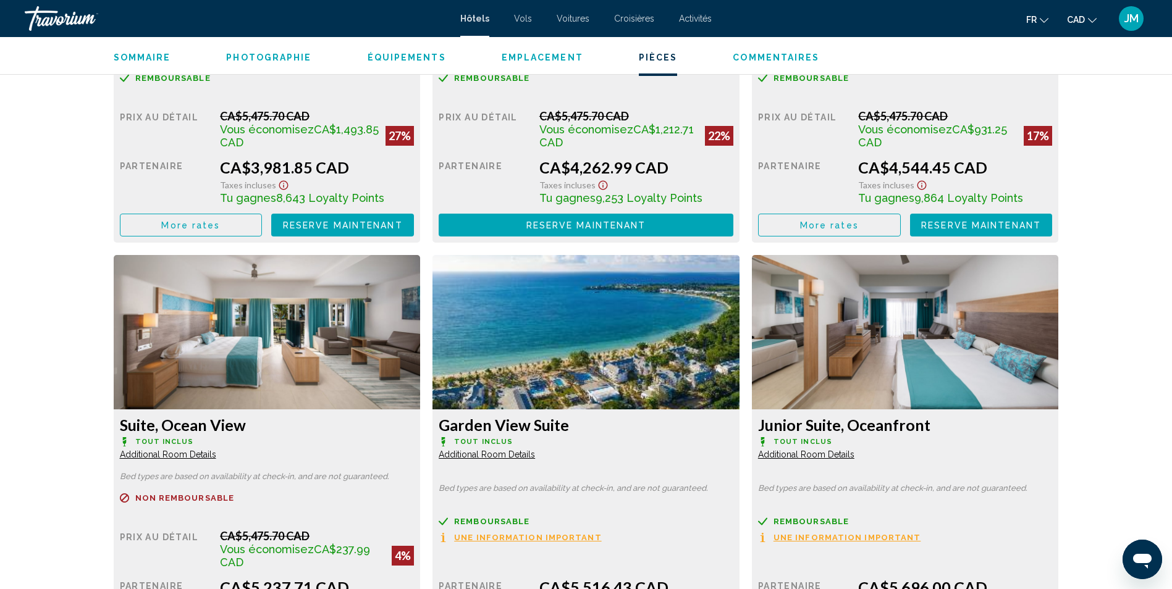
scroll to position [1915, 0]
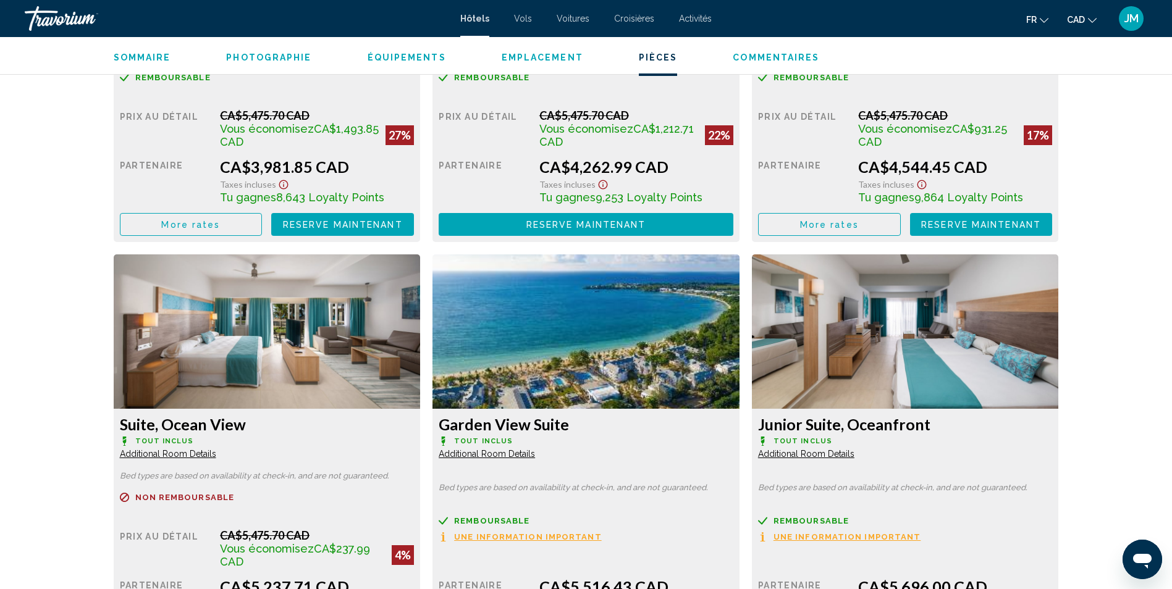
drag, startPoint x: 871, startPoint y: 298, endPoint x: 822, endPoint y: 348, distance: 69.9
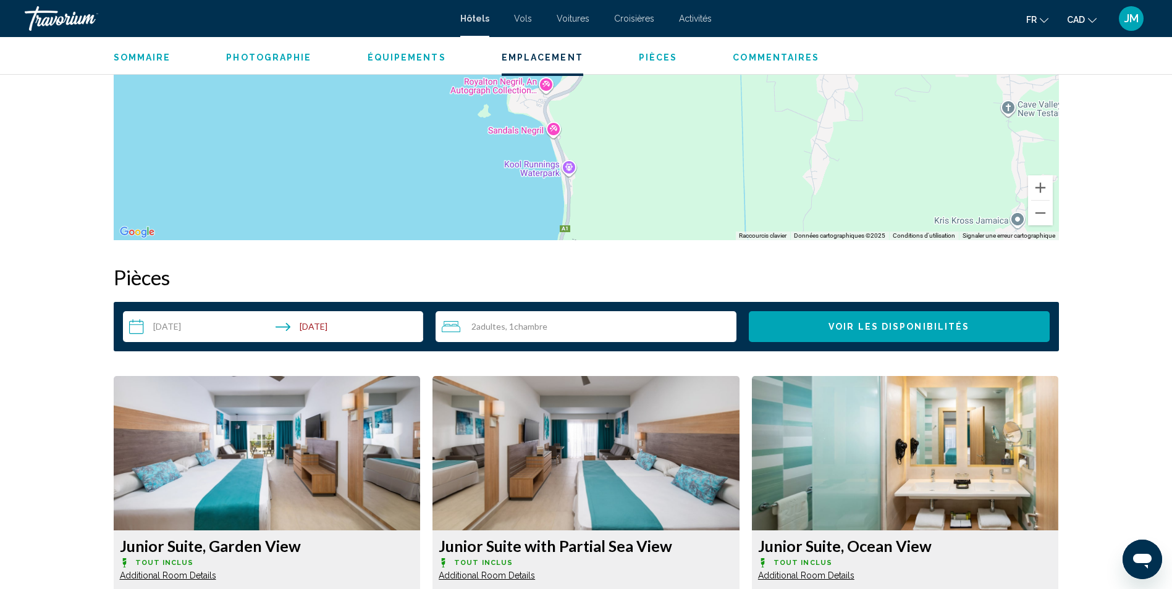
scroll to position [1359, 0]
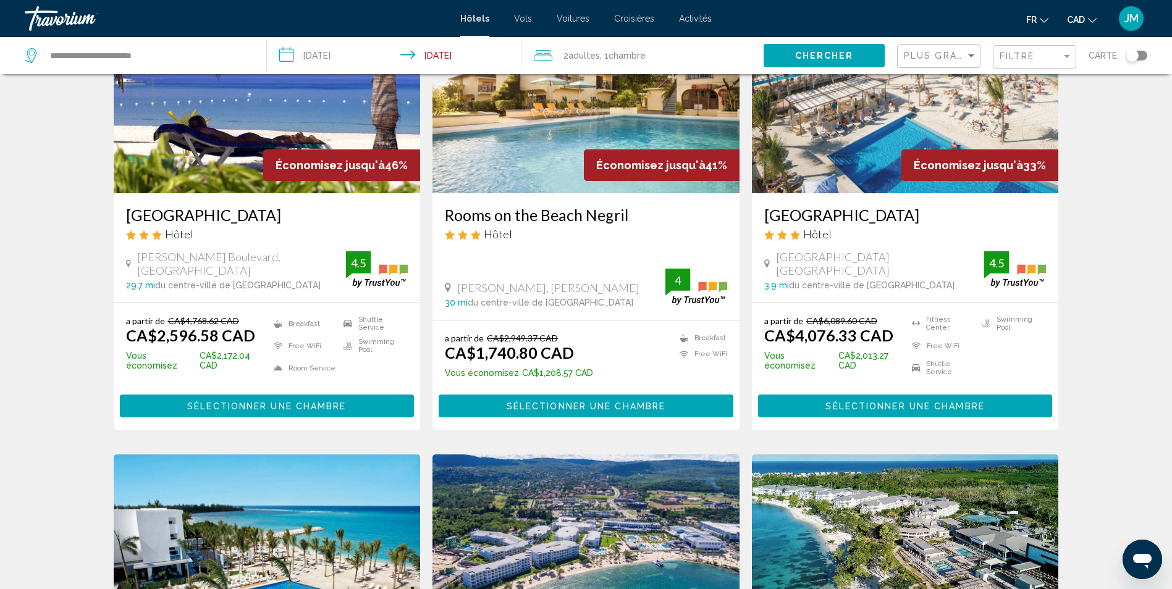
scroll to position [62, 0]
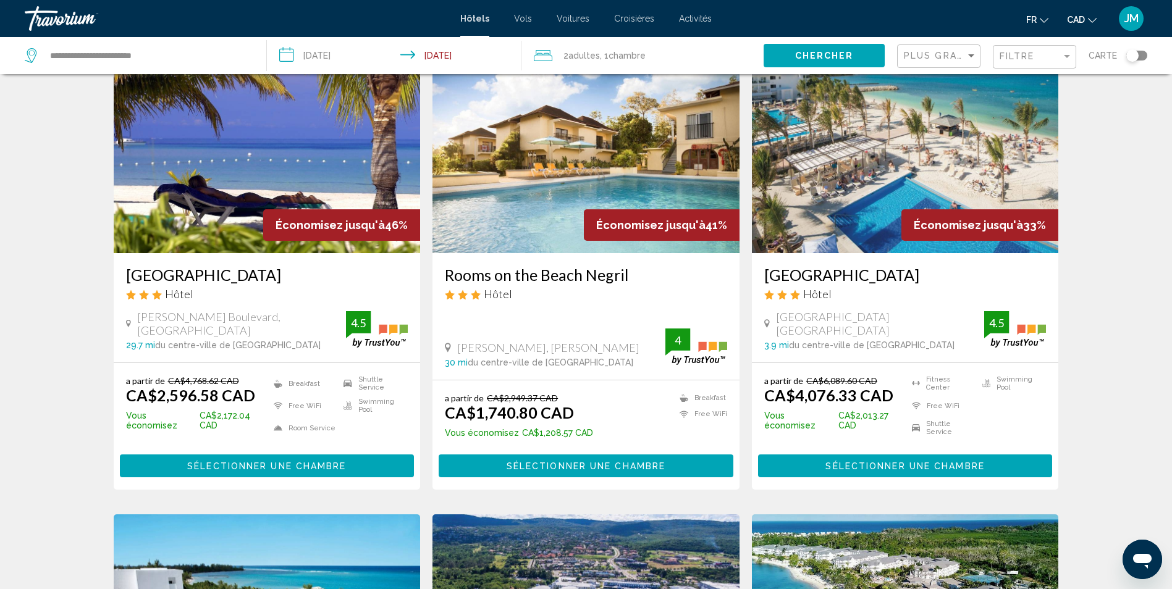
click at [120, 25] on div "Travorium" at bounding box center [87, 18] width 124 height 25
